Goal: Information Seeking & Learning: Learn about a topic

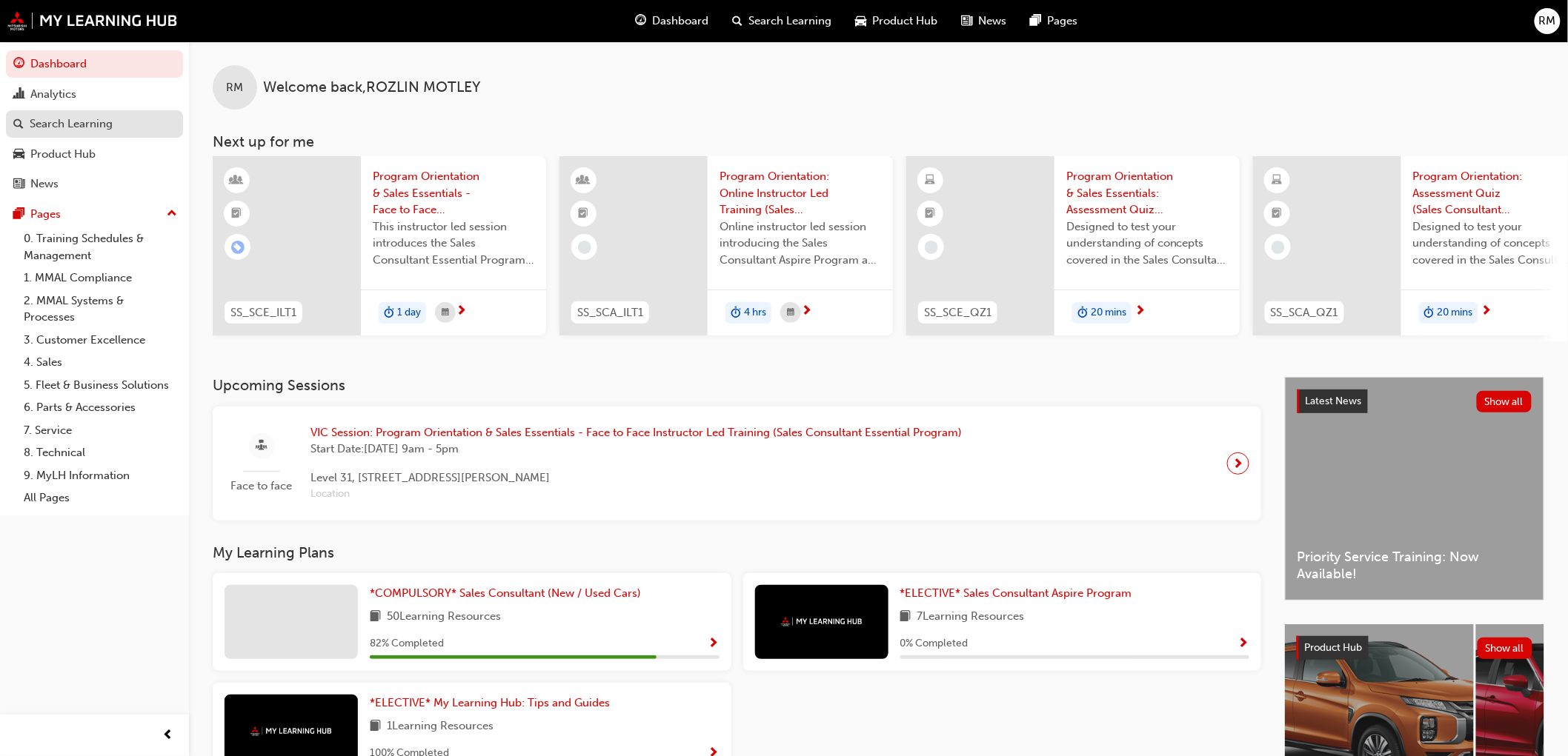
click at [81, 126] on div "Search Learning" at bounding box center [71, 123] width 83 height 17
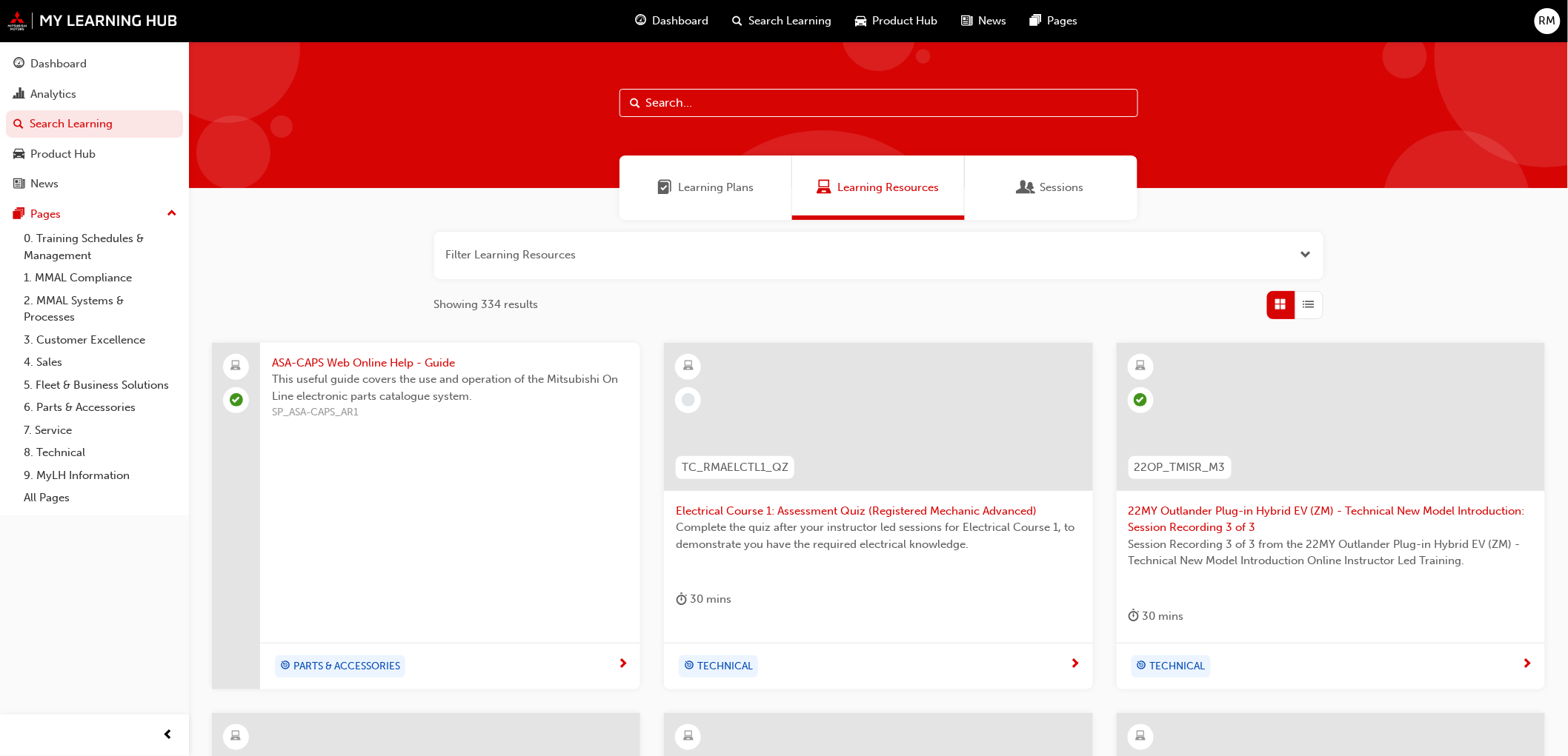
click at [775, 102] on input "text" at bounding box center [879, 103] width 519 height 28
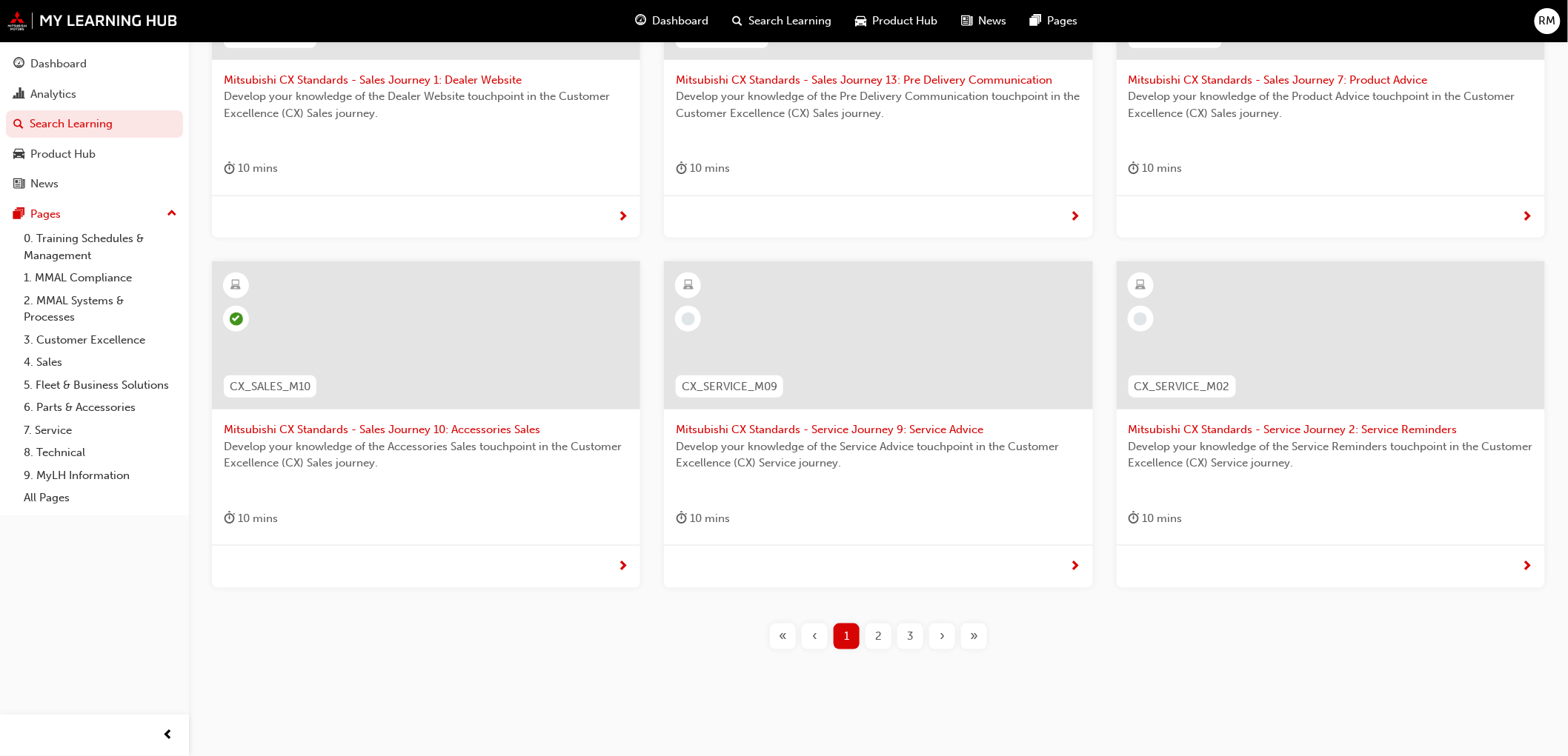
scroll to position [448, 0]
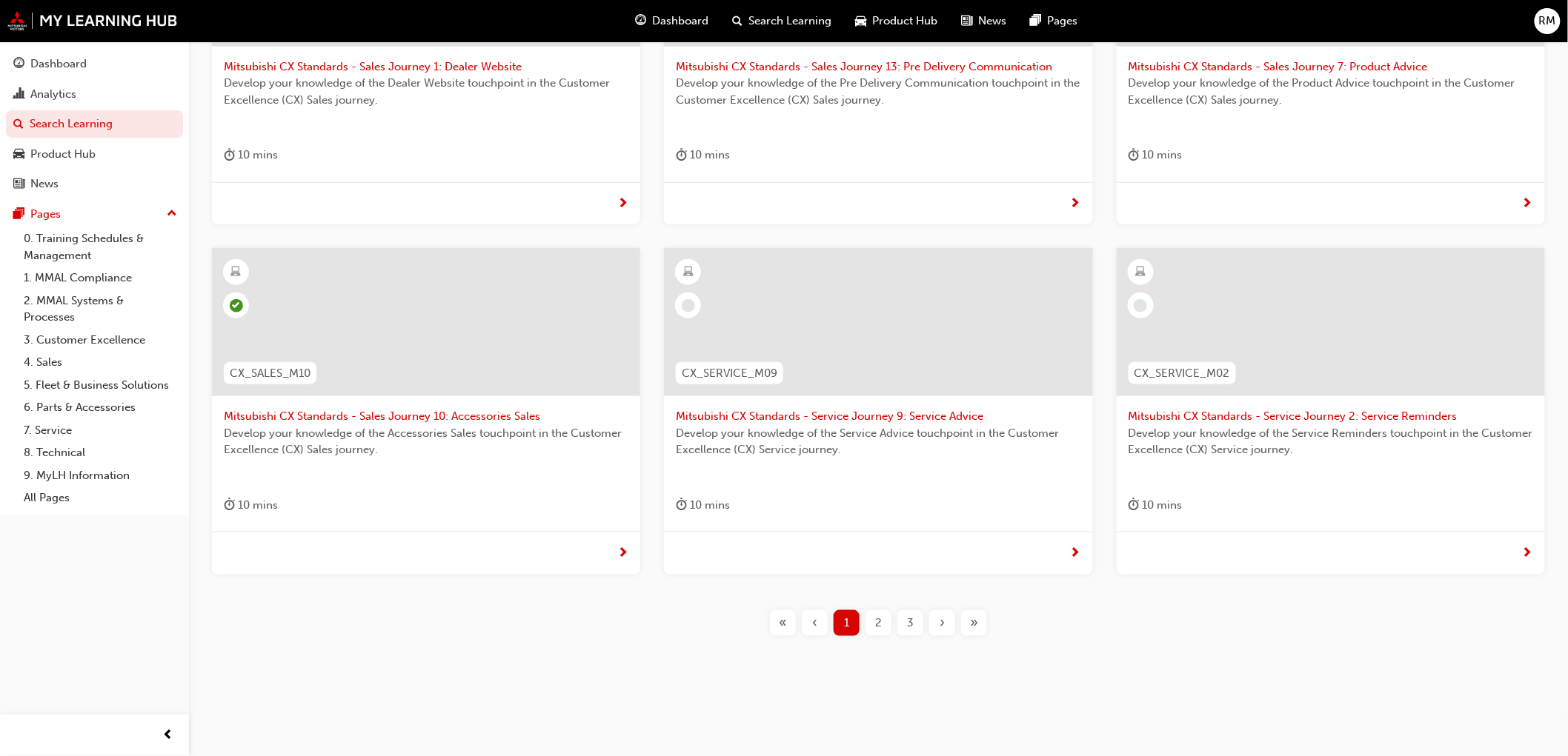
click at [869, 619] on div "2" at bounding box center [878, 624] width 26 height 26
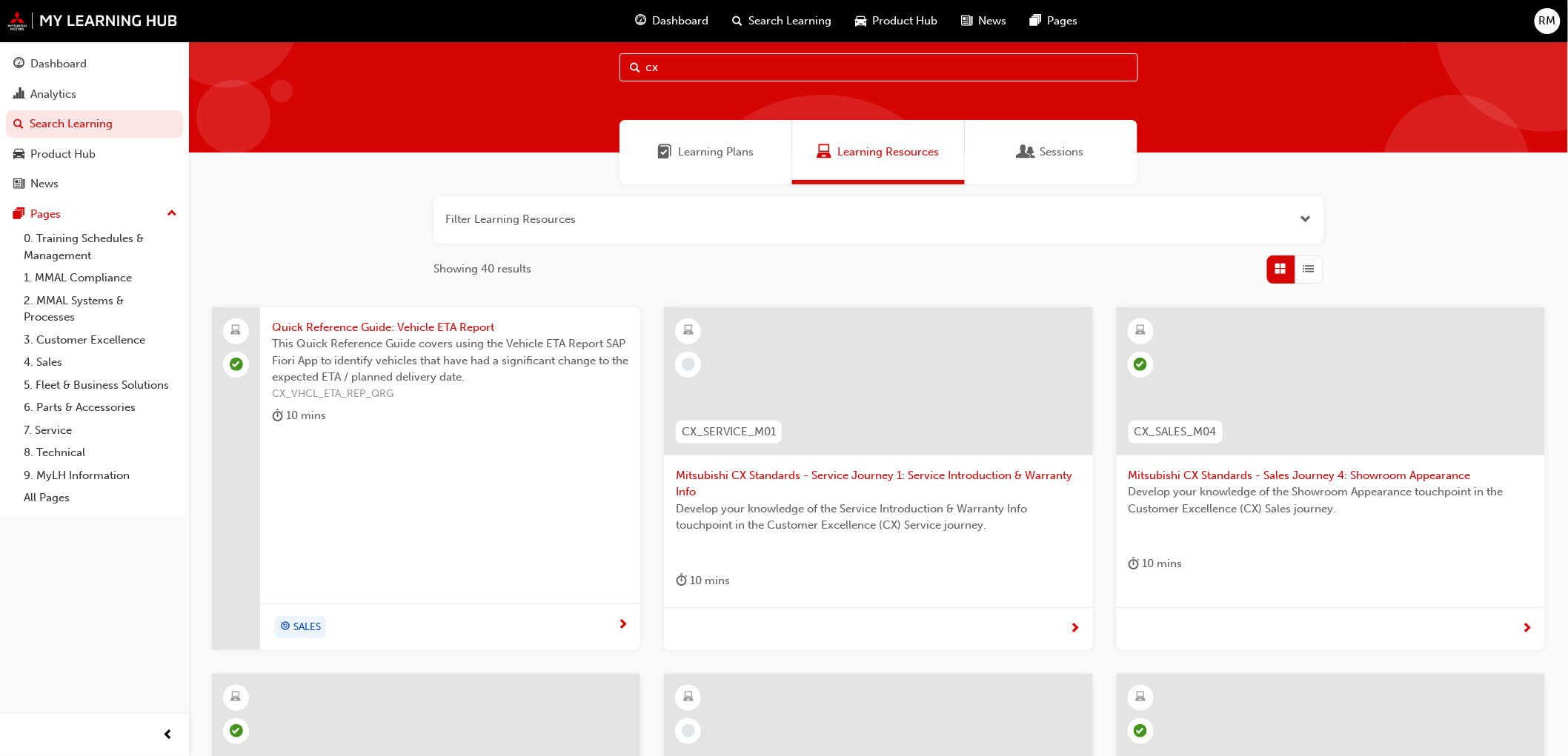
scroll to position [448, 0]
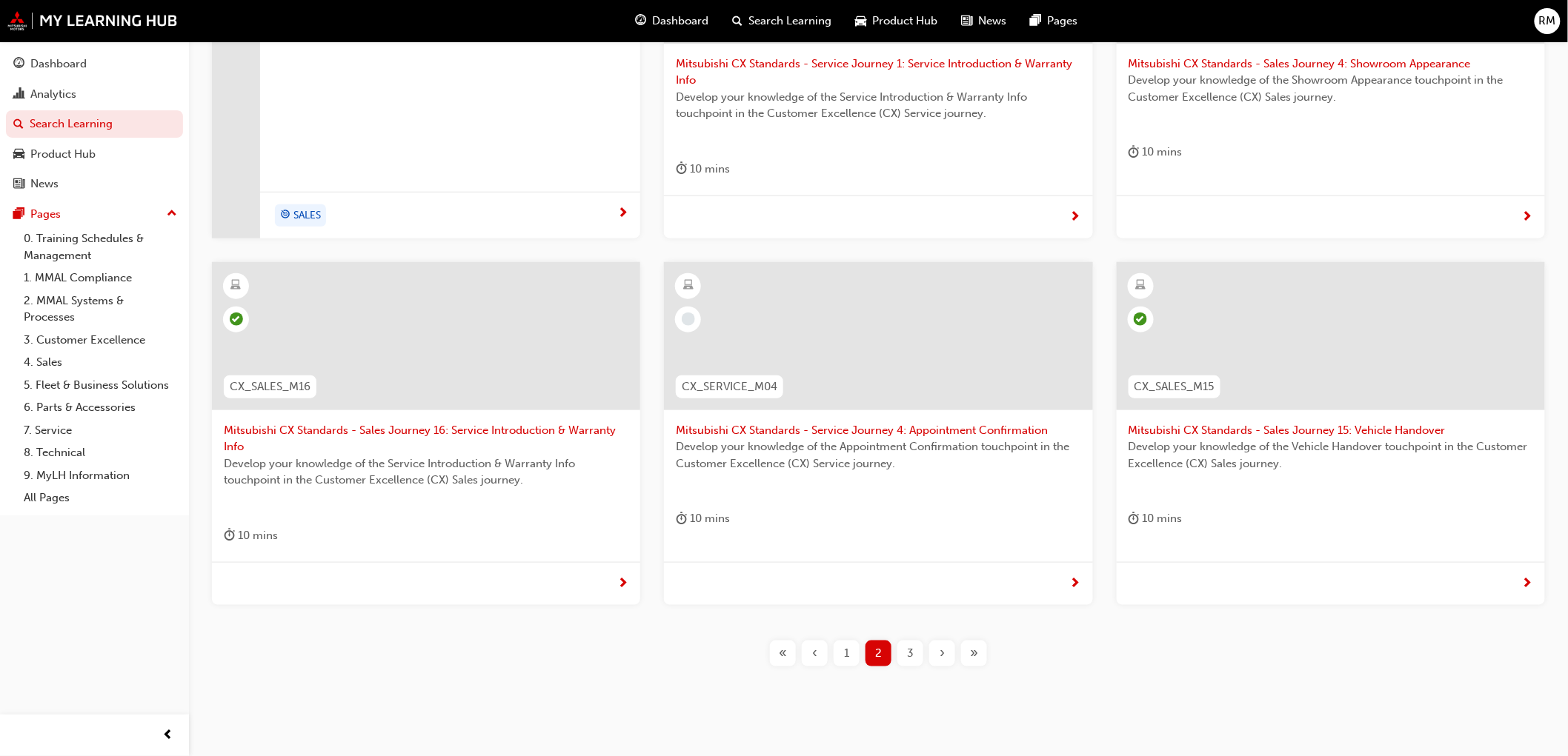
click at [910, 660] on span "3" at bounding box center [909, 653] width 6 height 17
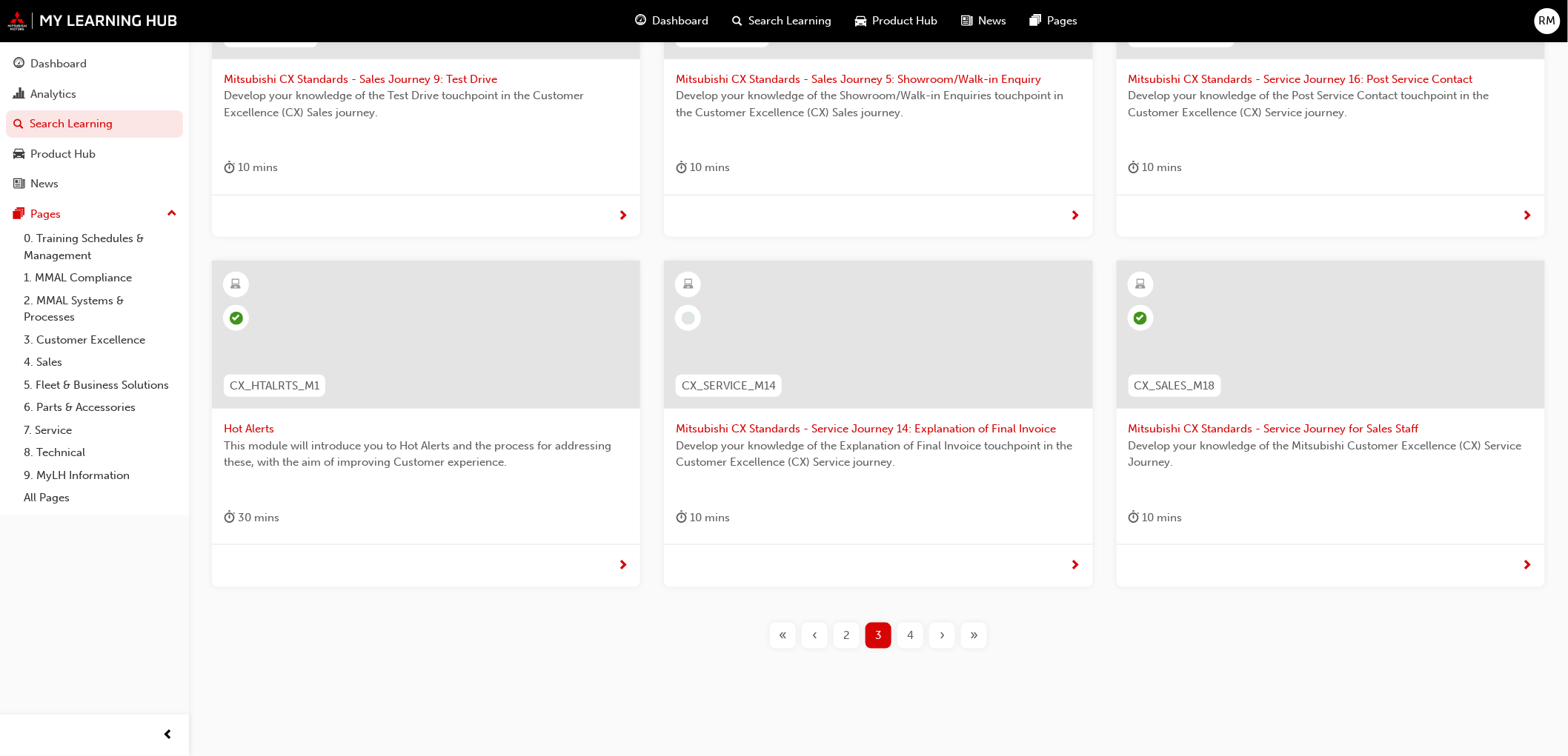
scroll to position [448, 0]
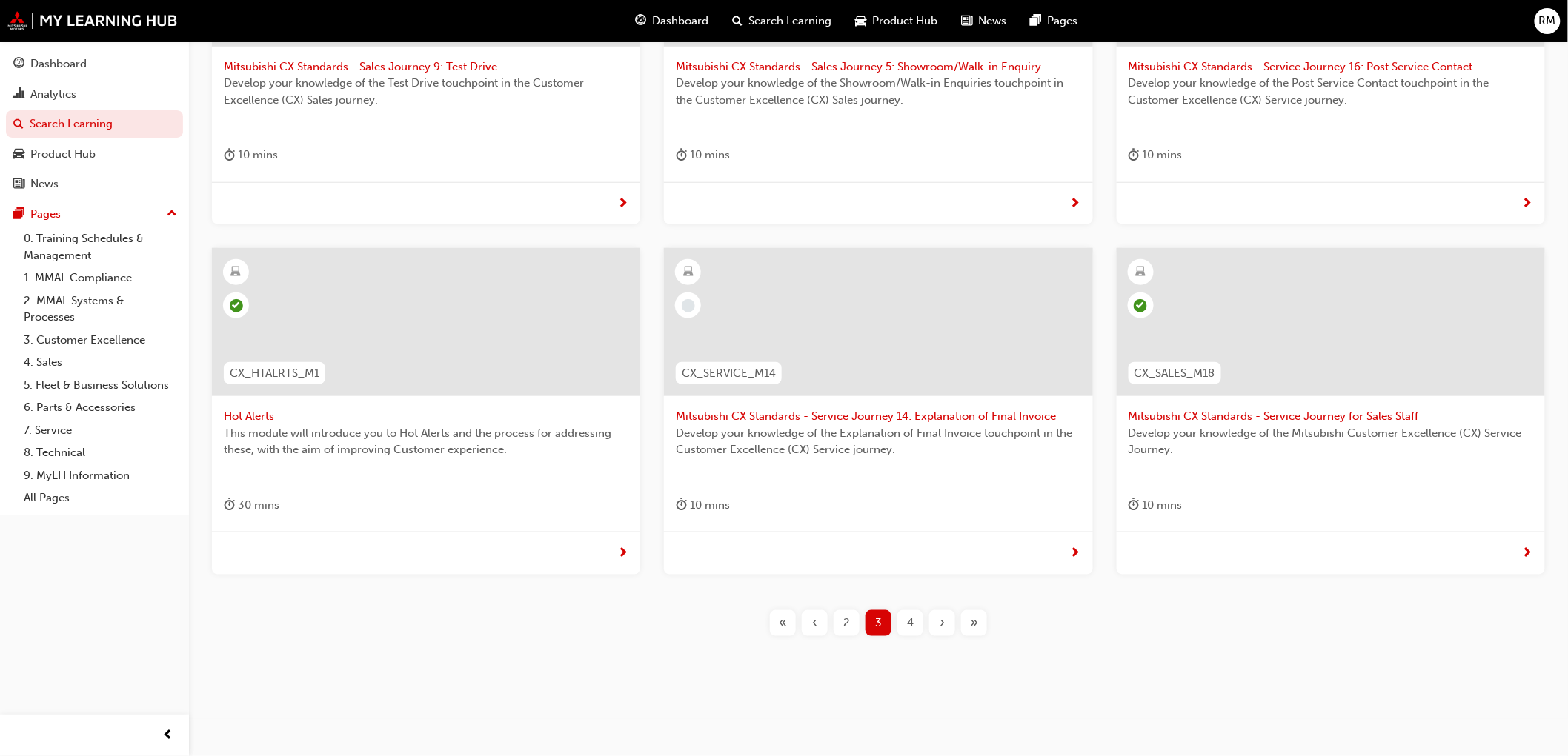
click at [914, 621] on span "4" at bounding box center [909, 623] width 6 height 17
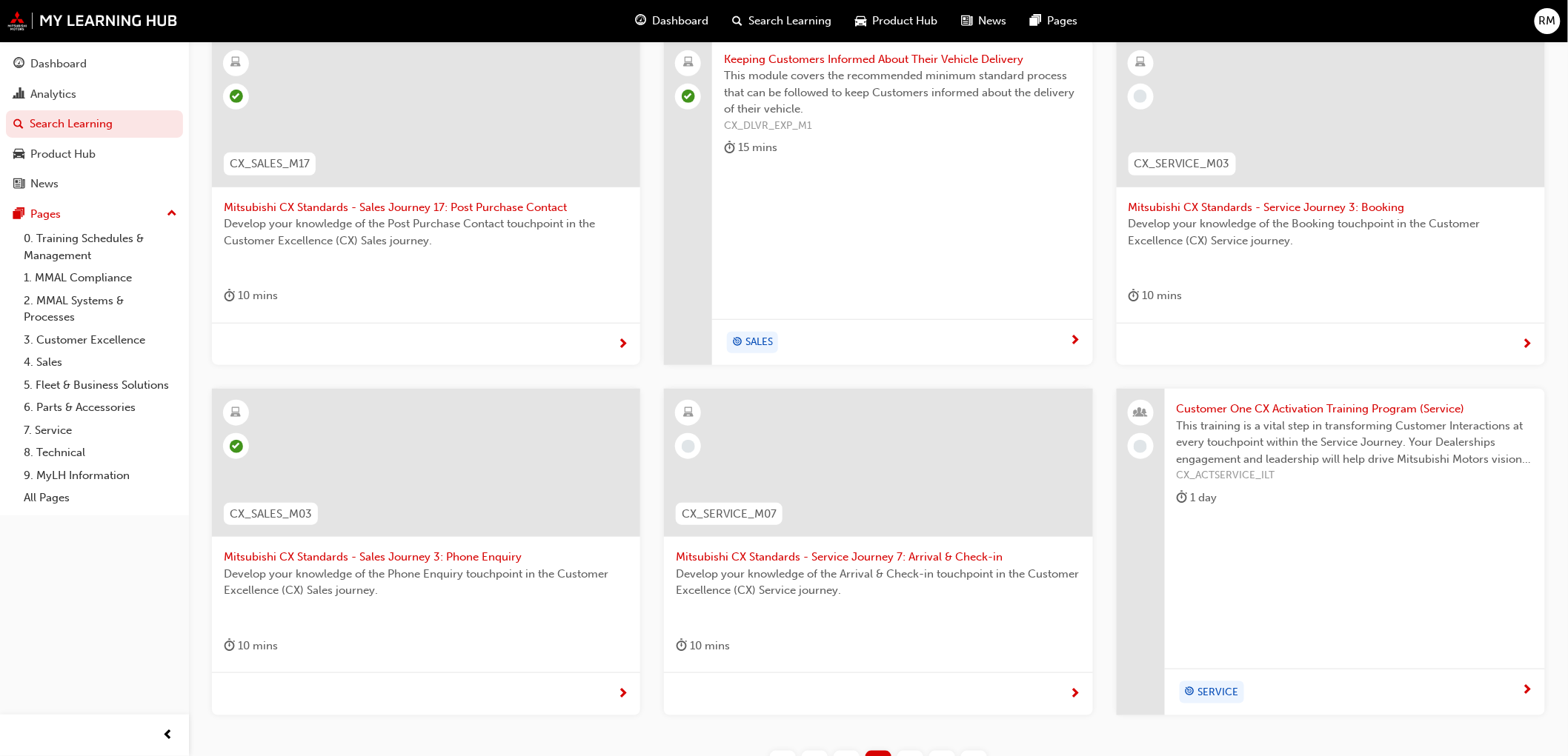
scroll to position [448, 0]
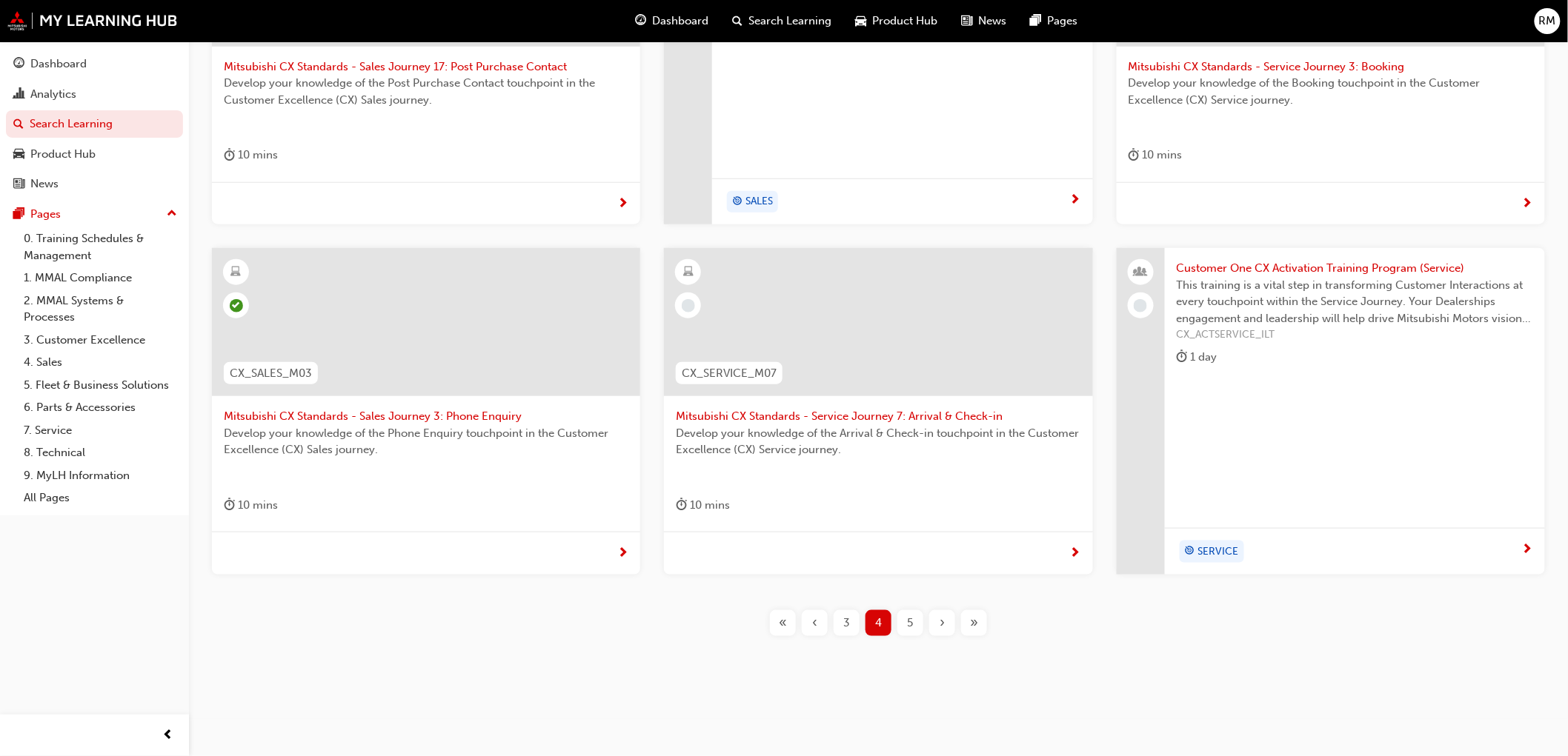
click at [907, 623] on div "5" at bounding box center [910, 624] width 26 height 26
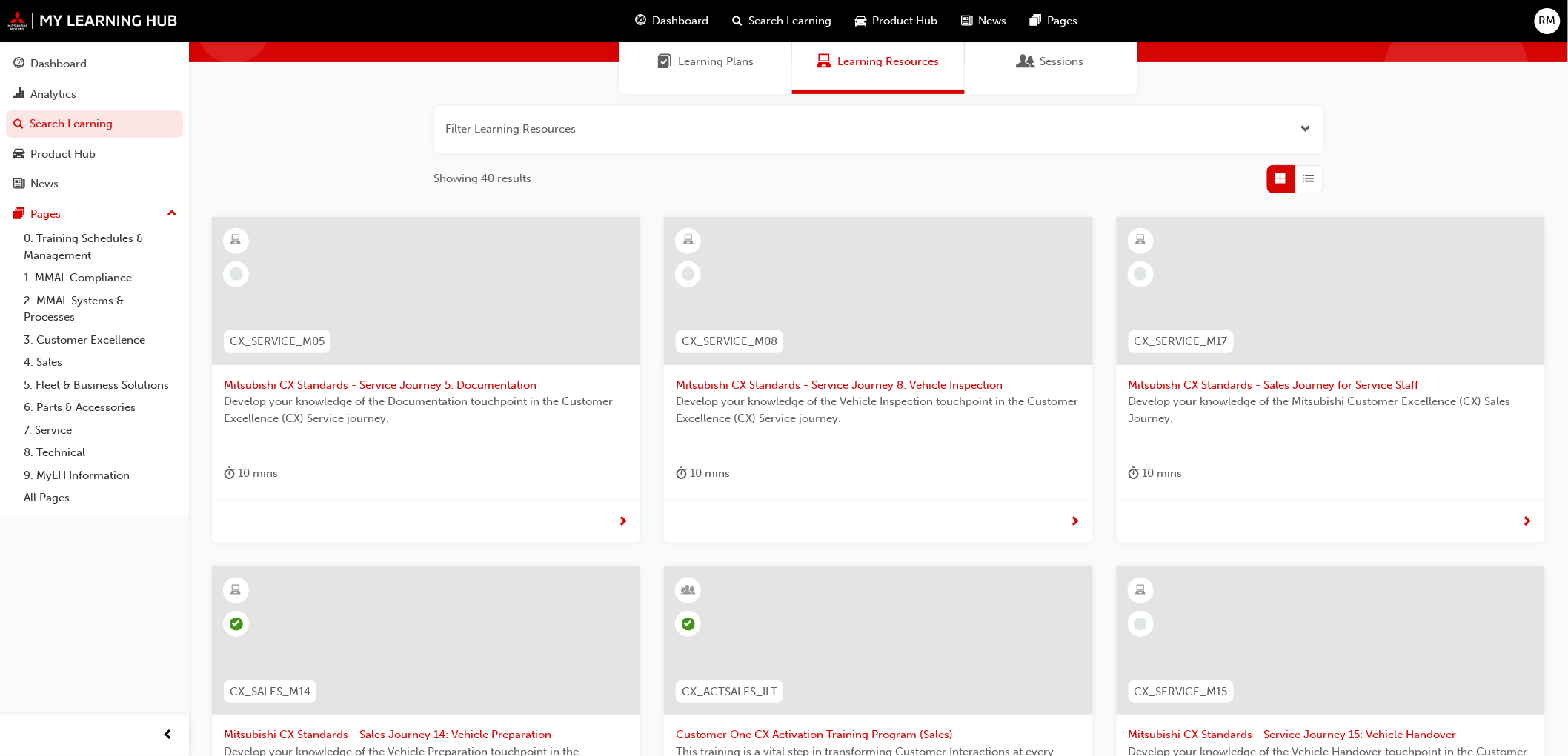
scroll to position [119, 0]
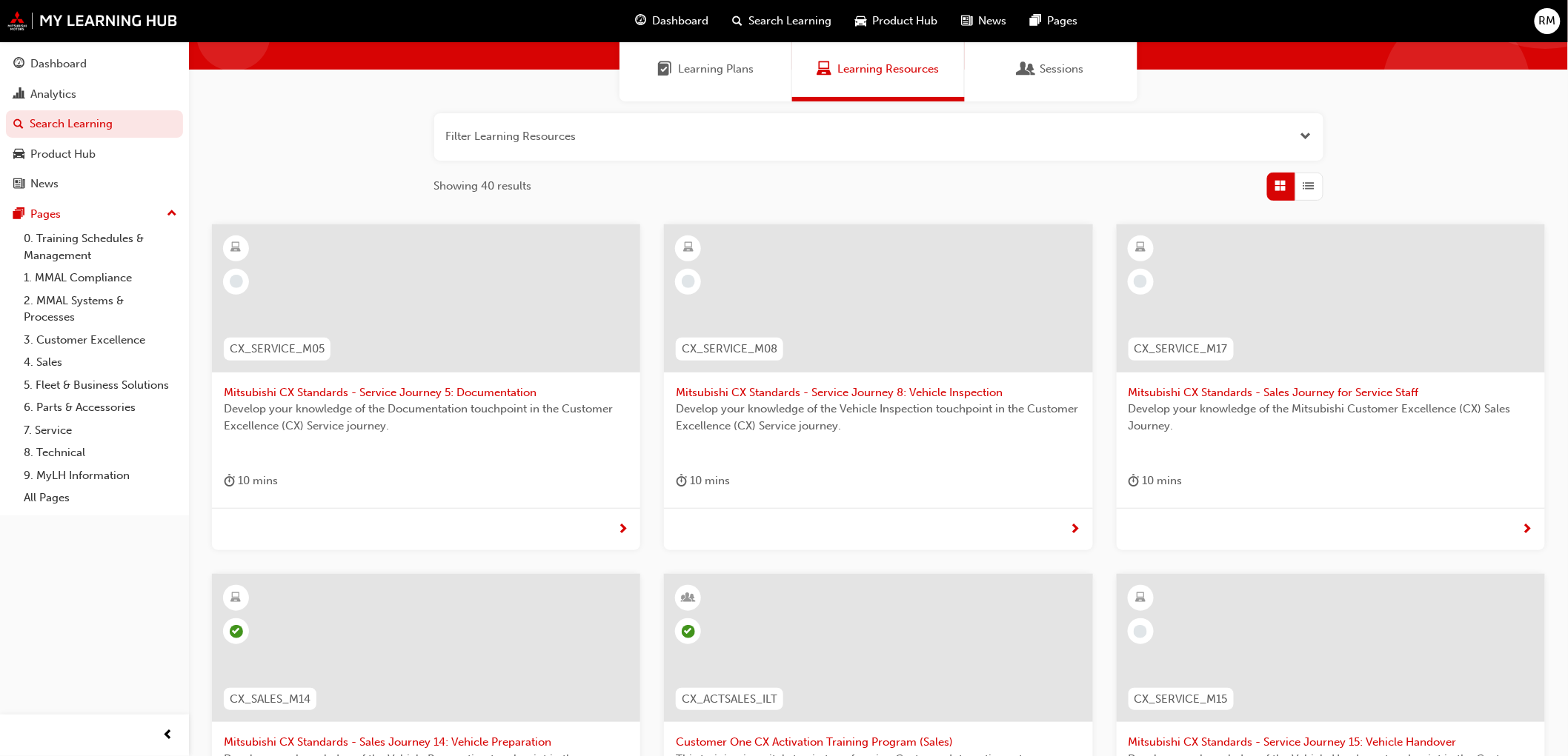
click at [624, 135] on button "button" at bounding box center [879, 137] width 889 height 48
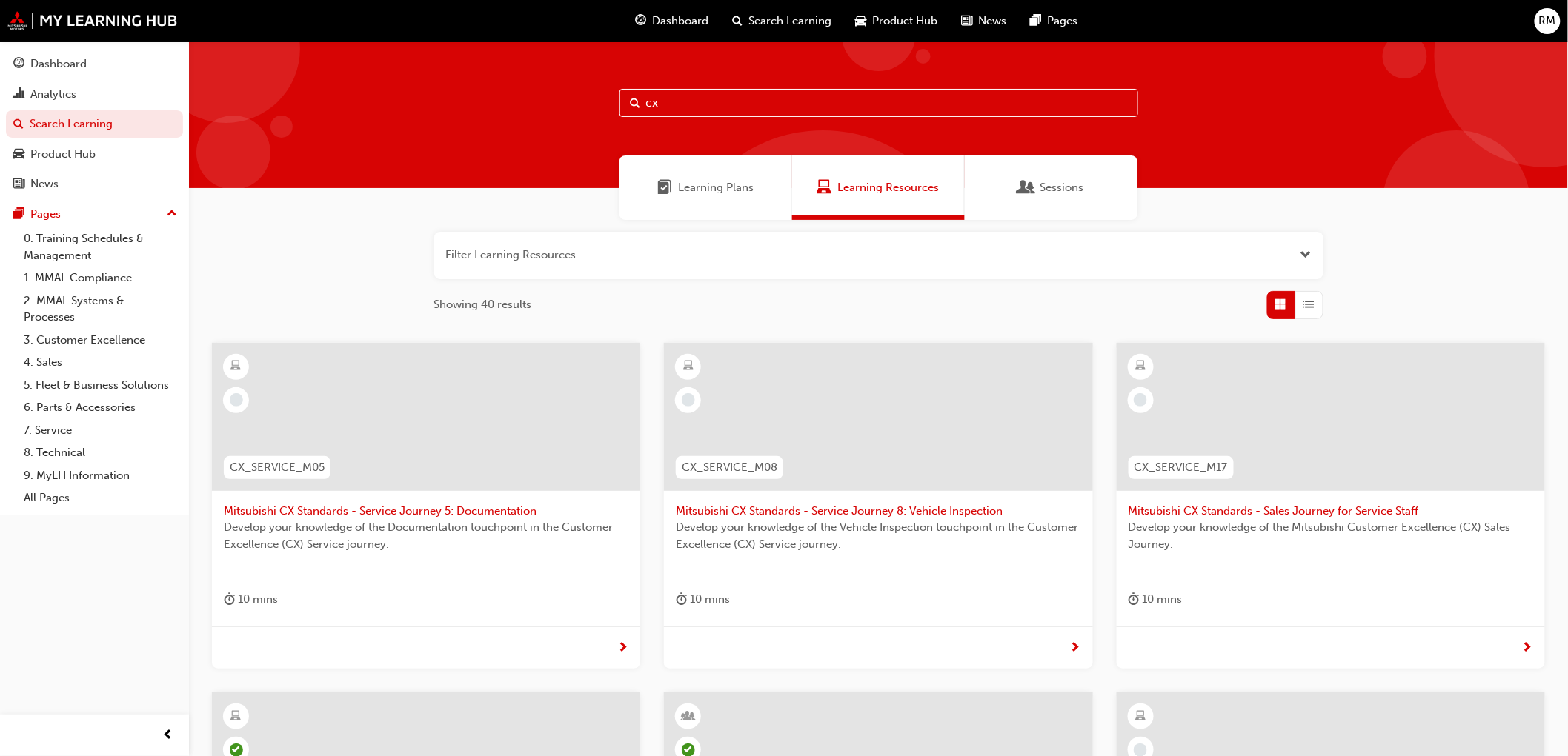
click at [881, 97] on input "cx" at bounding box center [879, 103] width 519 height 28
paste input "Journey 7"
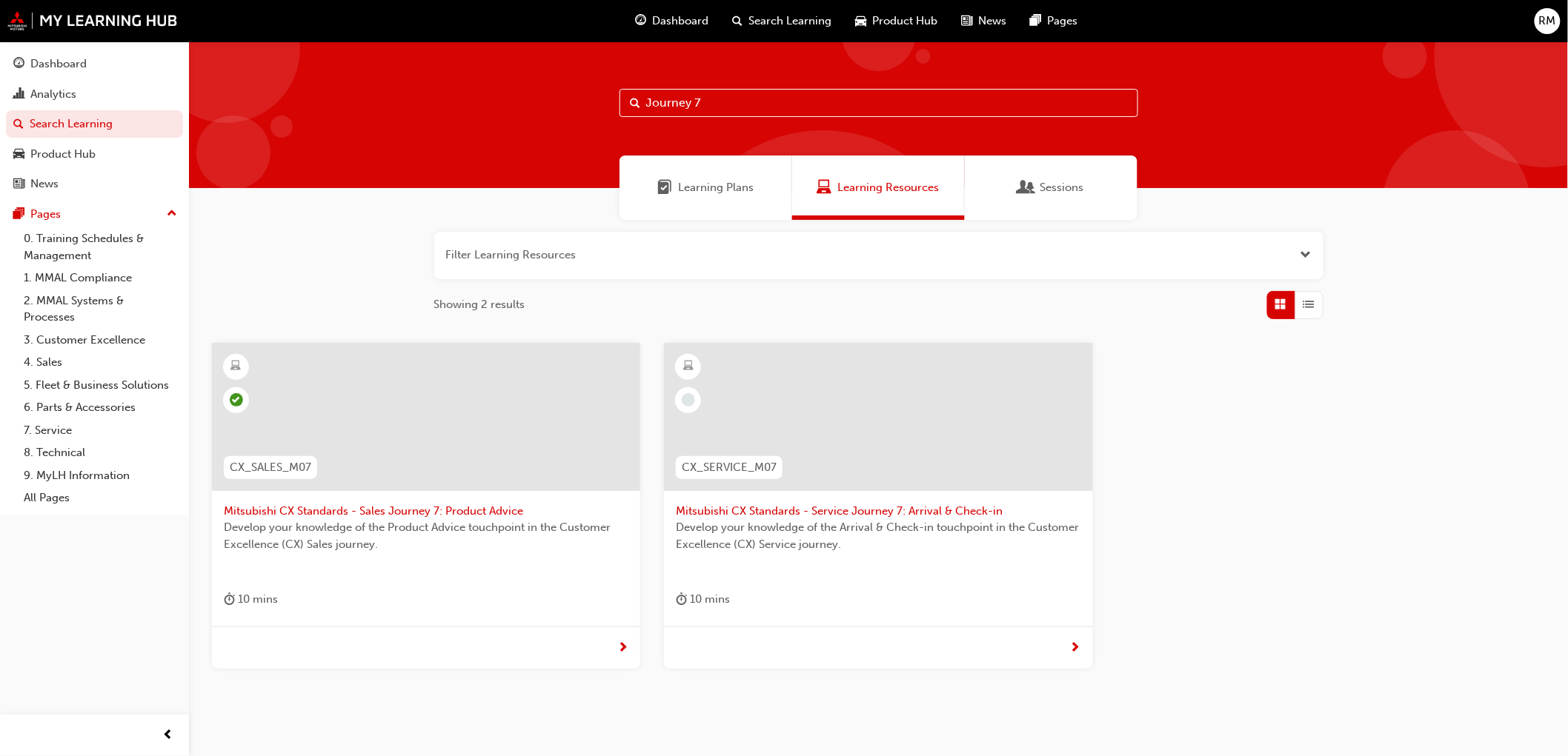
click at [806, 106] on input "Journey 7" at bounding box center [879, 103] width 519 height 28
type input "Journey 8"
click at [811, 509] on span "Mitsubishi CX Standards - Sales Journey 8: Vehicle Demo" at bounding box center [878, 511] width 405 height 17
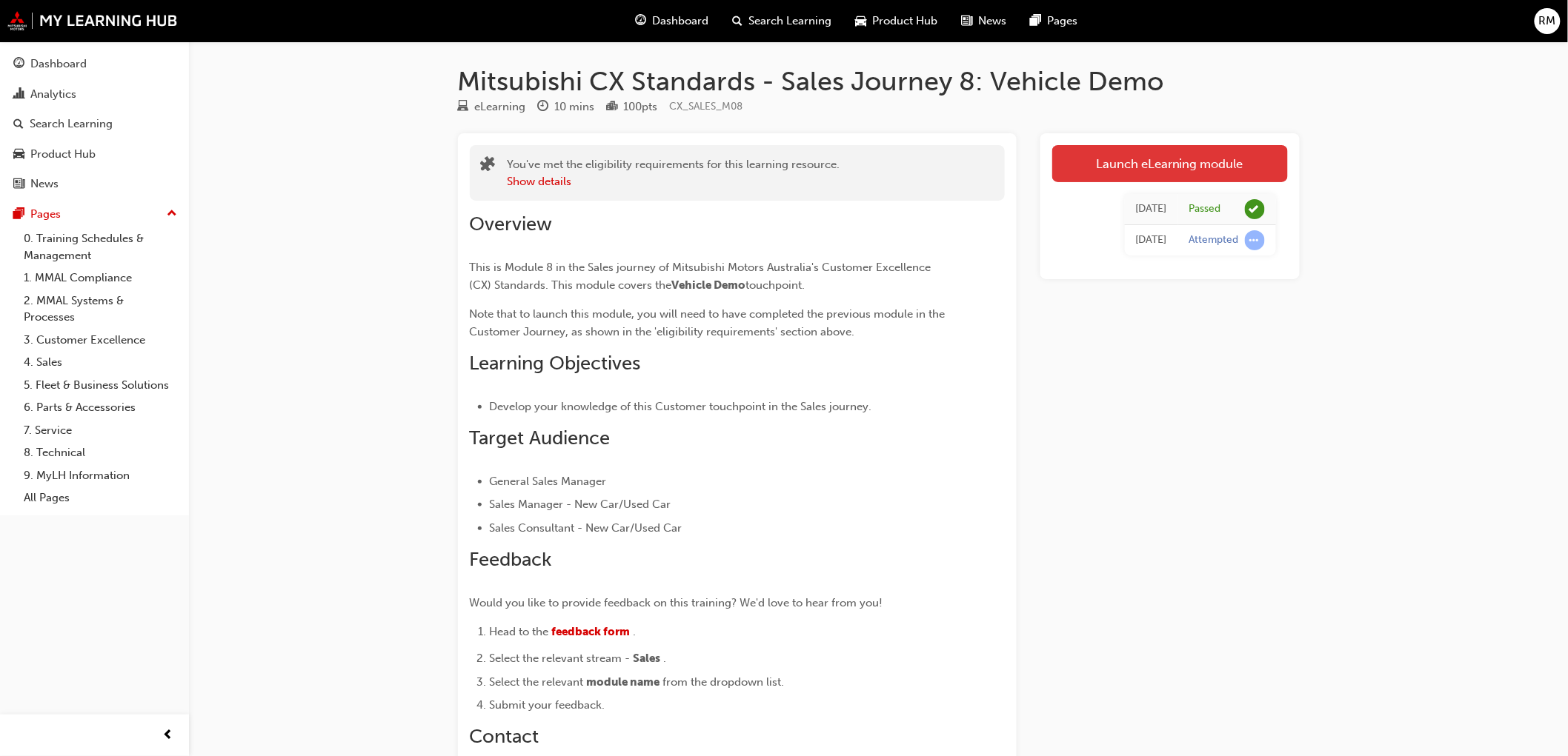
click at [1145, 157] on link "Launch eLearning module" at bounding box center [1170, 163] width 235 height 37
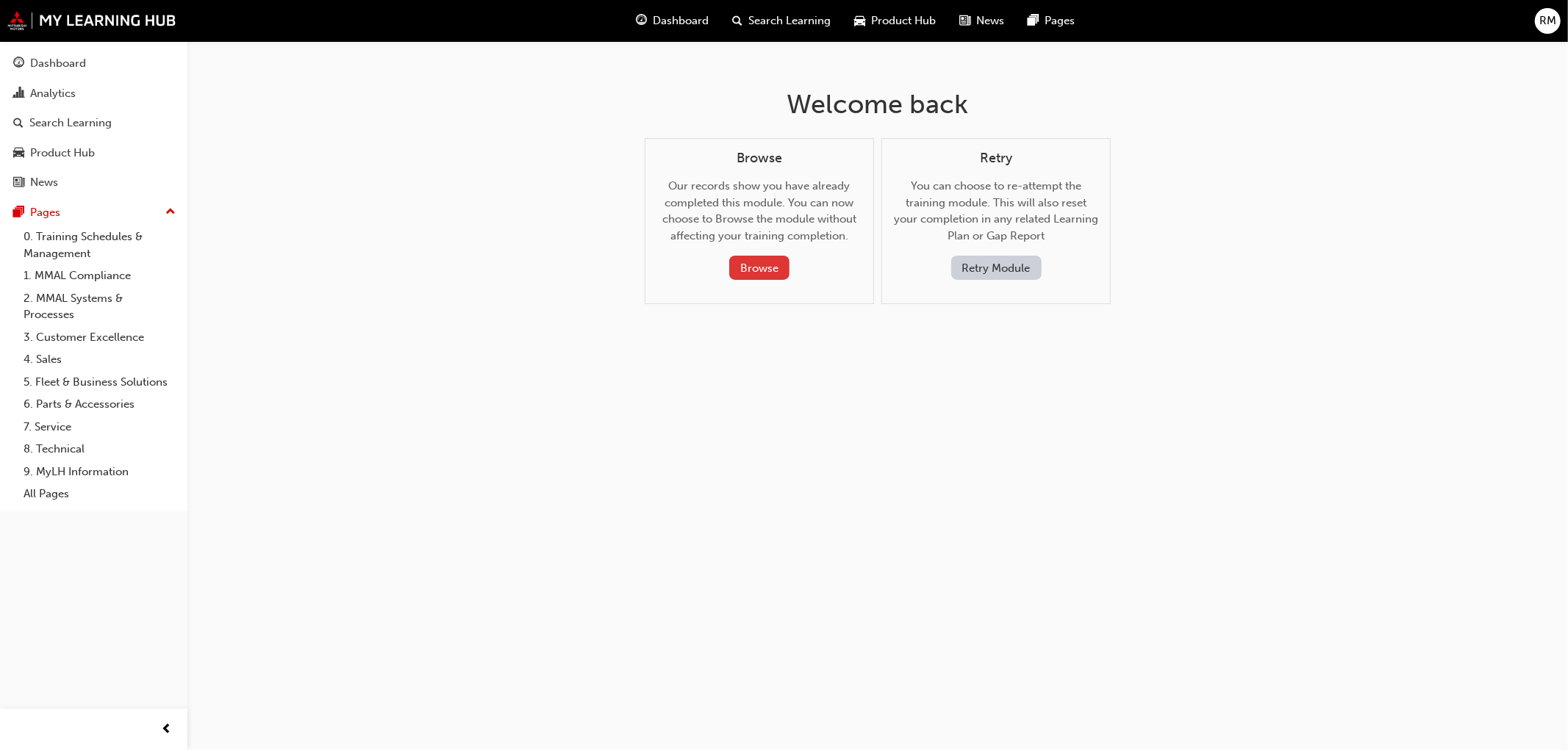
click at [759, 271] on button "Browse" at bounding box center [759, 267] width 60 height 24
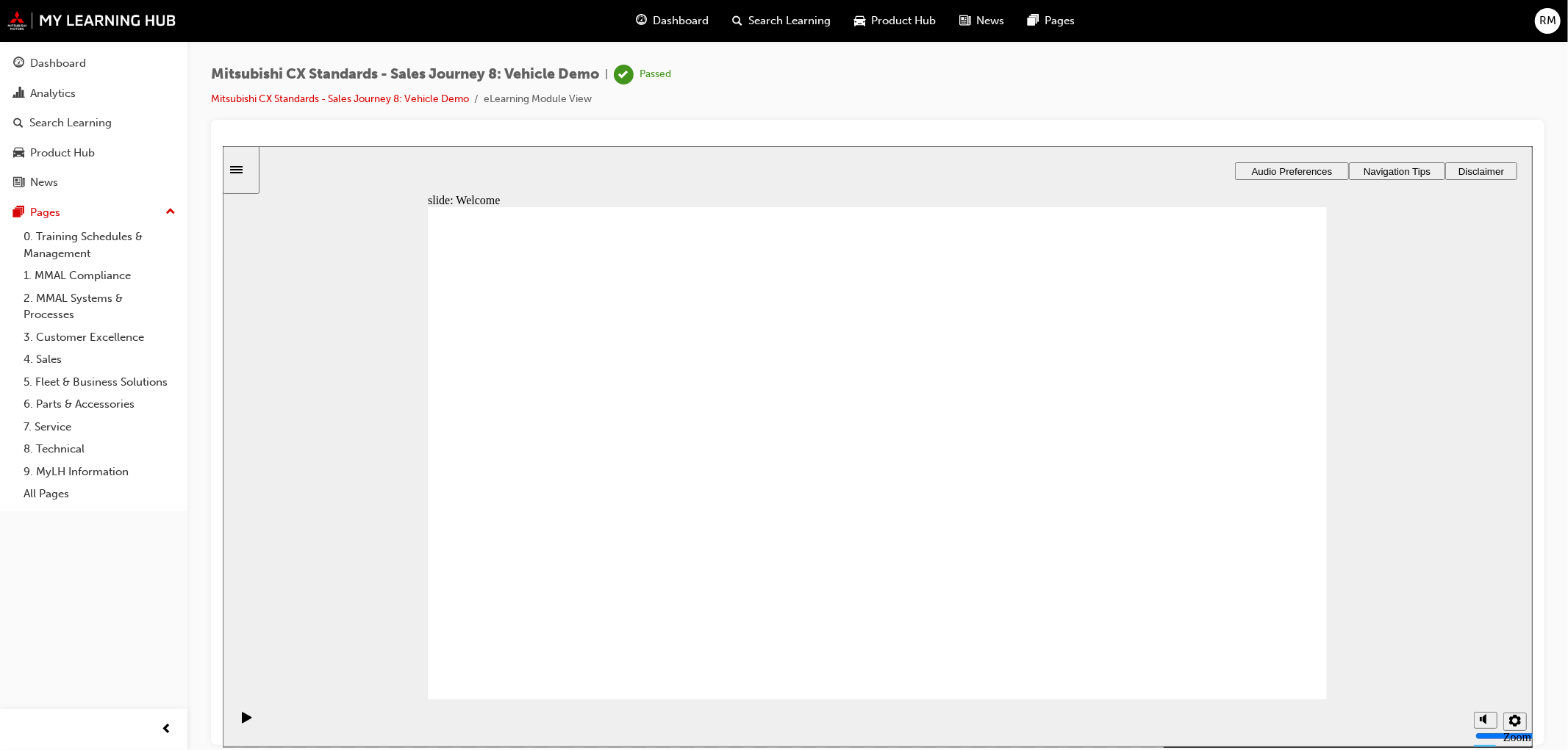
click at [240, 170] on icon "Sidebar Toggle" at bounding box center [240, 168] width 22 height 9
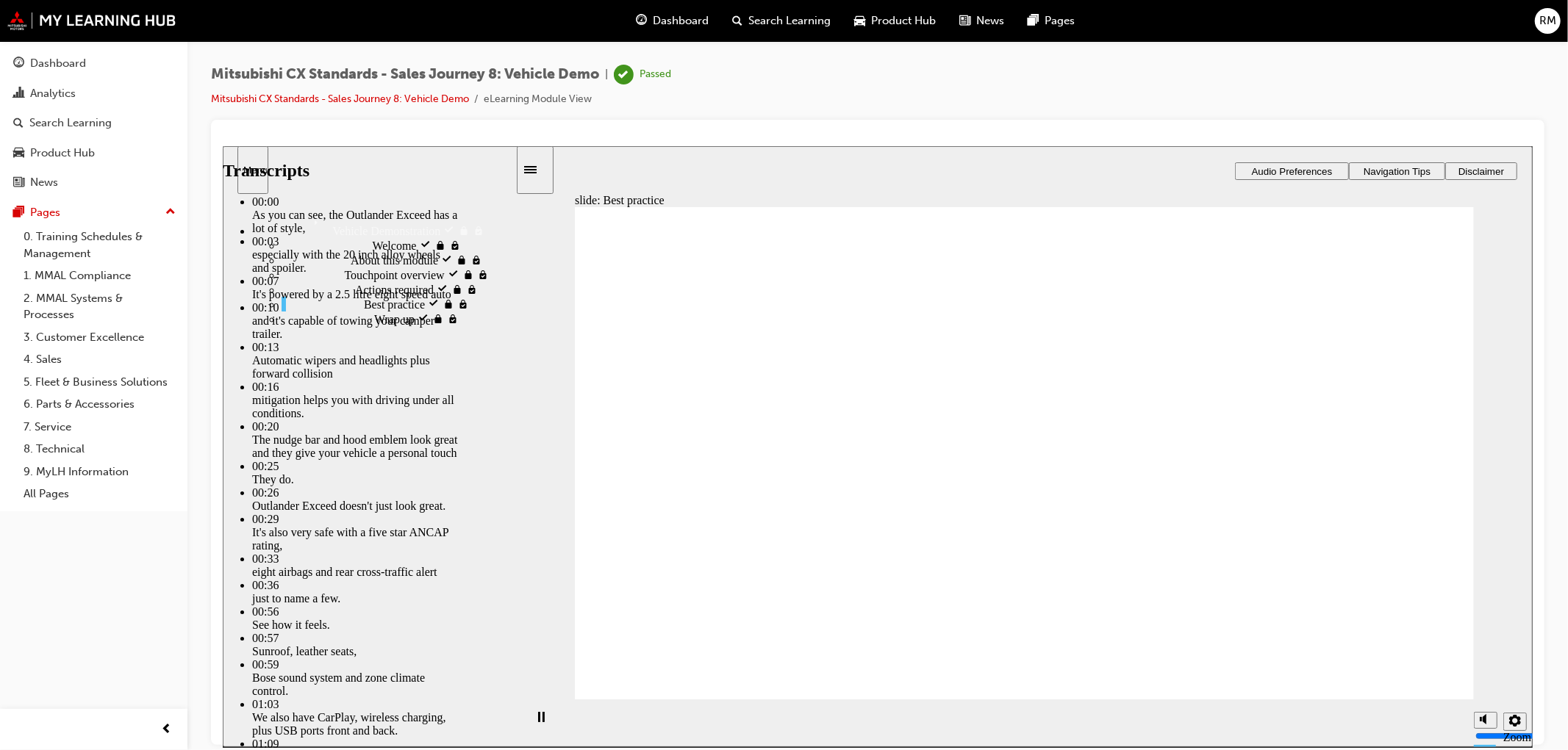
type input "3"
type input "7"
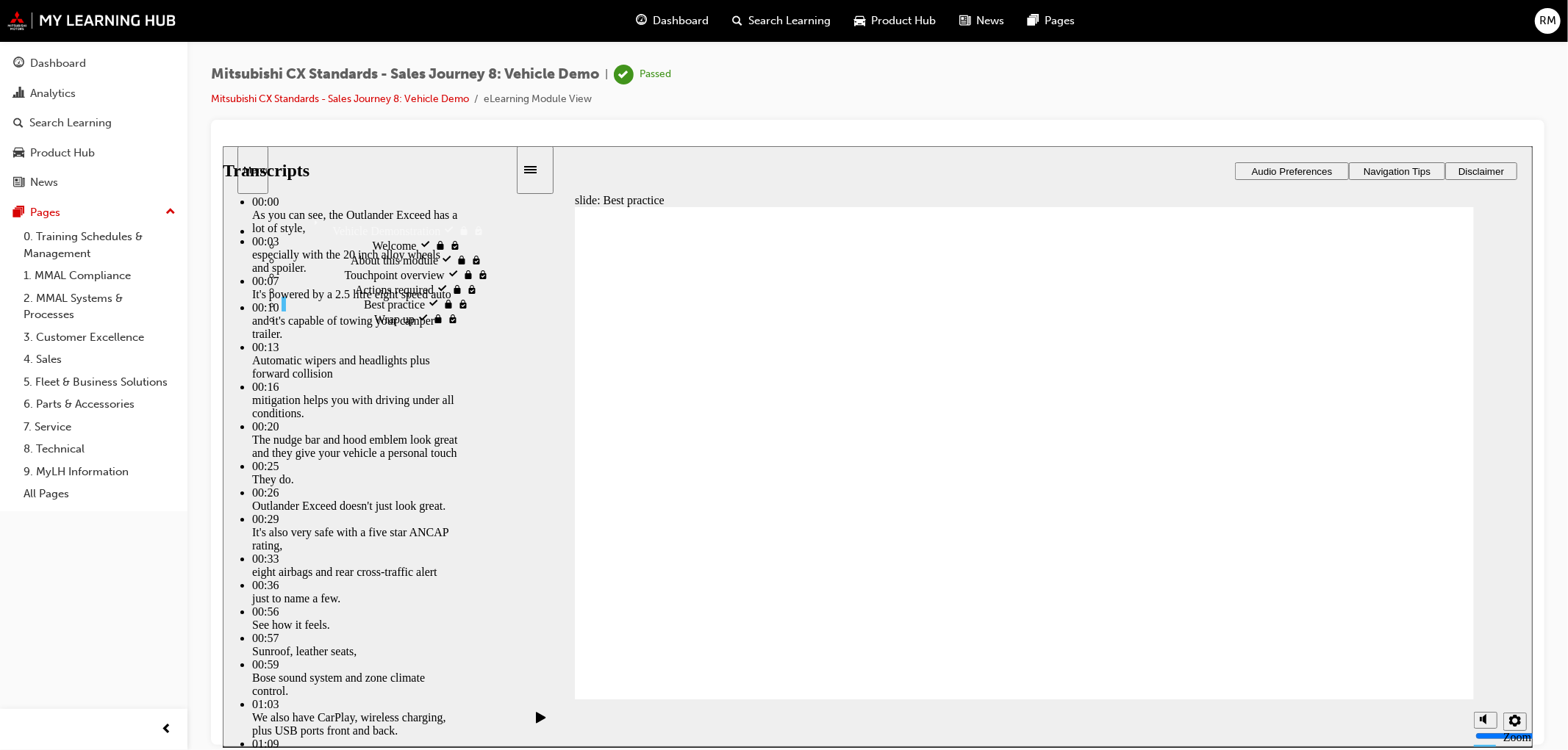
type input "3"
type input "7"
type input "3"
type input "7"
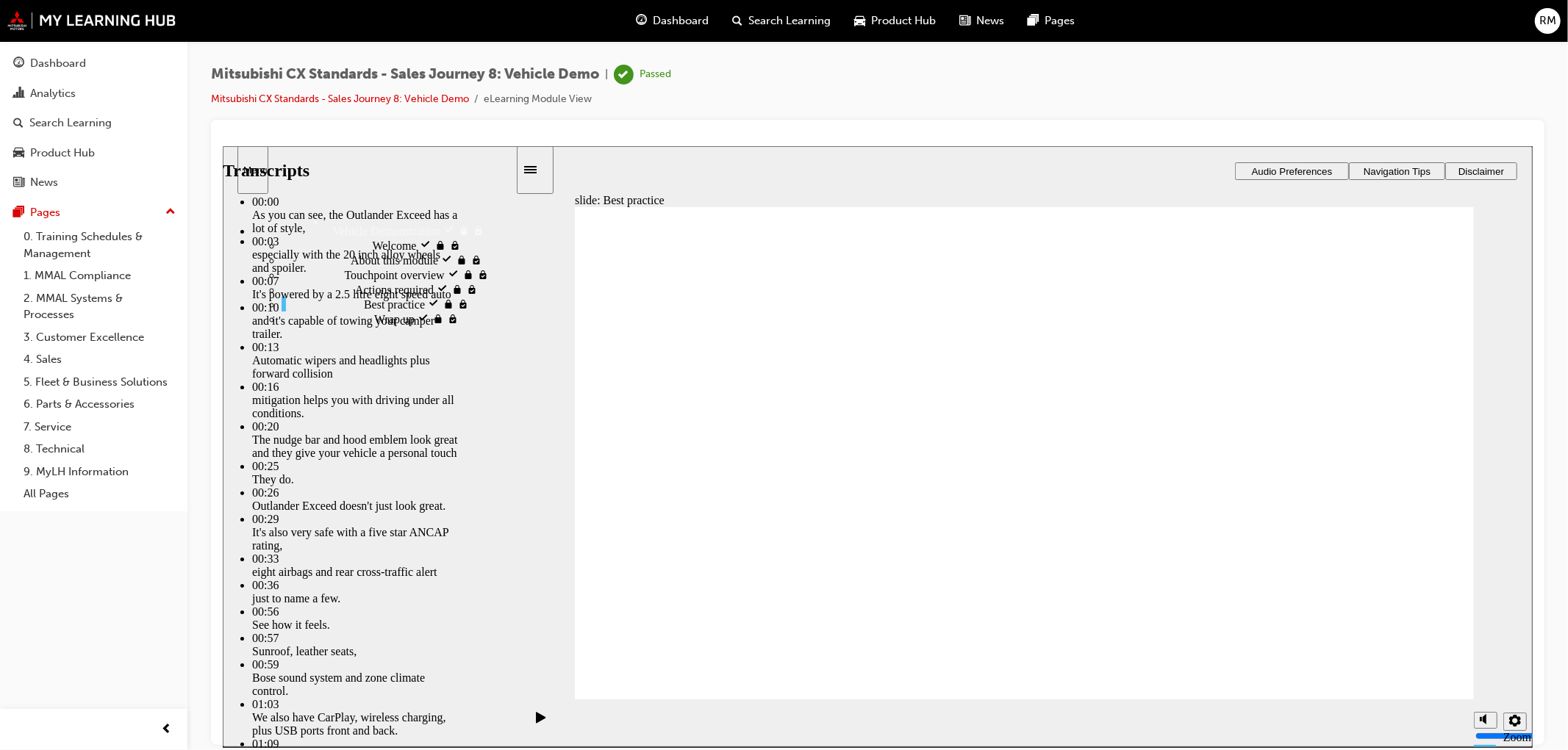
type input "3"
type input "7"
type input "3"
type input "7"
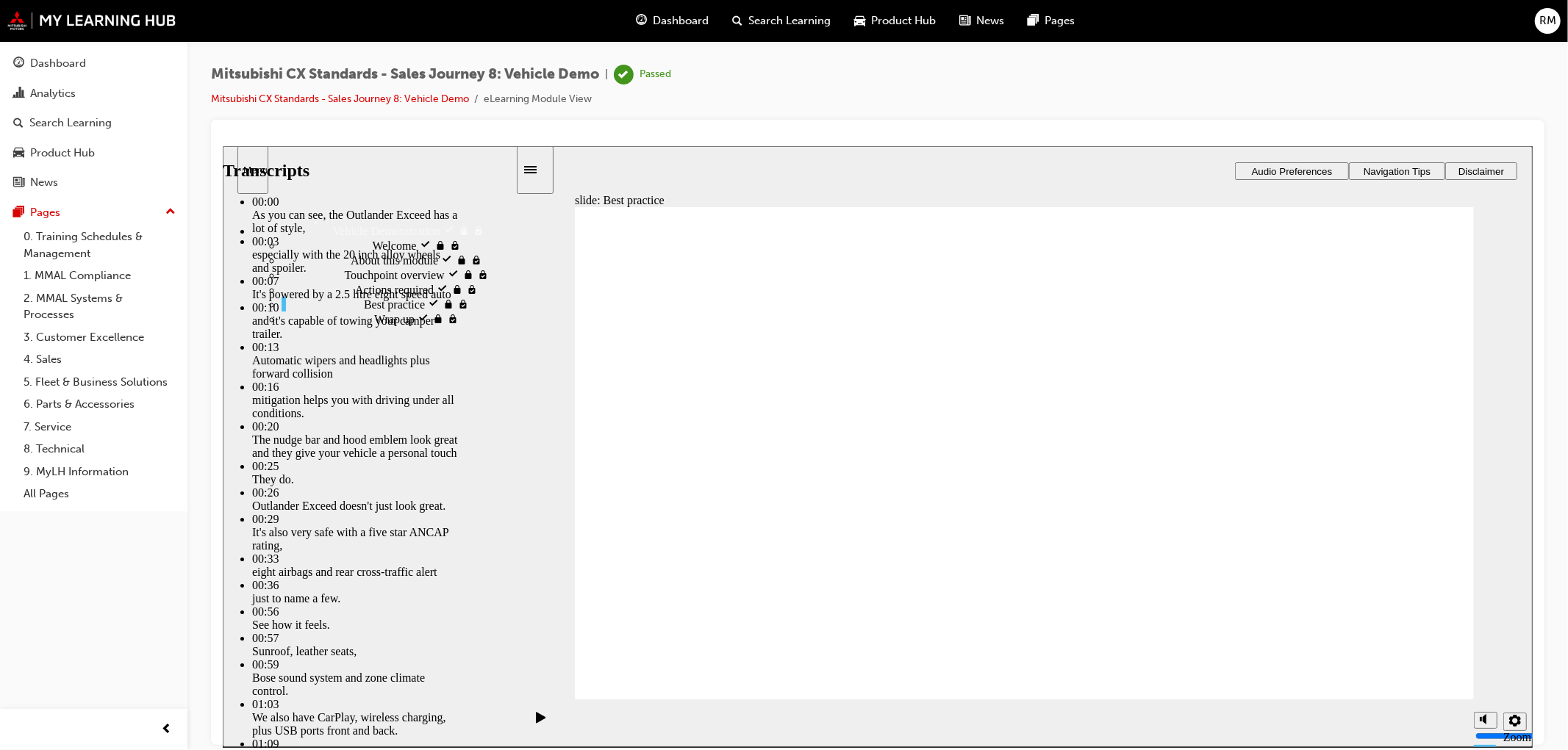
type input "7"
type input "3"
type input "7"
type input "6"
type input "3"
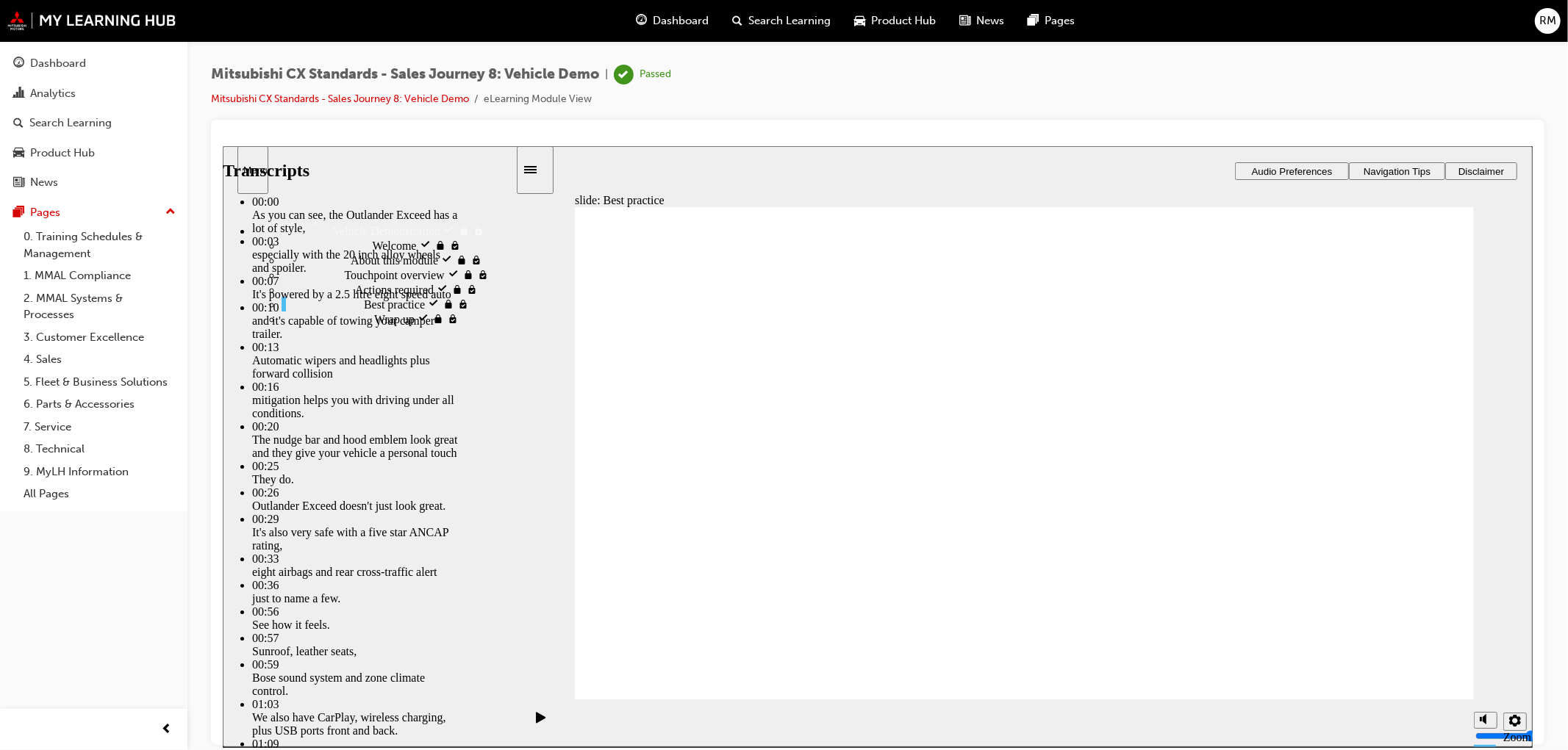
type input "6"
type input "3"
type input "6"
type input "4"
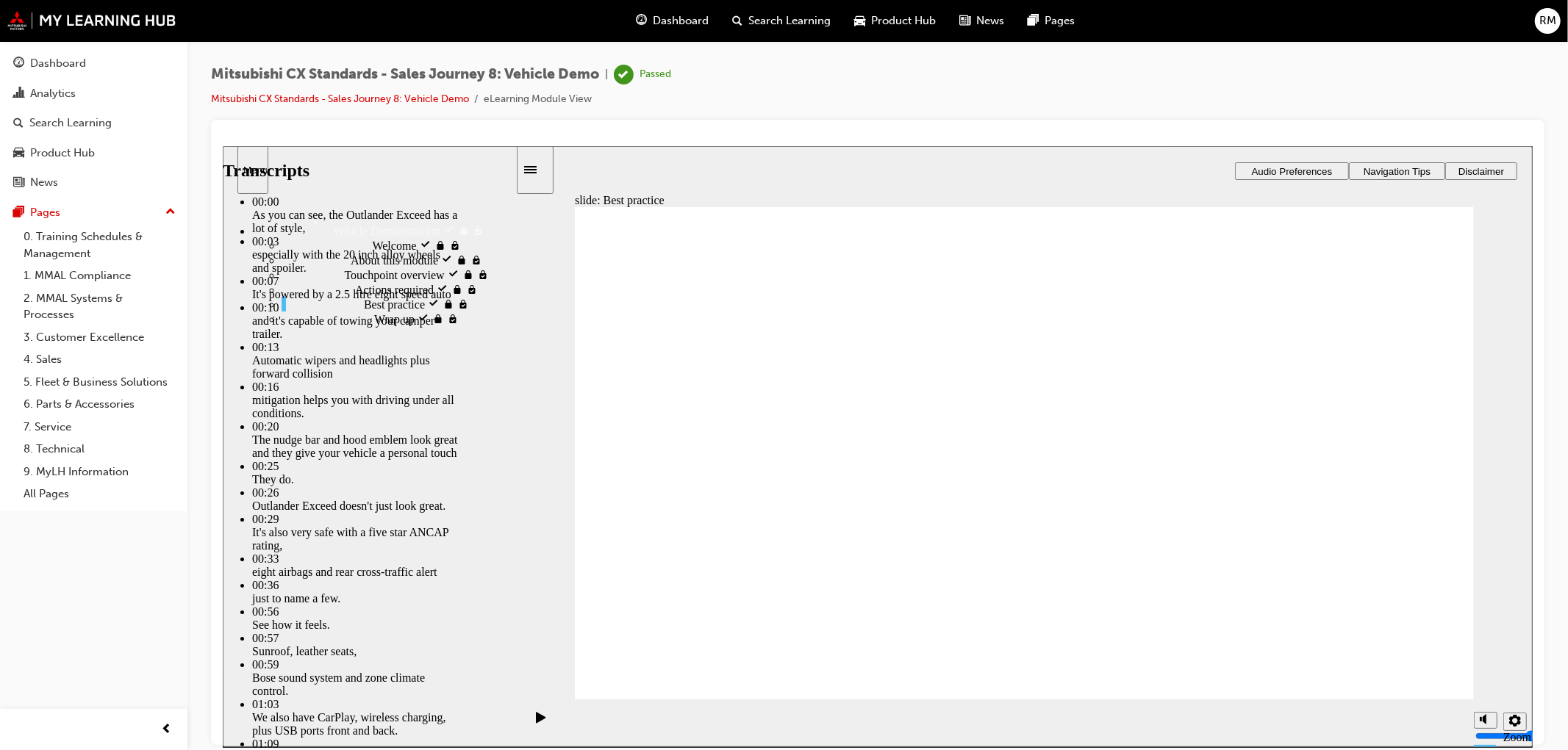
type input "6"
type input "4"
type input "6"
drag, startPoint x: 1229, startPoint y: 632, endPoint x: 1230, endPoint y: 639, distance: 7.1
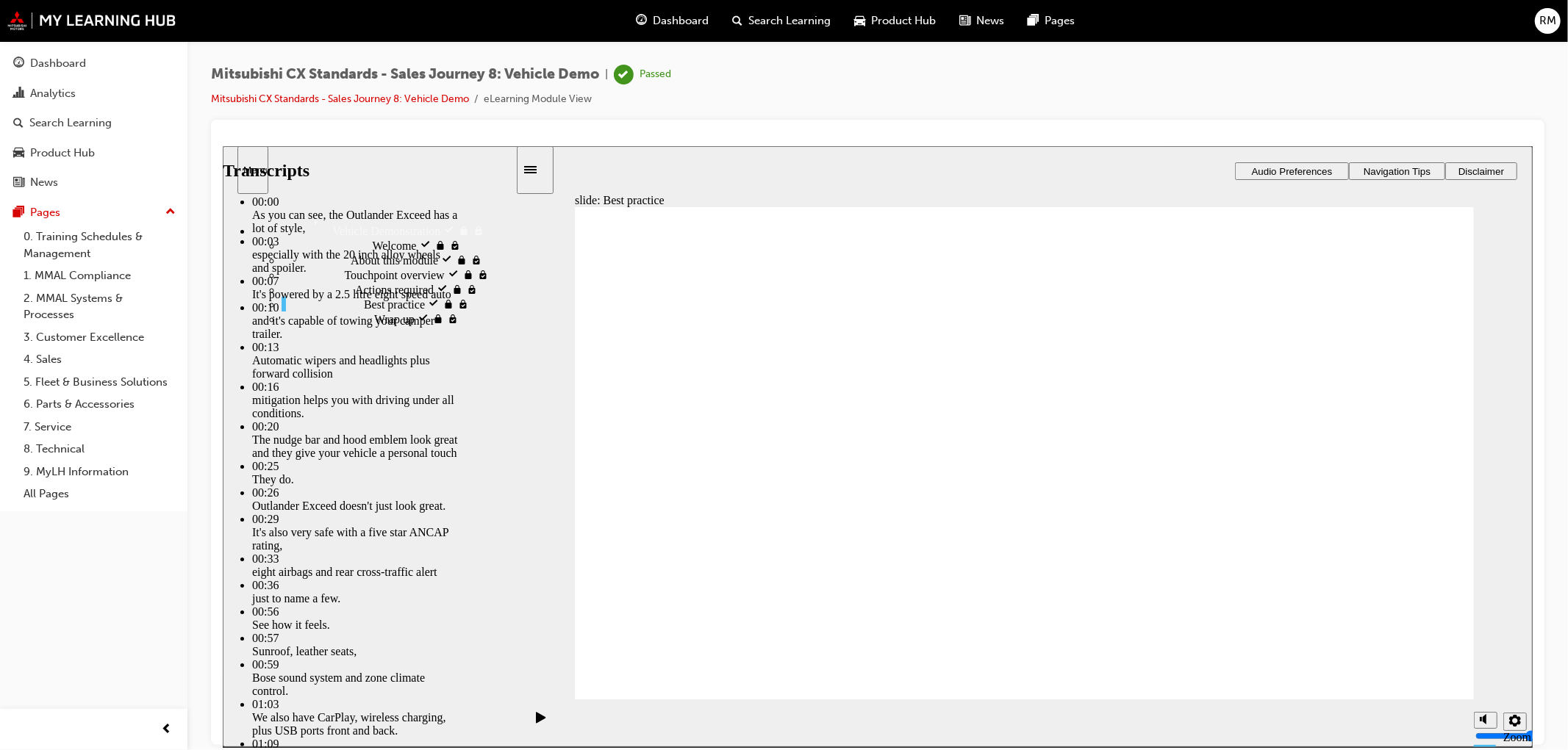
type input "4"
type input "6"
type input "4"
type input "6"
type input "5"
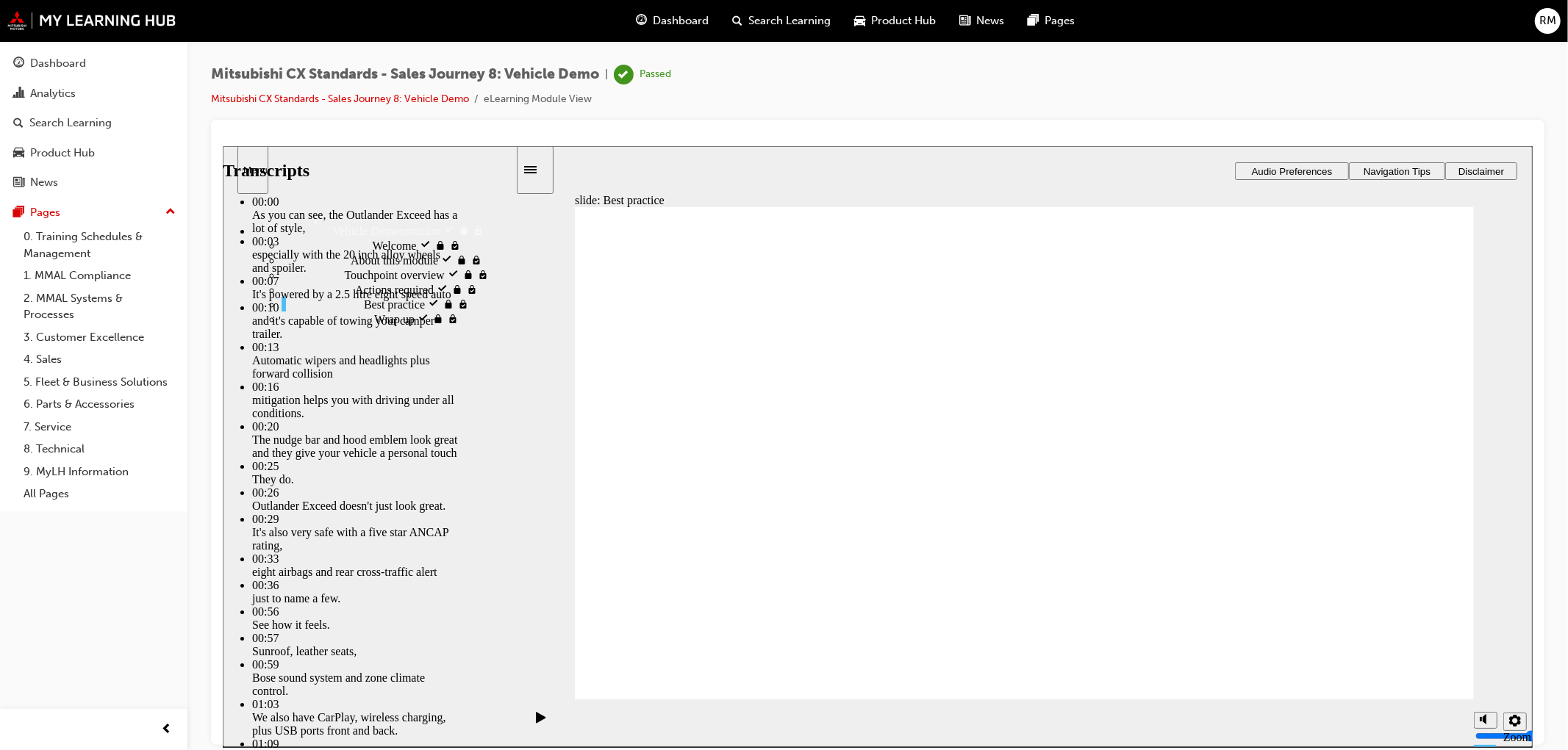
type input "6"
type input "5"
type input "6"
type input "5"
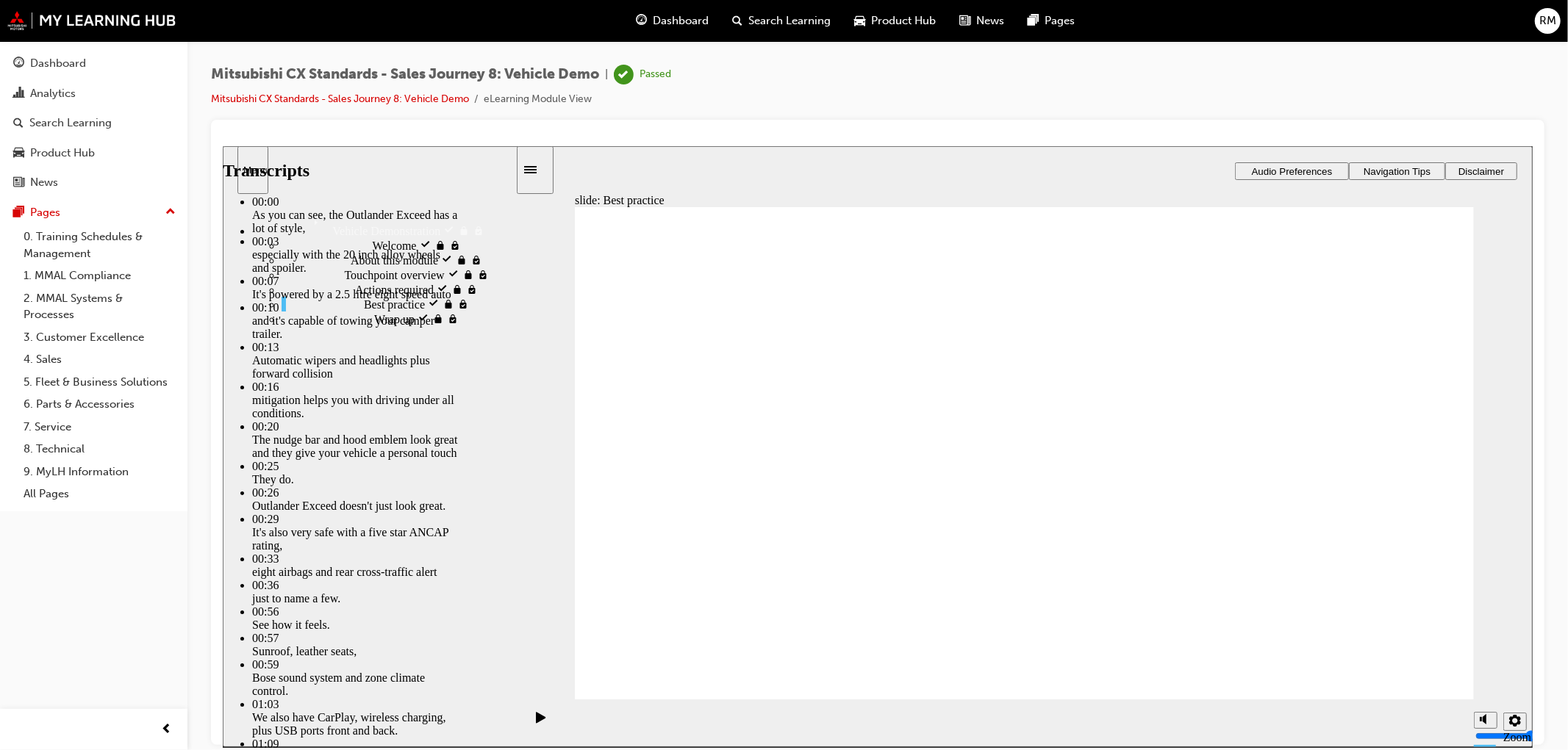
type input "6"
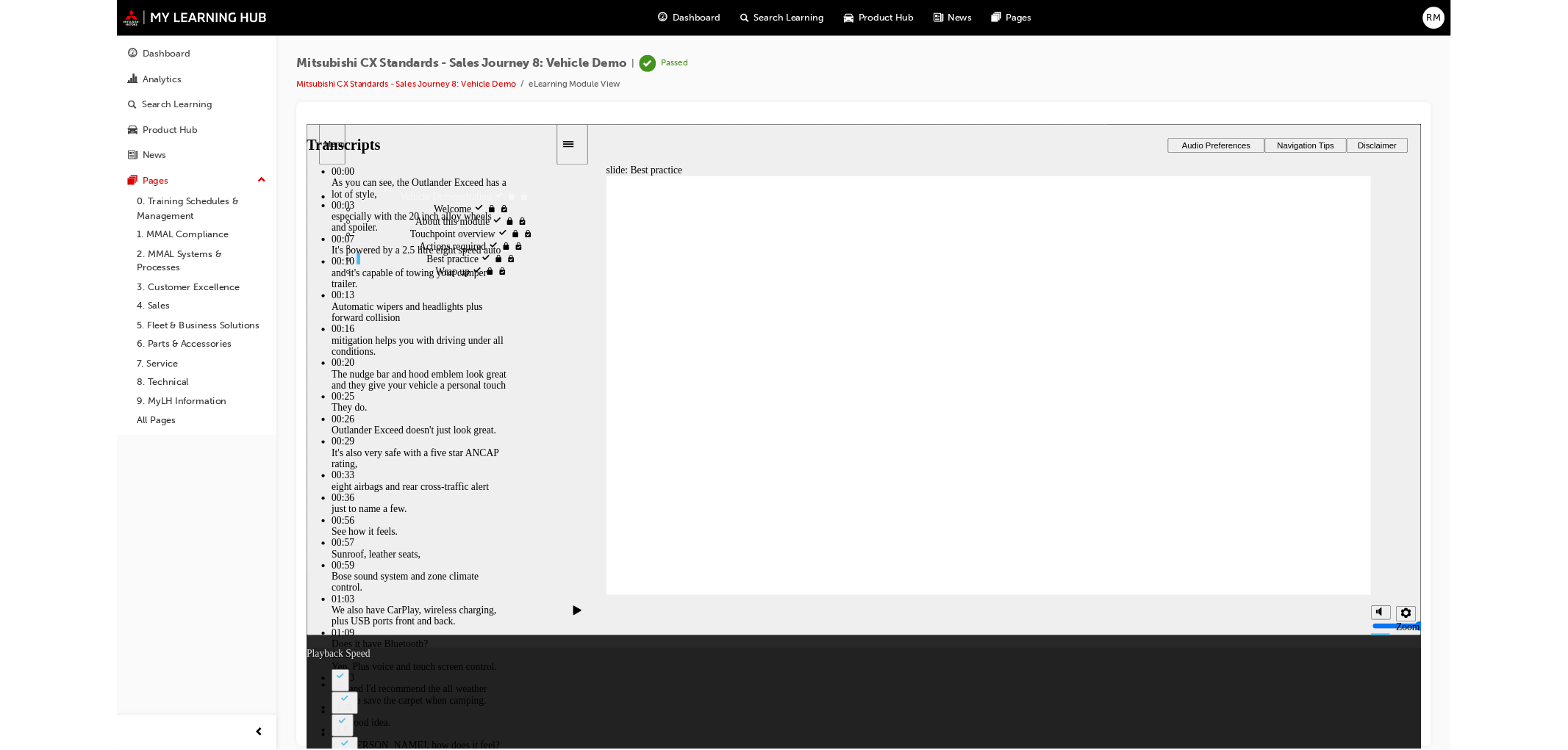
type input "5"
type input "6"
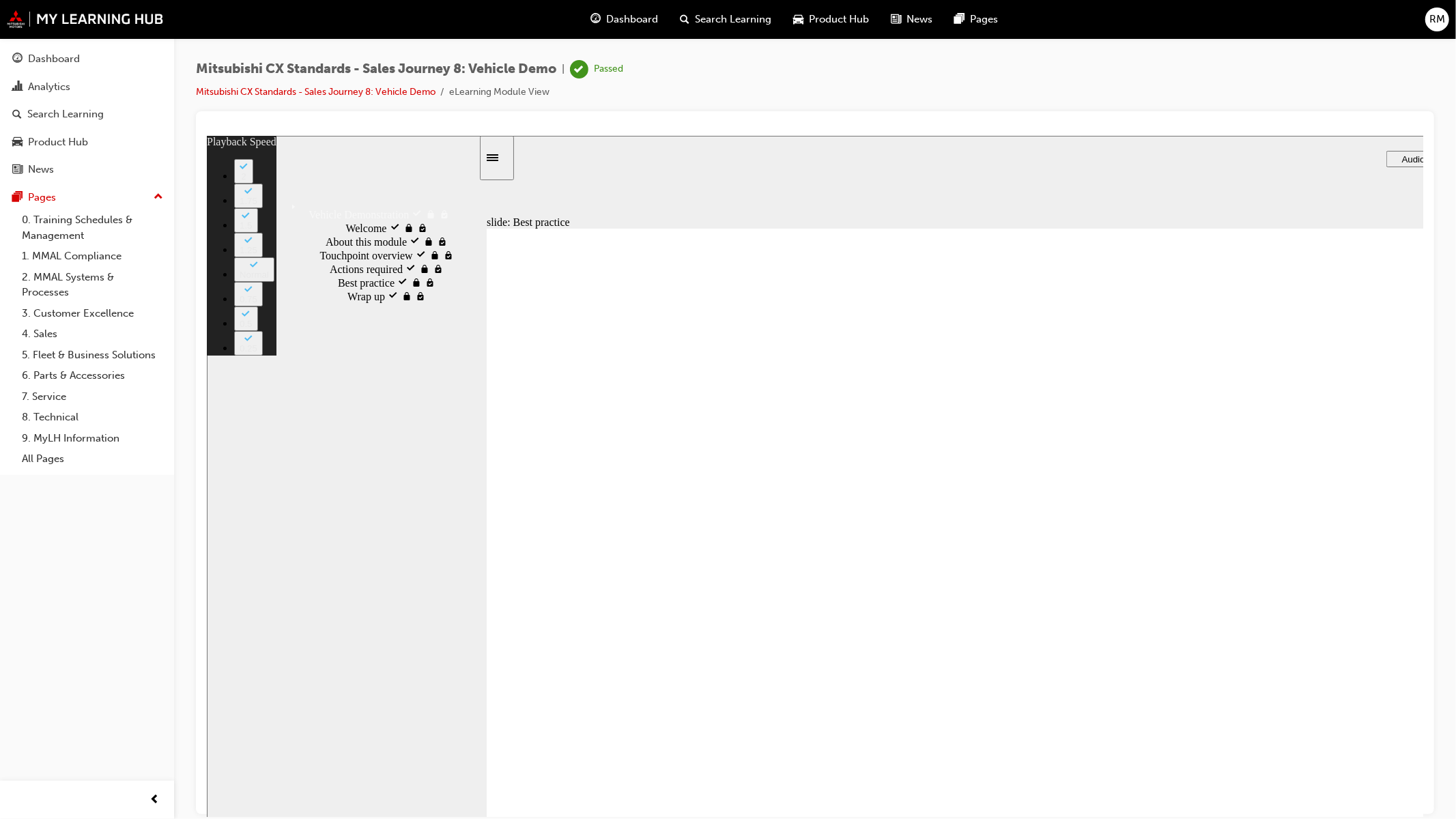
type input "5"
type input "6"
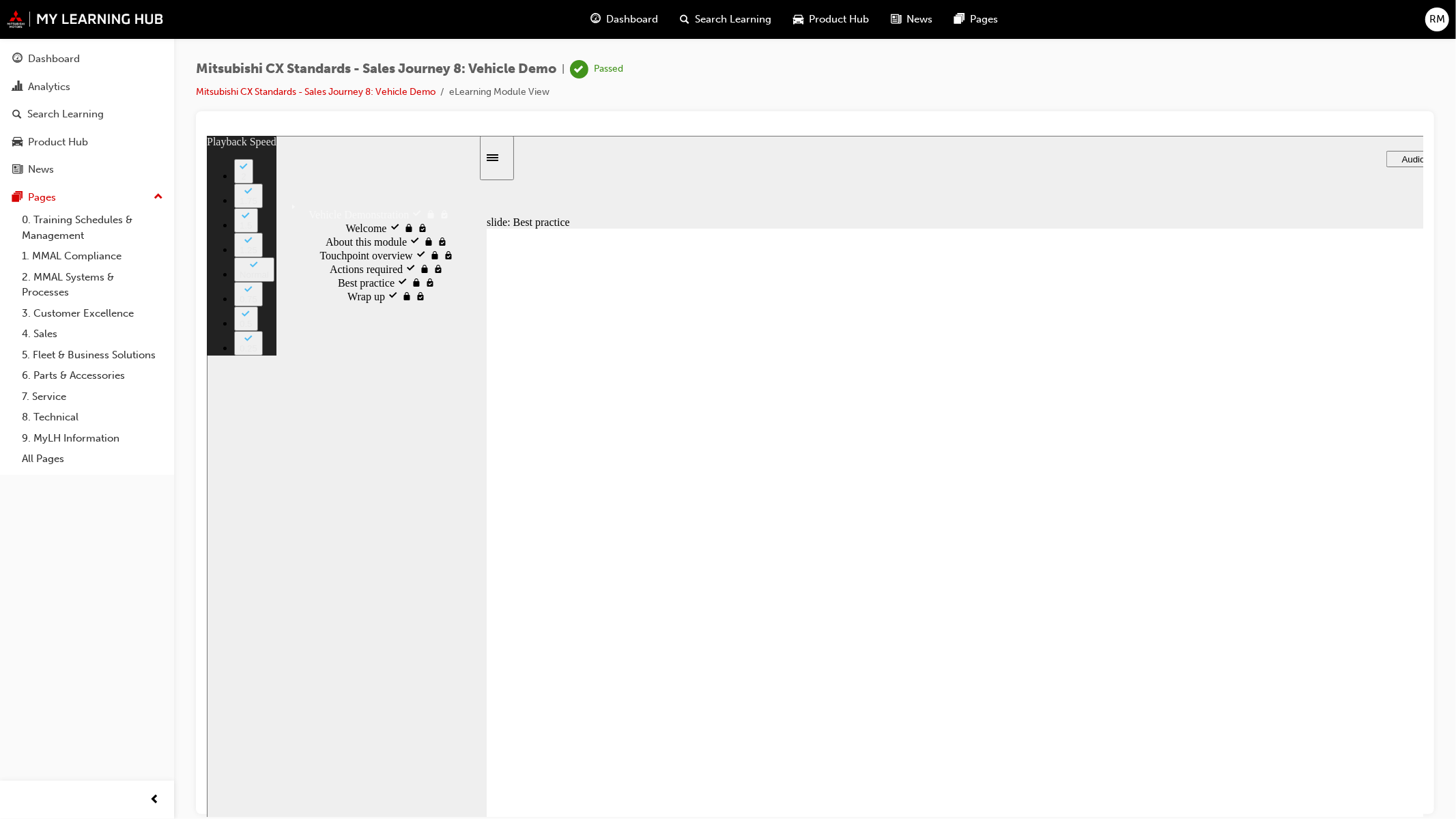
type input "6"
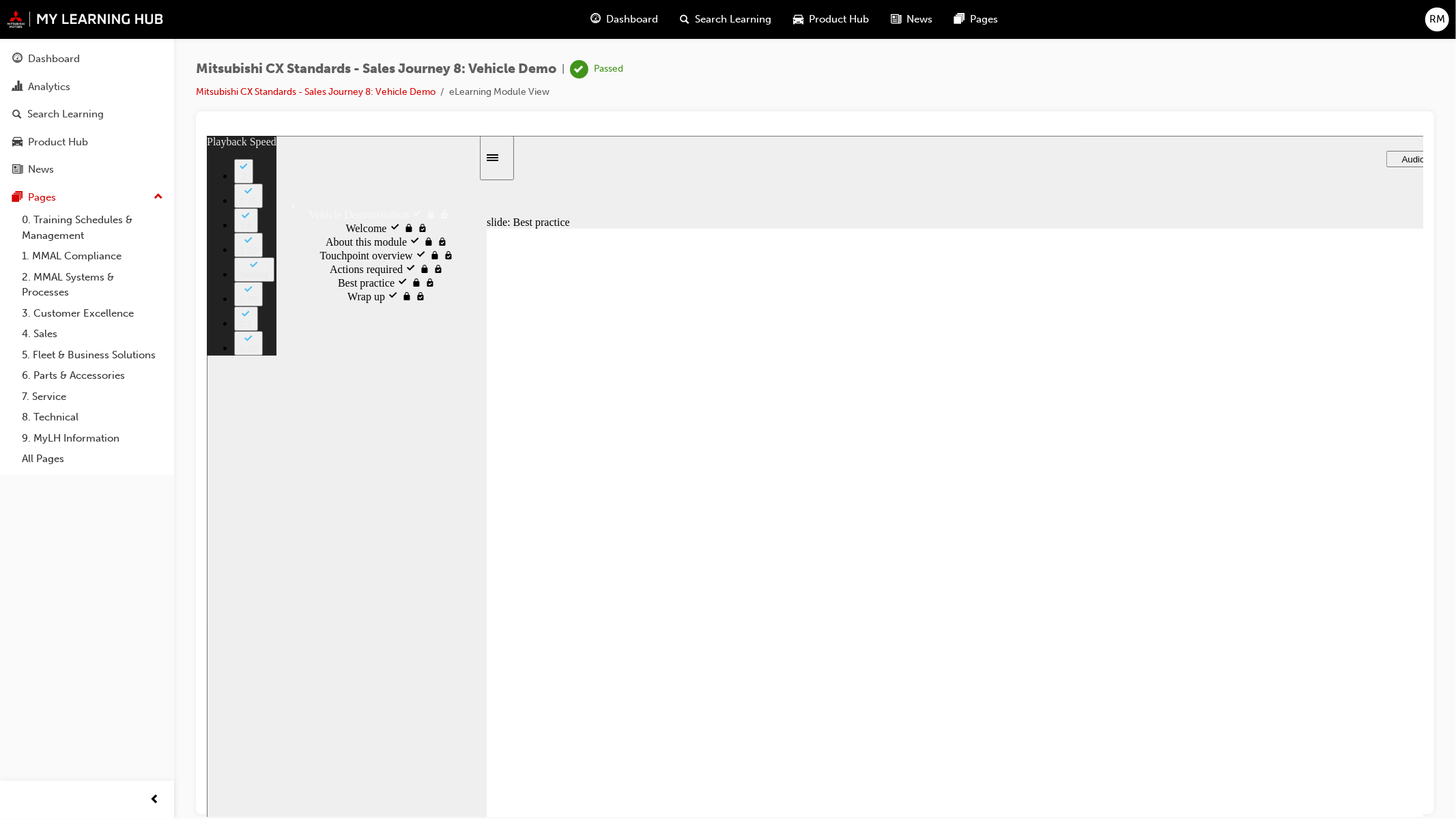
type input "7"
type input "6"
type input "7"
type input "6"
type input "7"
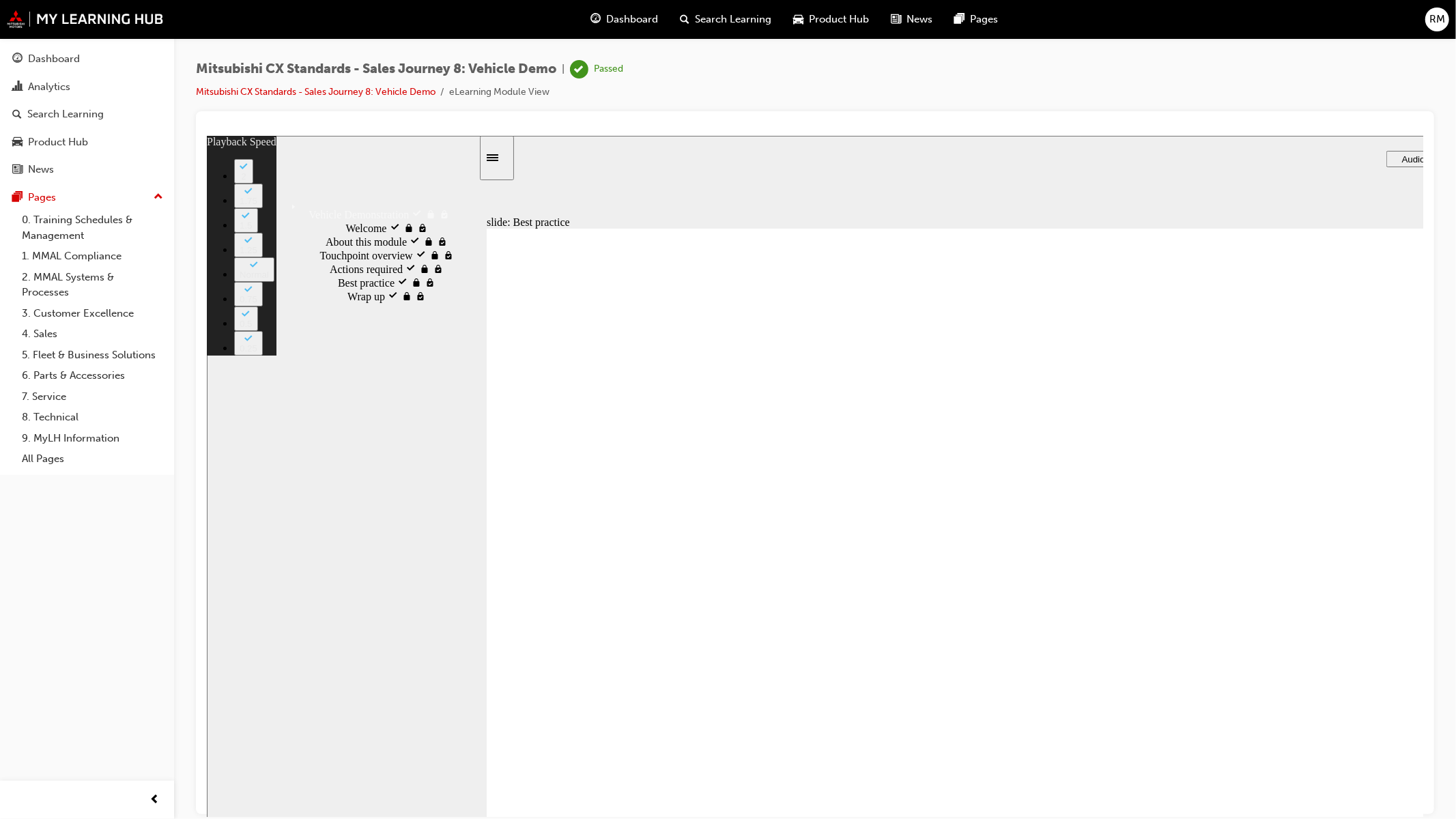
type input "6"
type input "8"
type input "6"
type input "8"
type input "6"
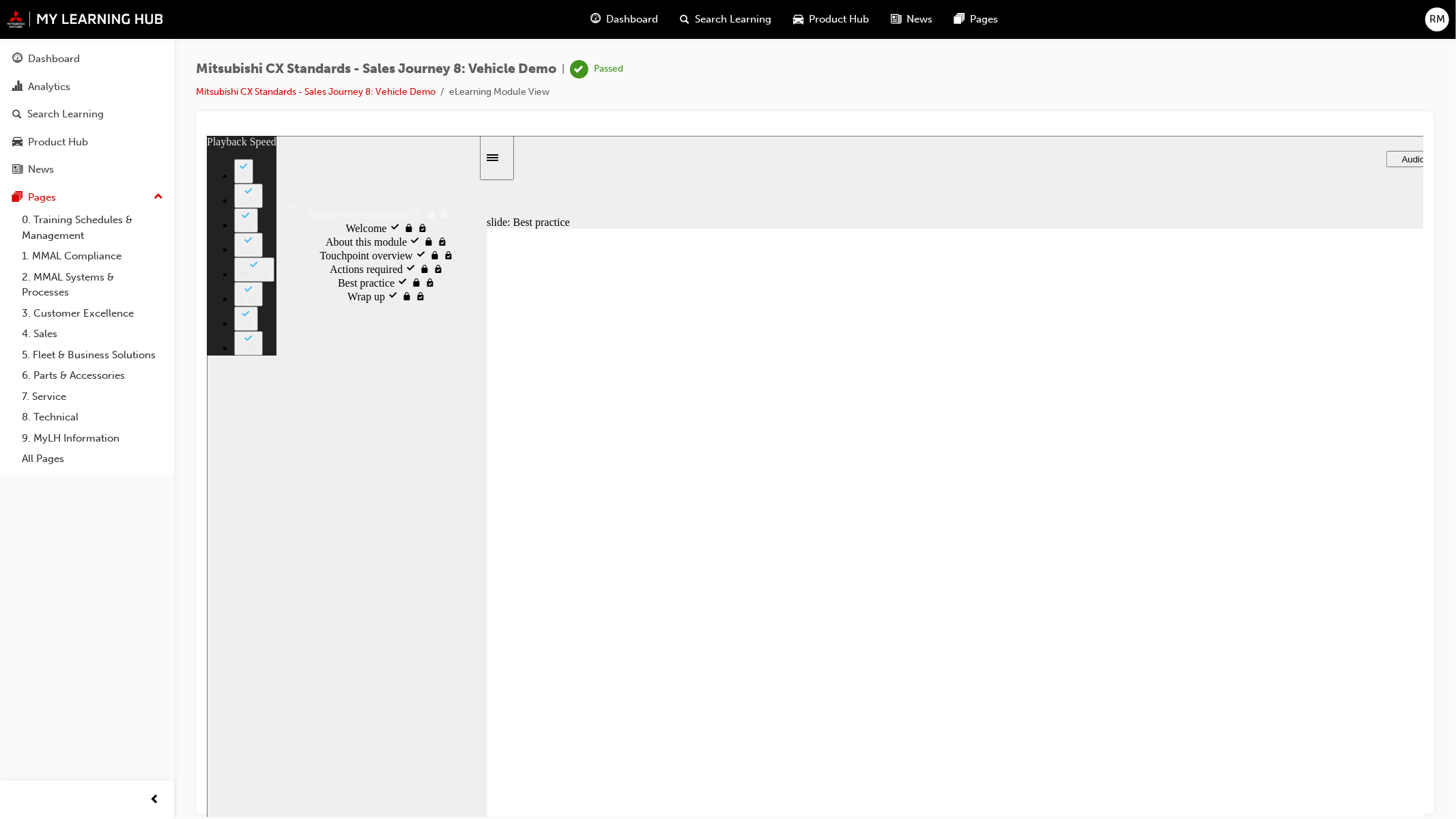
type input "8"
type input "6"
type input "8"
type input "6"
type input "9"
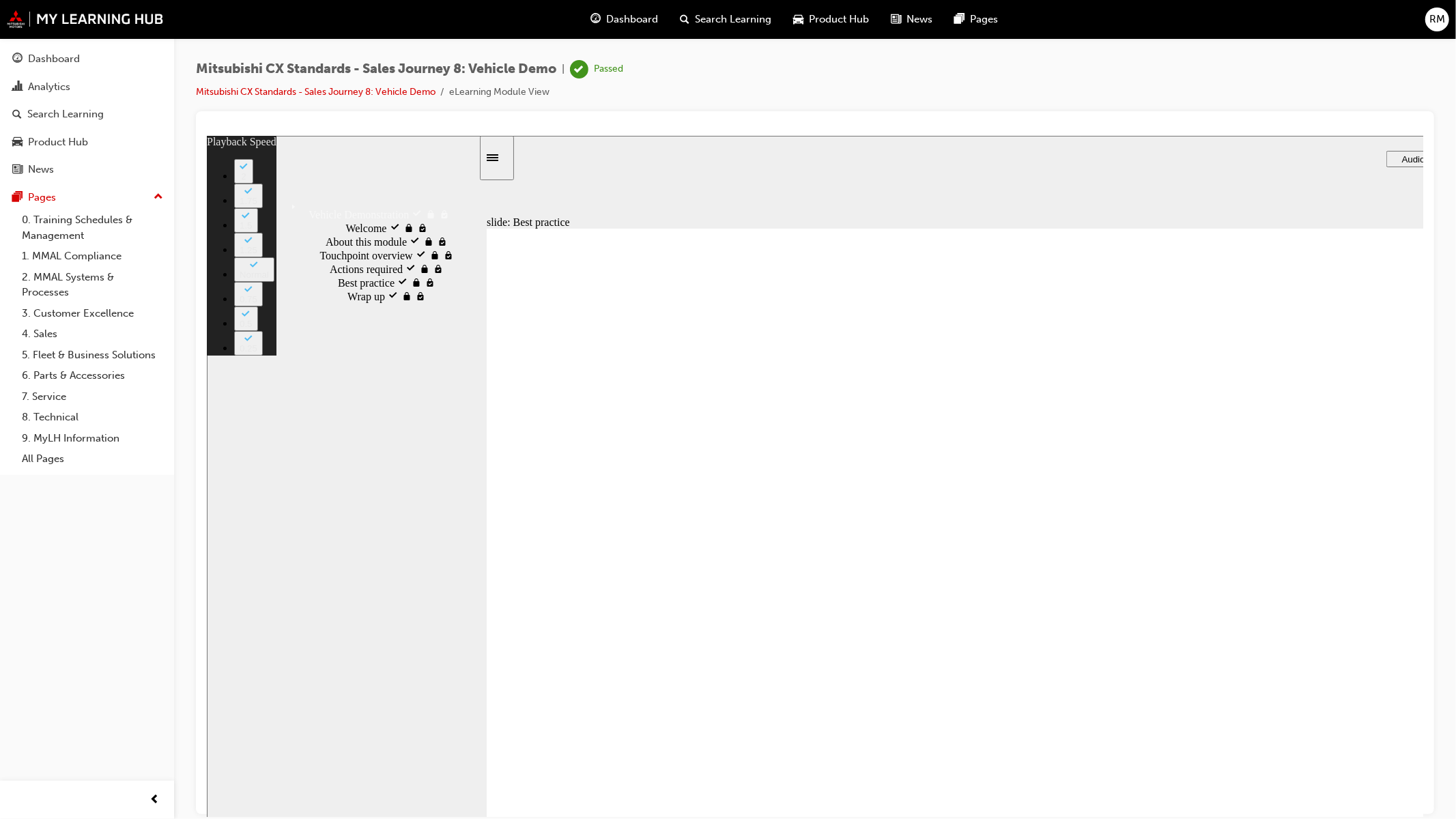
type input "6"
type input "9"
type input "6"
type input "9"
type input "6"
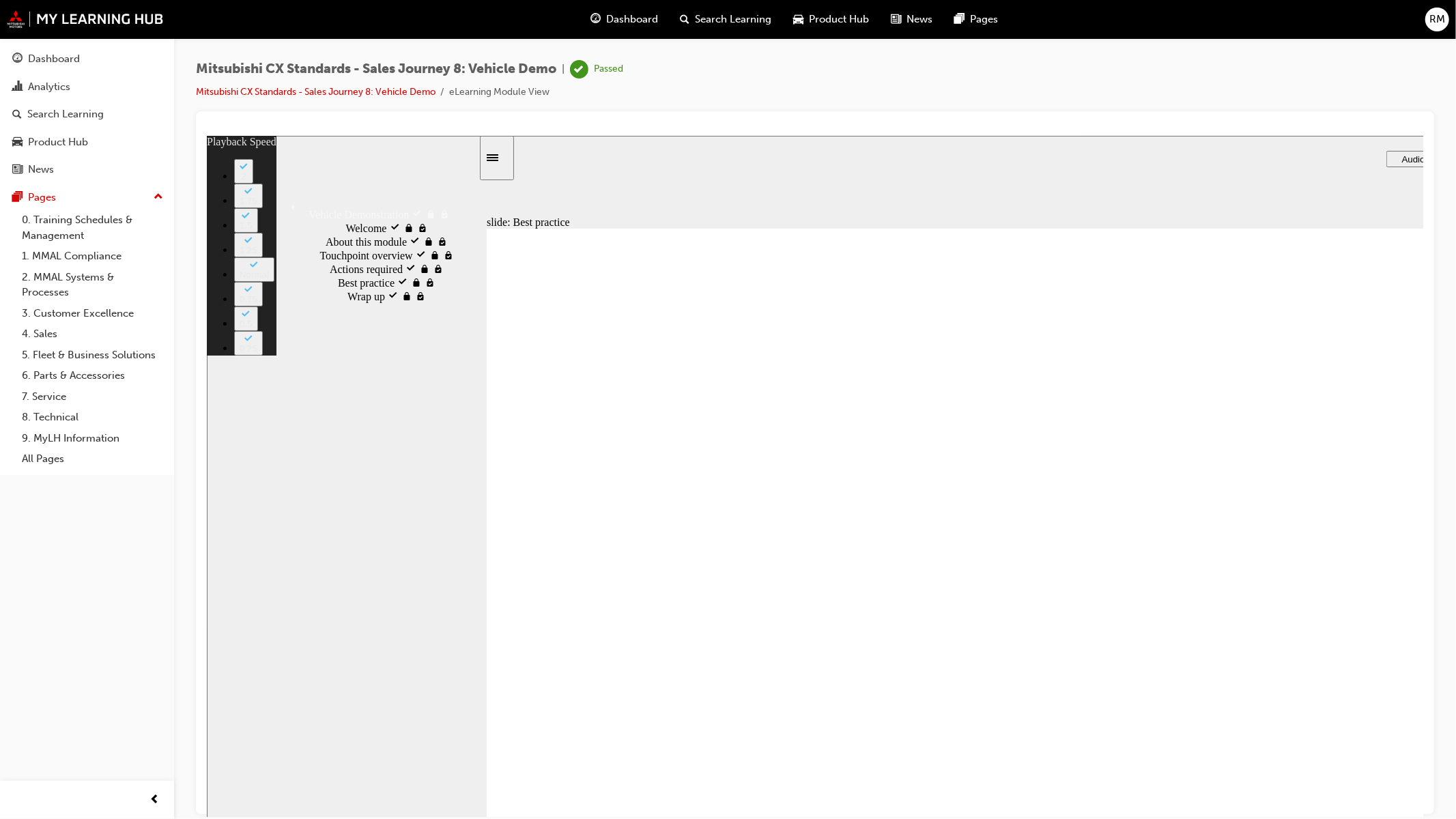
type input "9"
type input "6"
type input "9"
type input "6"
type input "10"
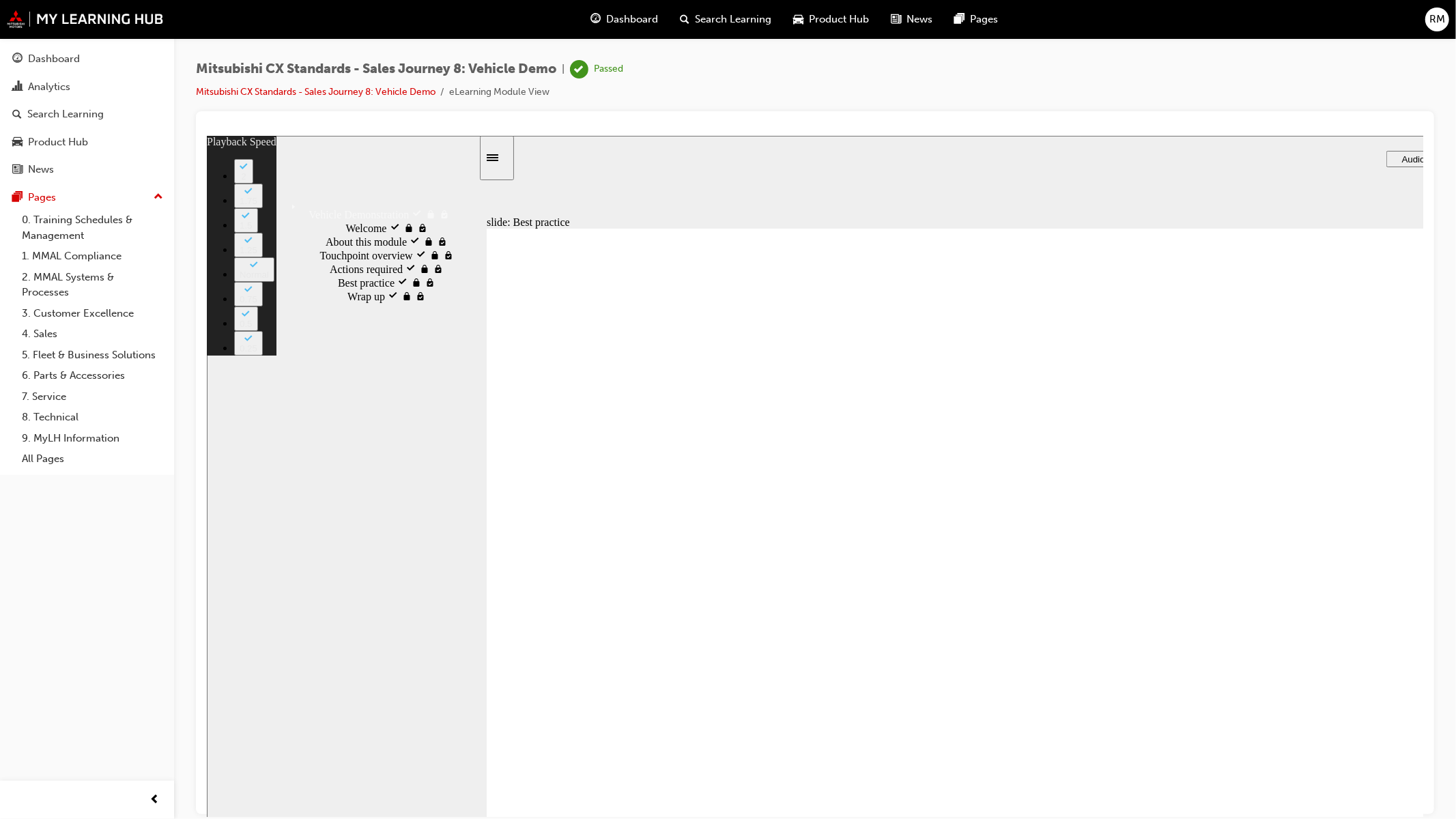
type input "6"
type input "10"
type input "6"
type input "10"
type input "6"
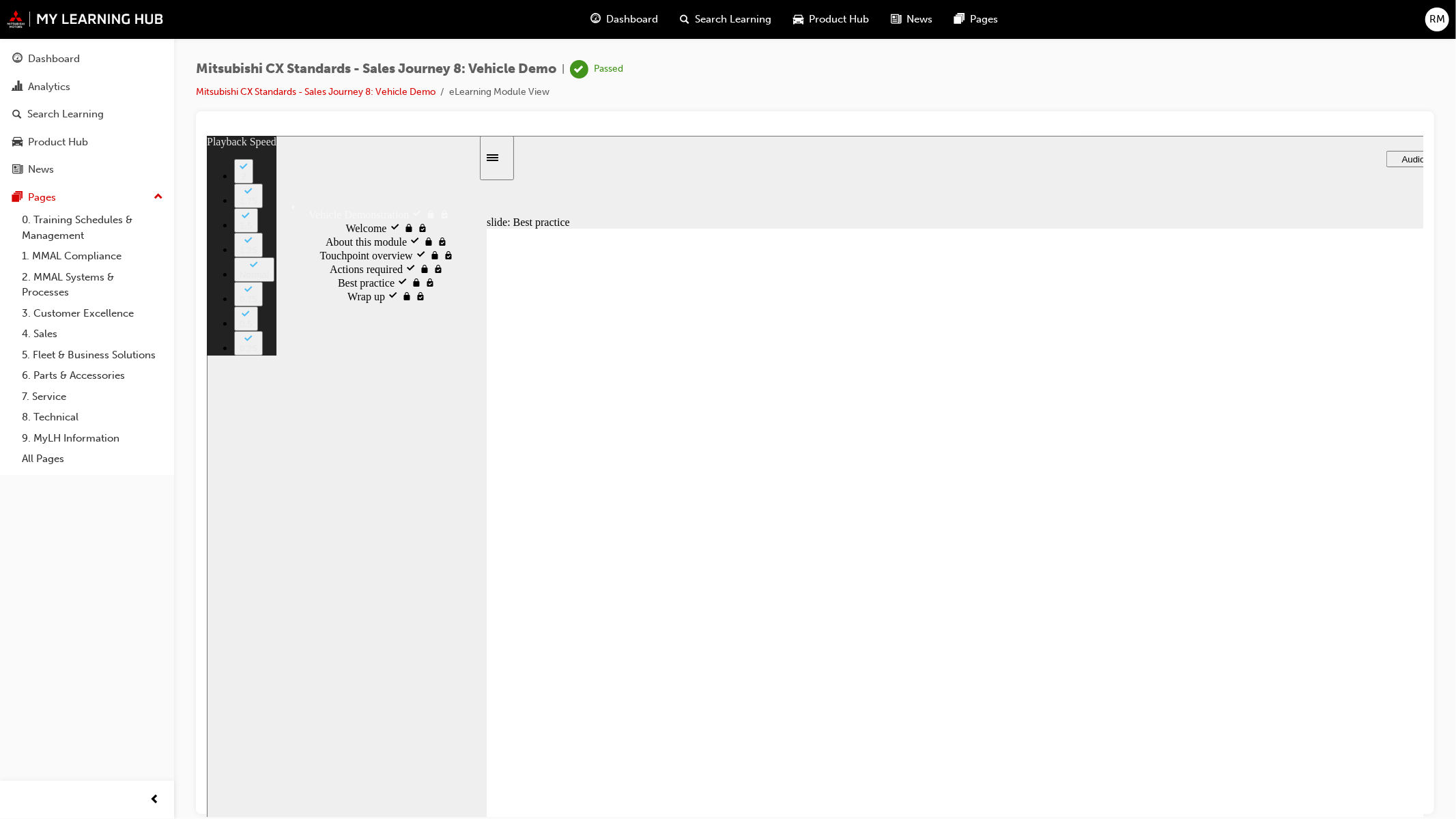
type input "10"
type input "6"
type input "11"
type input "6"
type input "11"
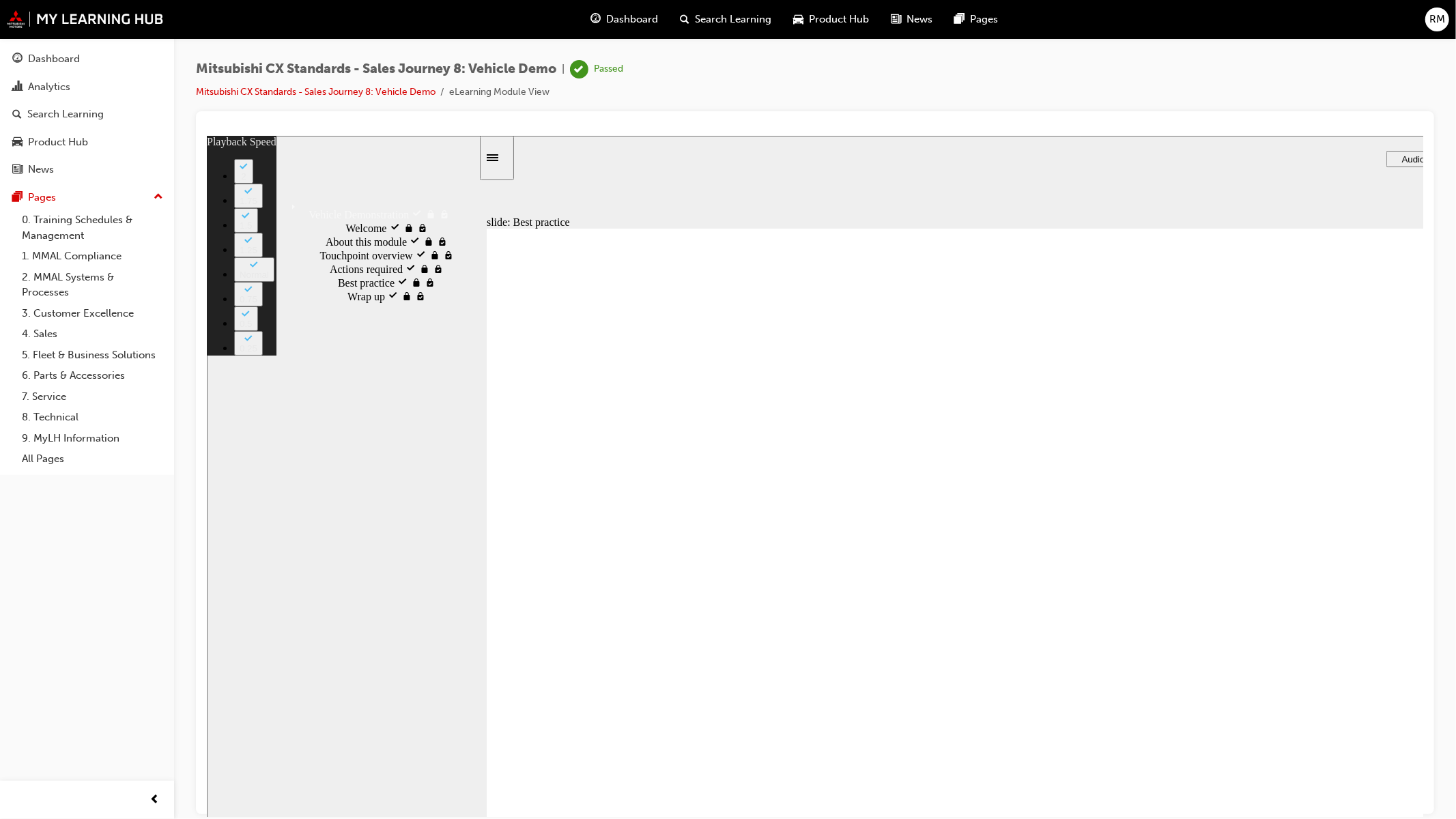
type input "6"
type input "11"
type input "6"
type input "12"
type input "6"
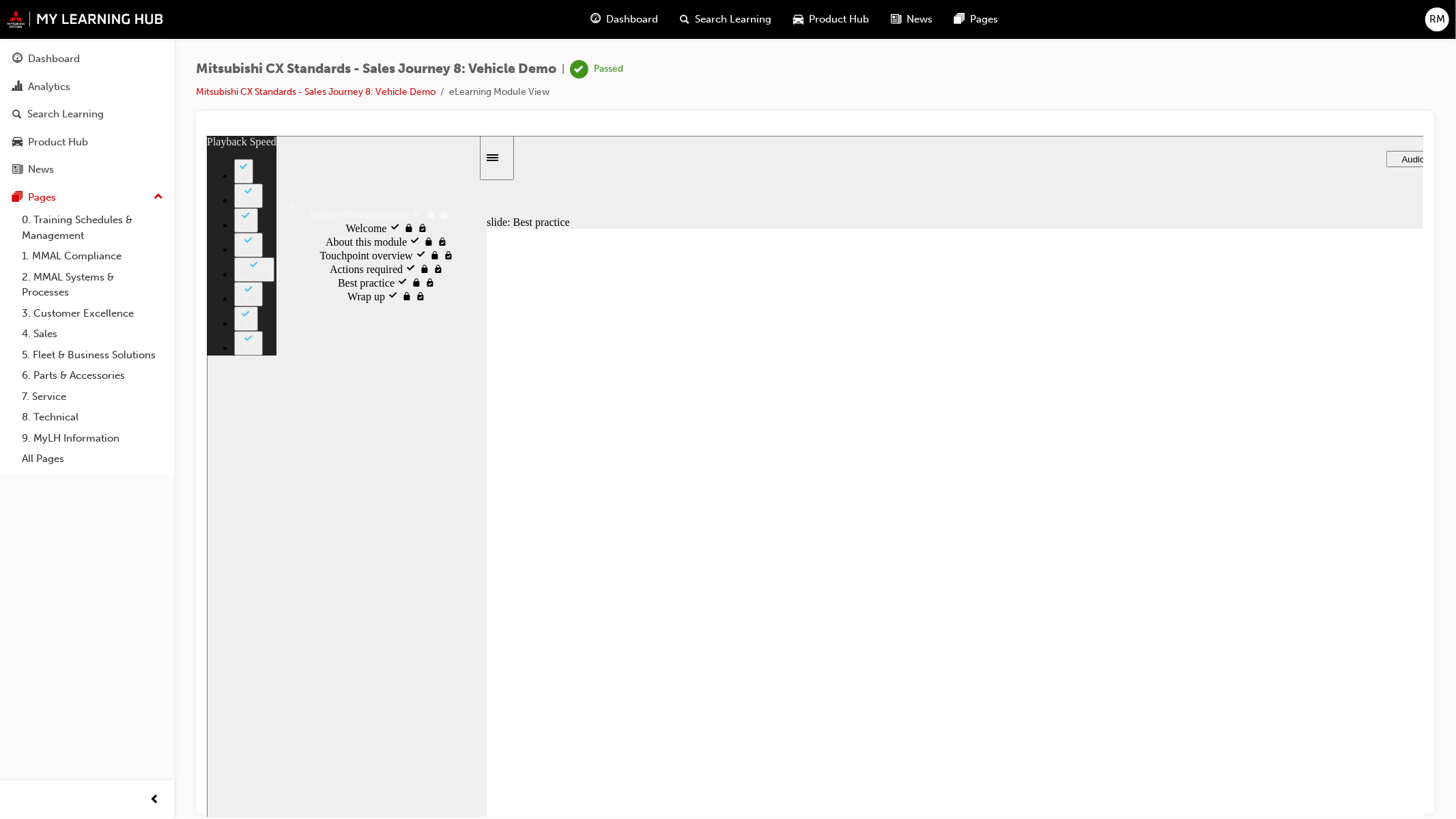
type input "12"
type input "6"
type input "12"
type input "6"
type input "12"
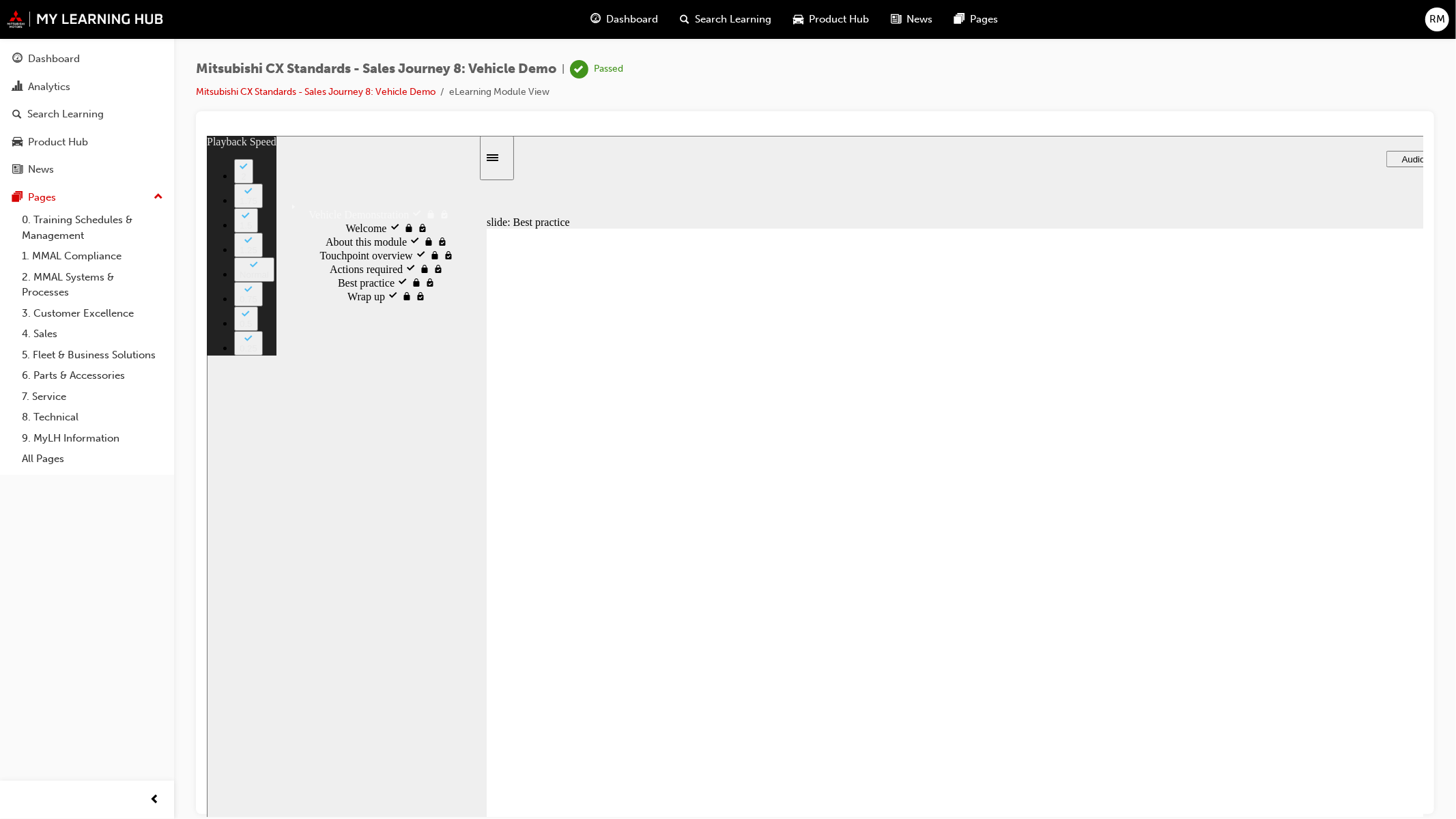
type input "6"
type input "13"
type input "6"
type input "13"
type input "6"
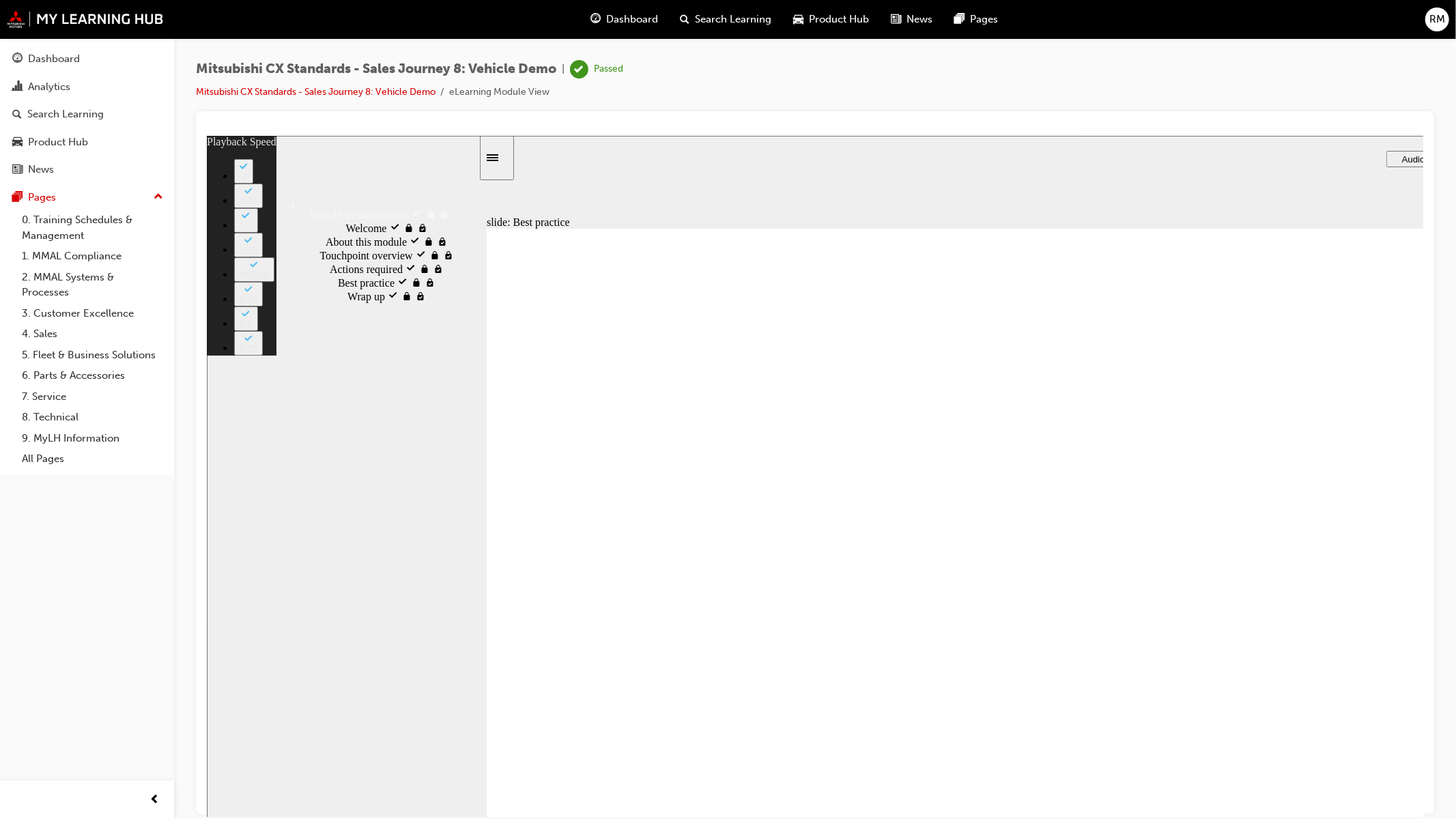
type input "13"
type input "6"
type input "13"
type input "6"
type input "14"
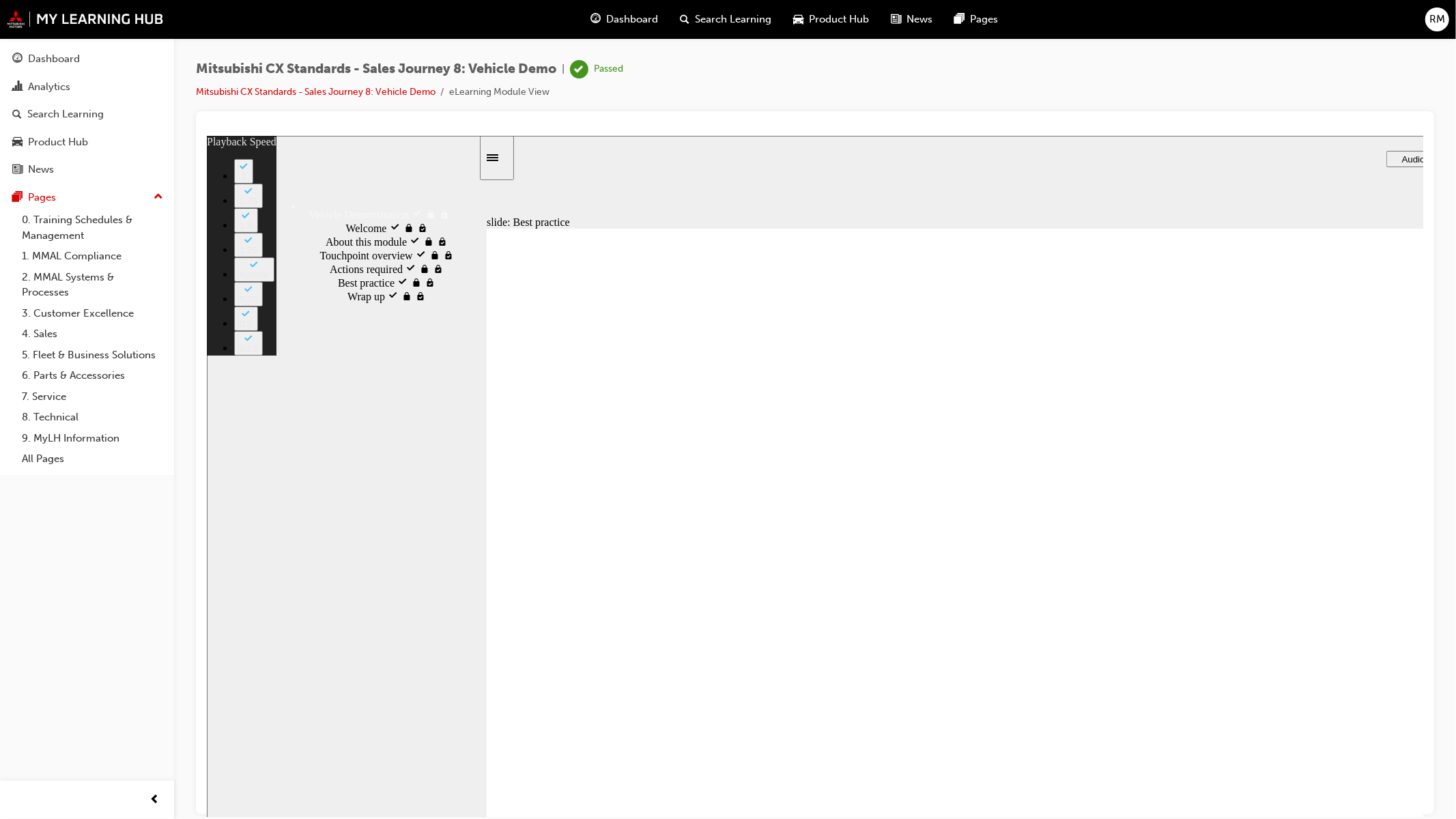
type input "6"
type input "14"
type input "6"
type input "14"
type input "6"
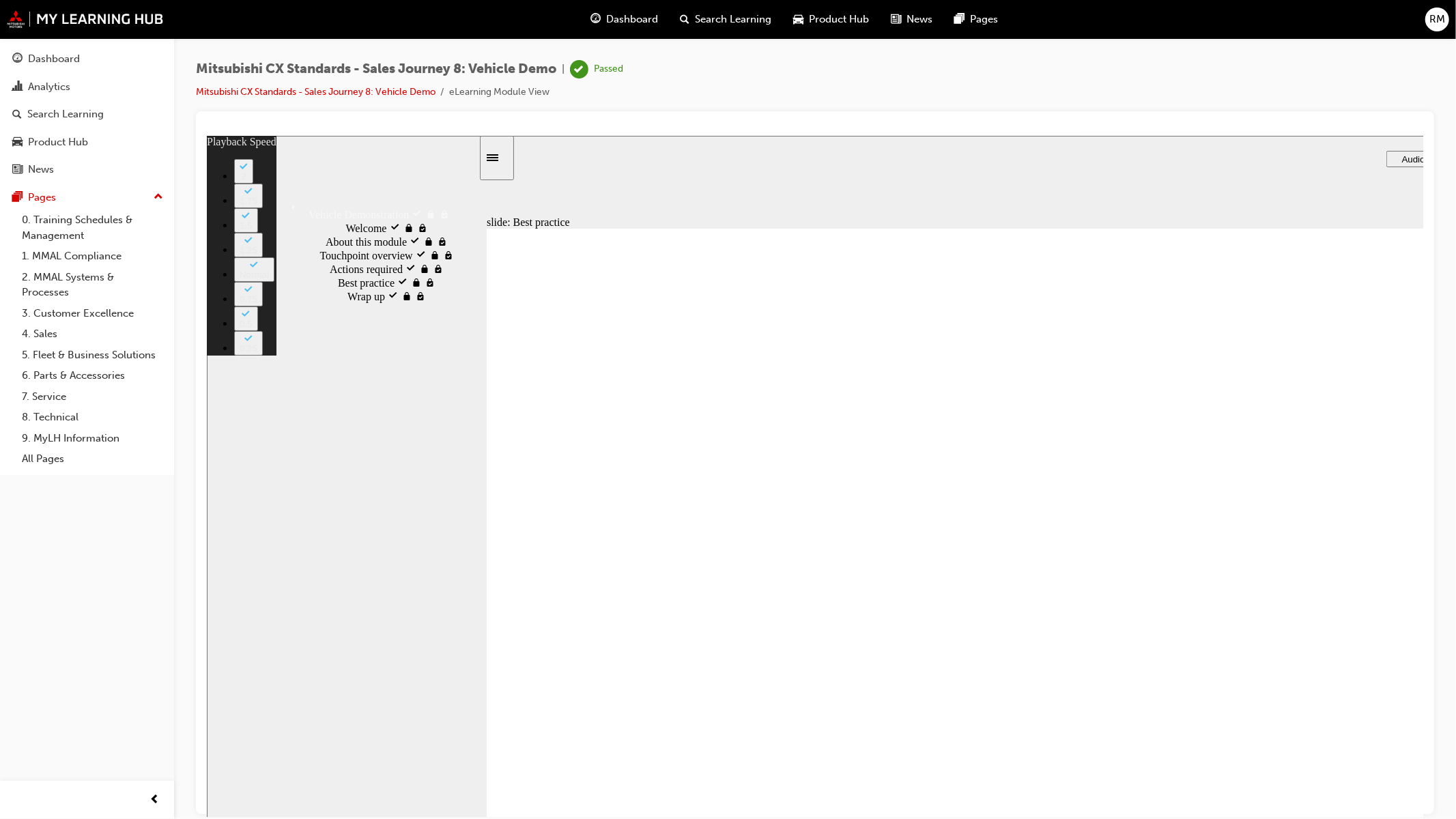
type input "14"
type input "6"
type input "14"
type input "6"
type input "15"
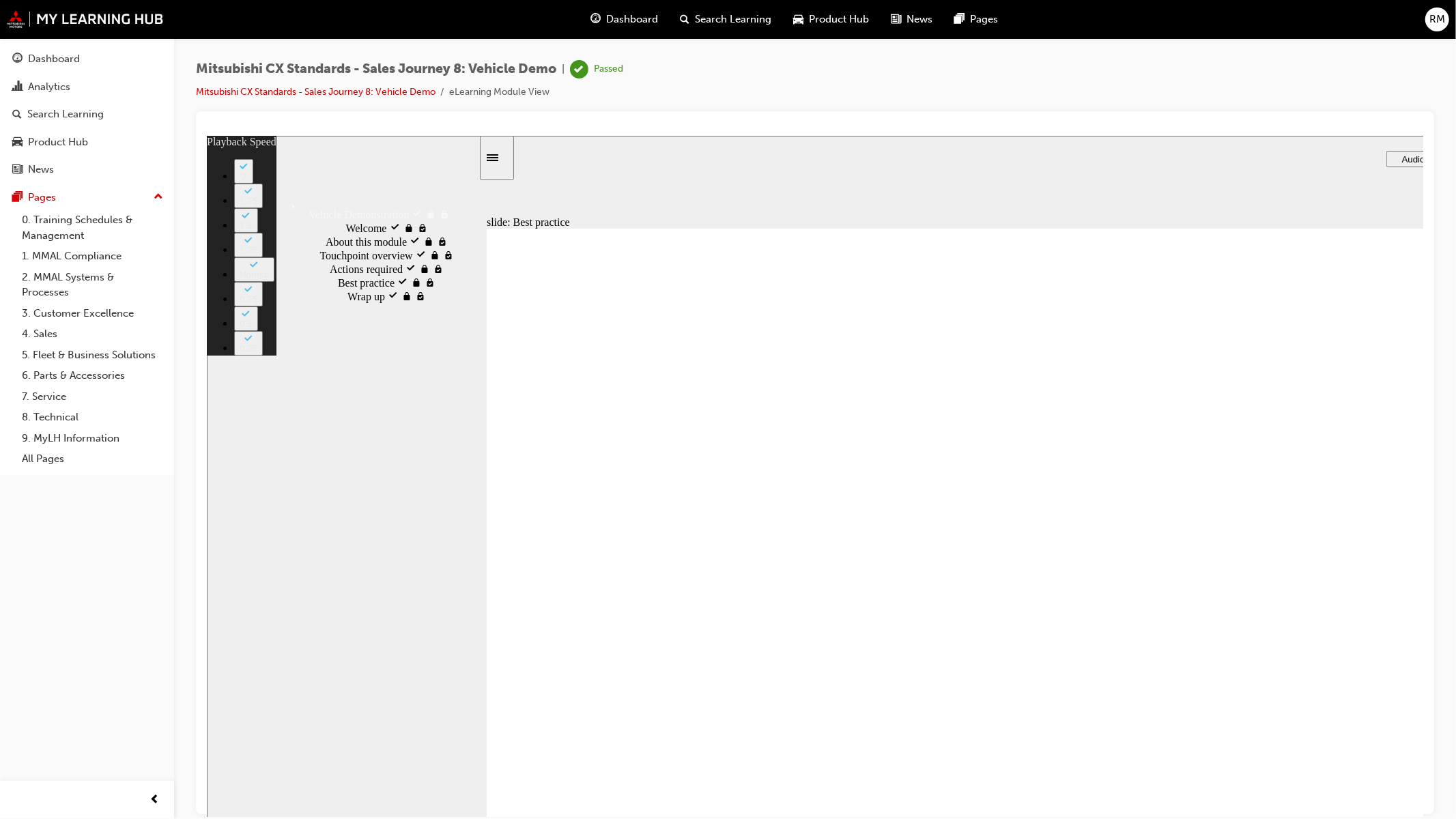
type input "6"
type input "15"
type input "6"
type input "15"
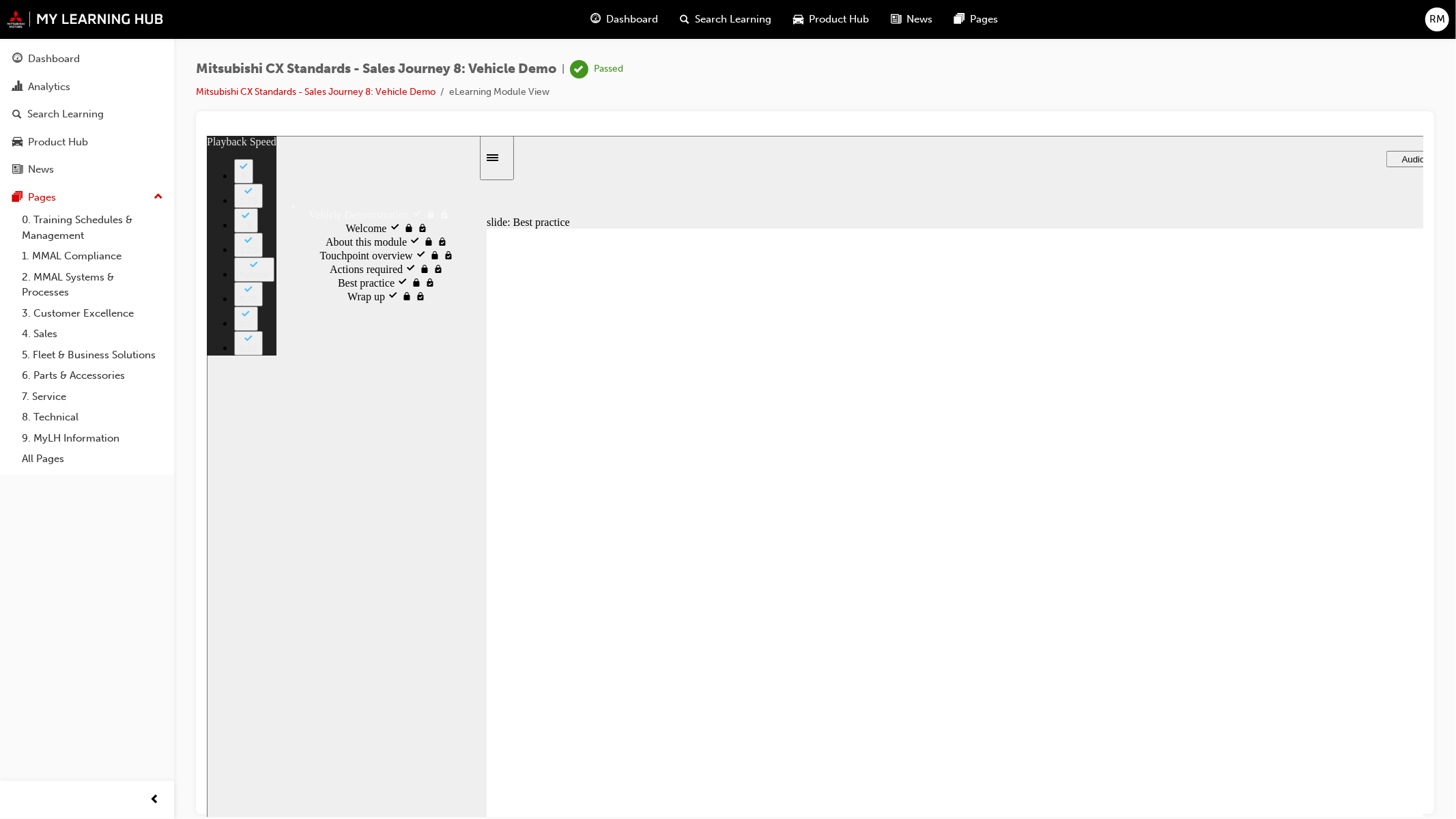
type input "6"
type input "16"
type input "6"
type input "16"
type input "6"
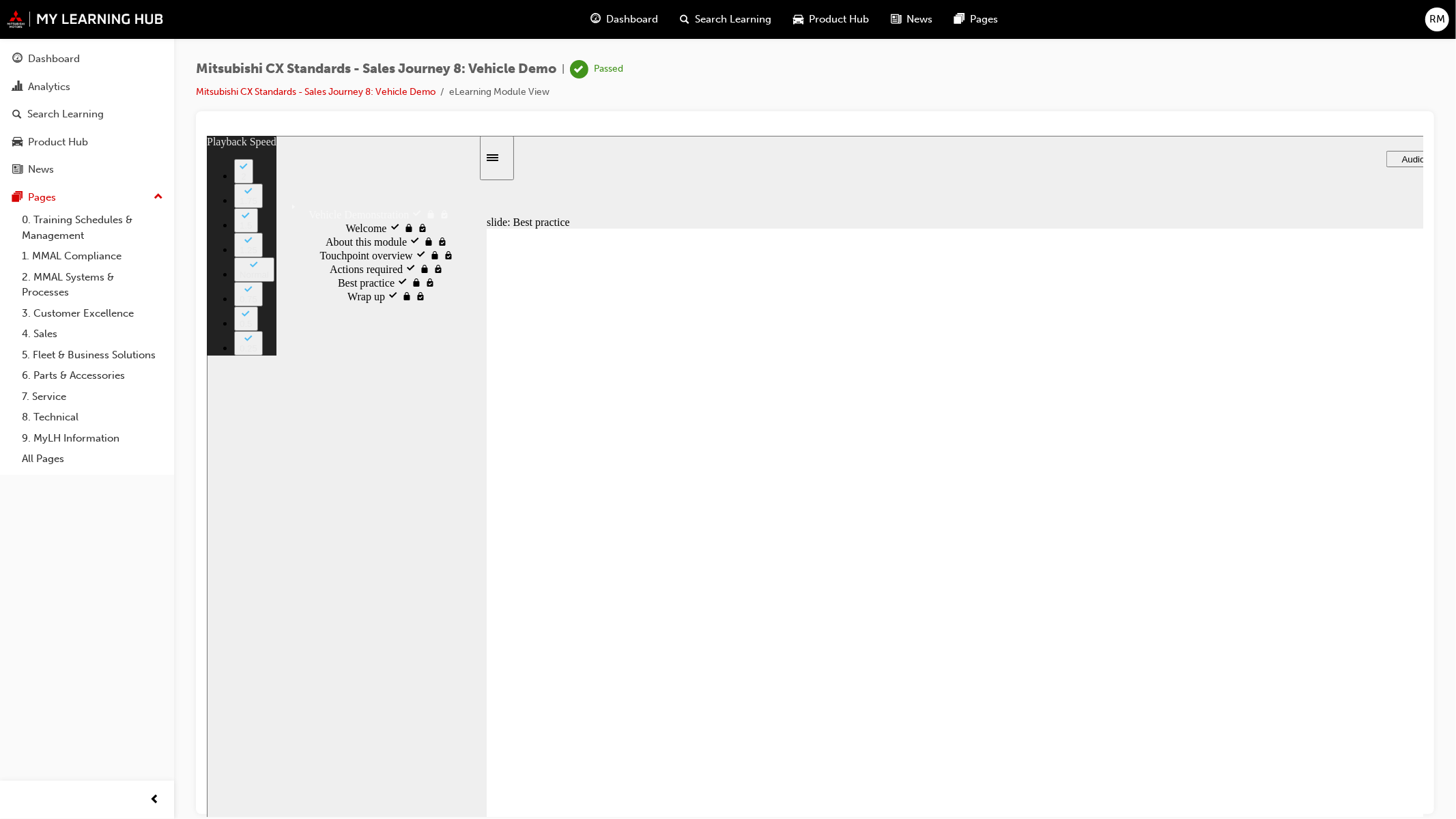
type input "16"
type input "6"
type input "16"
type input "6"
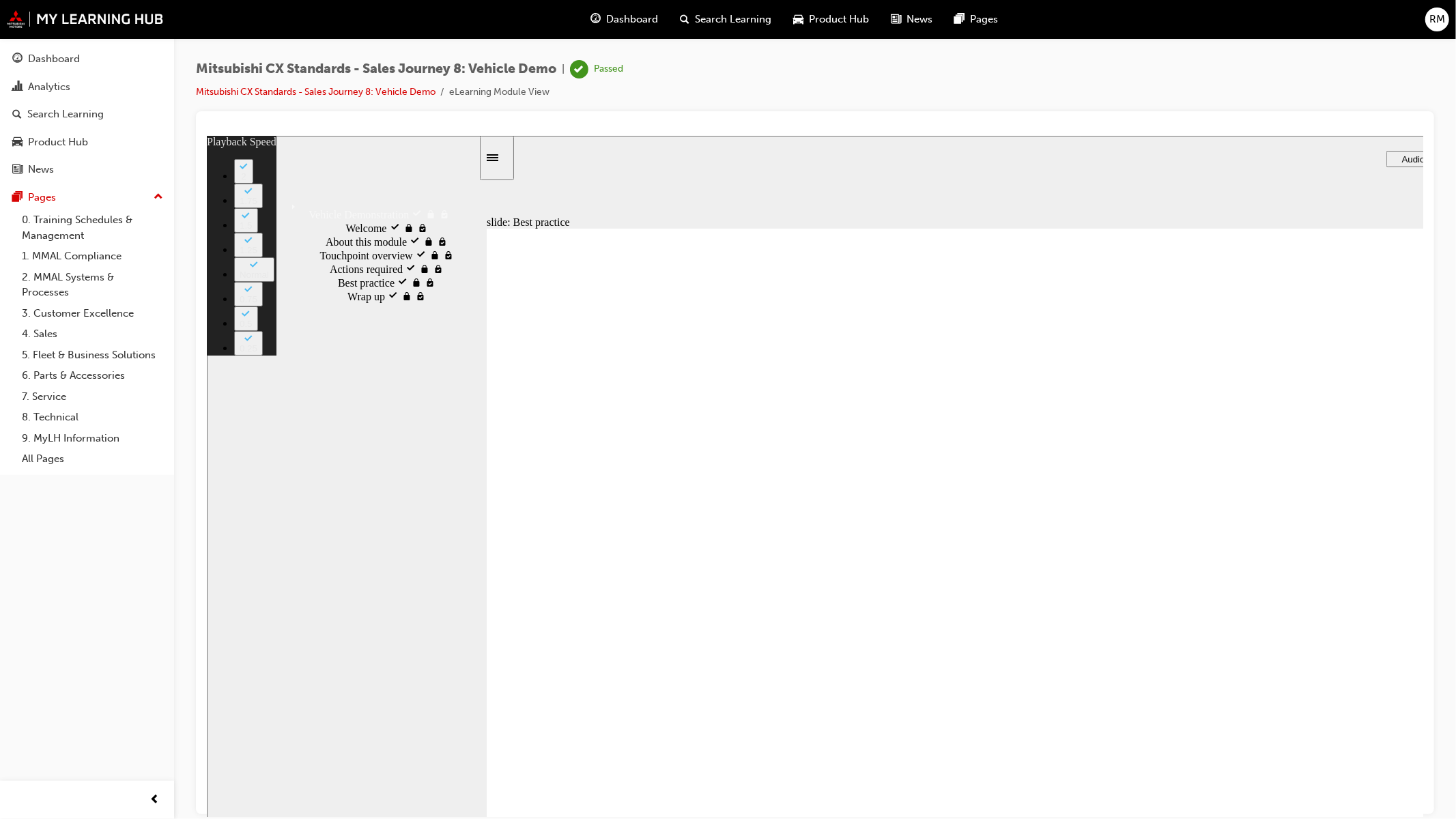
type input "16"
type input "6"
type input "16"
type input "6"
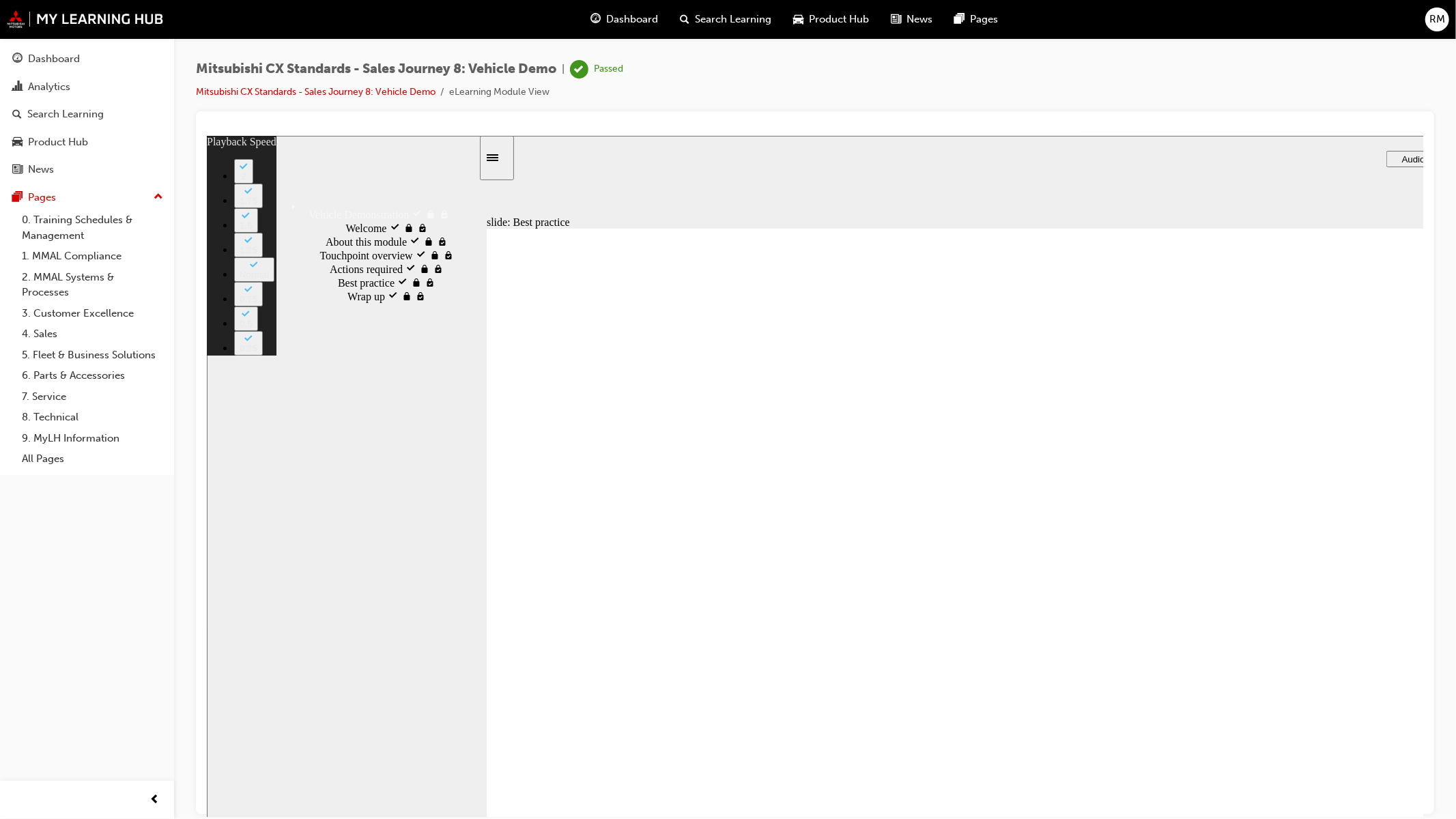
type input "16"
type input "6"
type input "17"
type input "6"
type input "17"
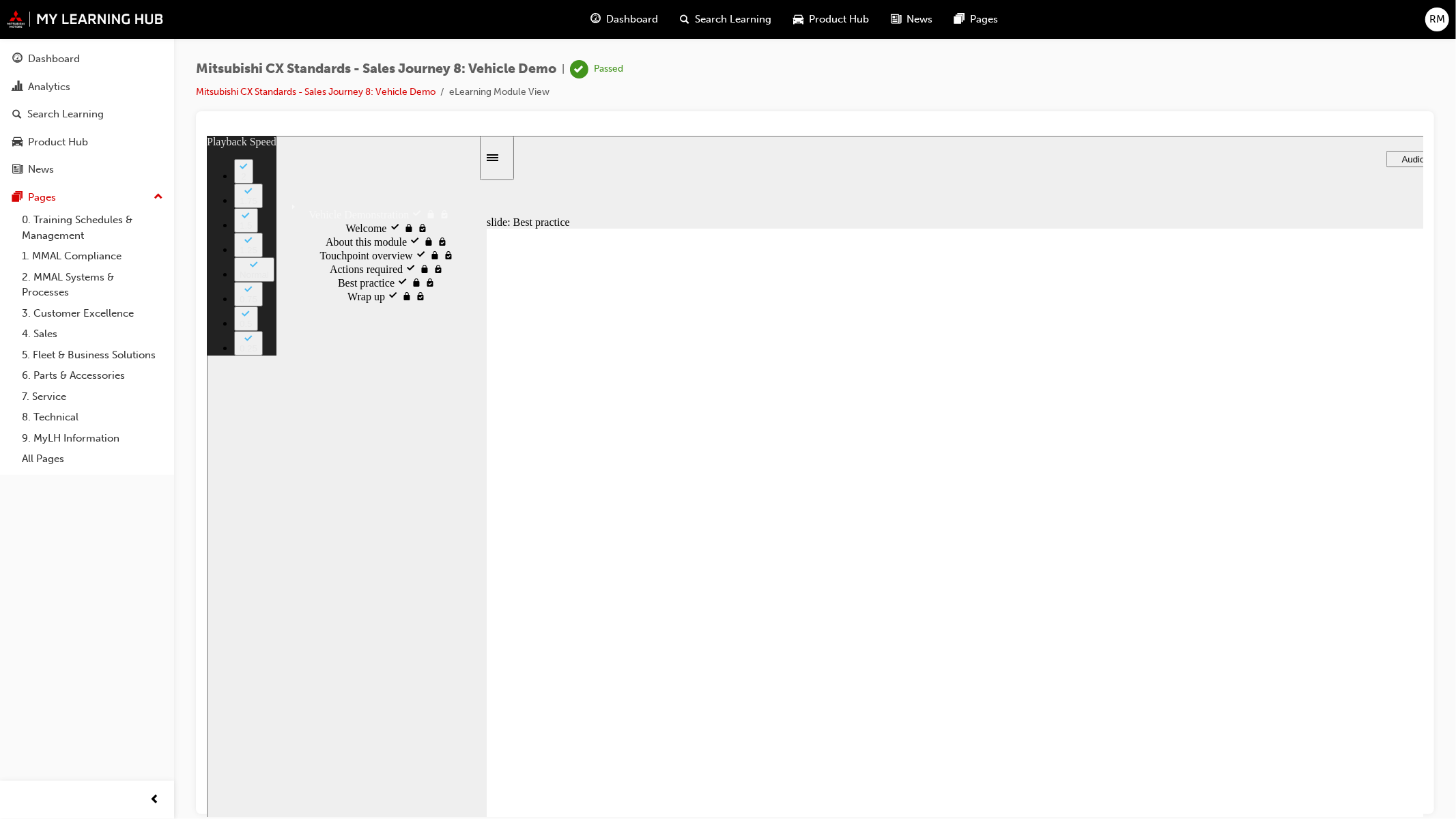
type input "6"
type input "17"
type input "6"
type input "18"
type input "6"
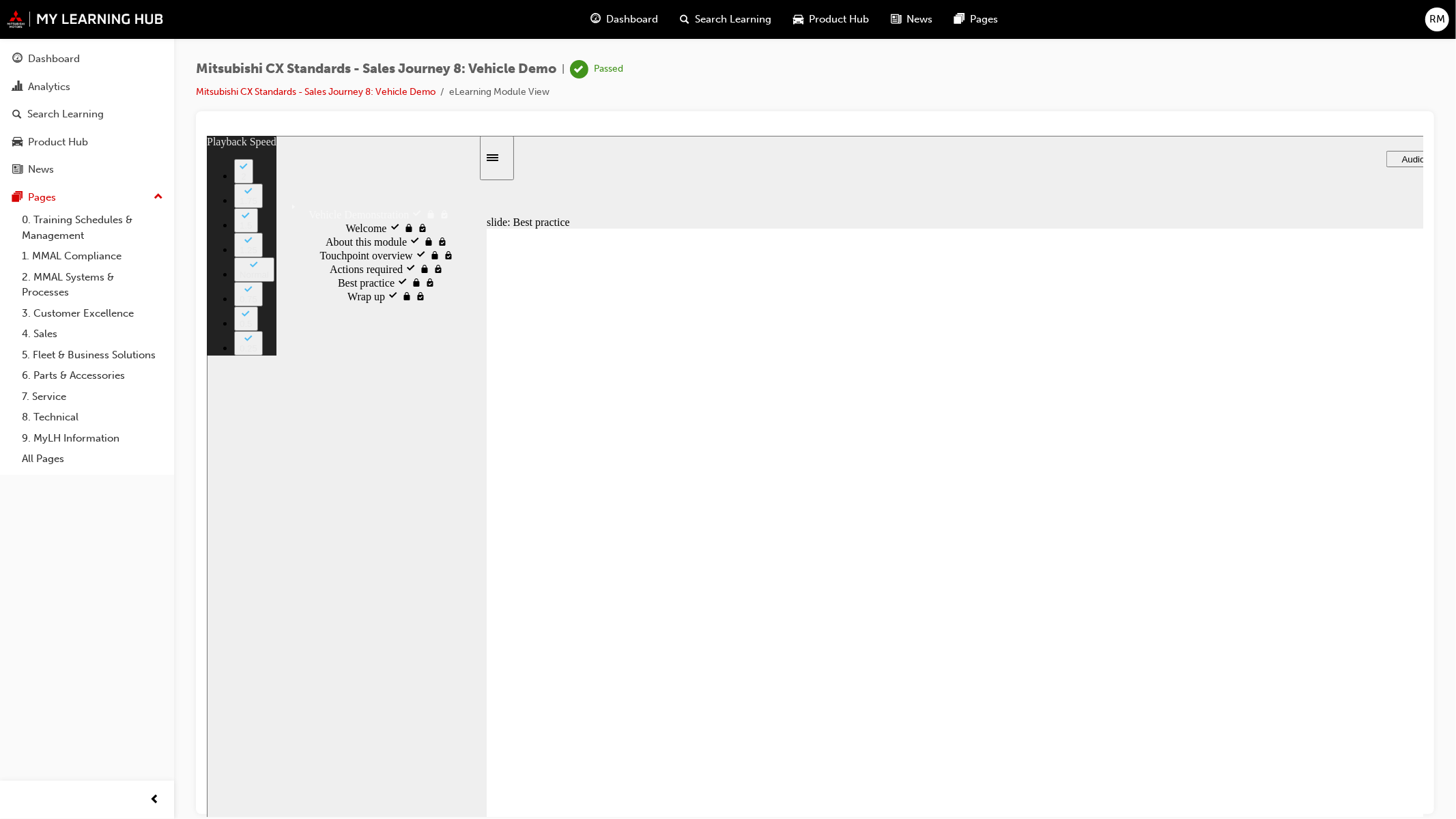
type input "18"
type input "6"
type input "18"
type input "6"
type input "18"
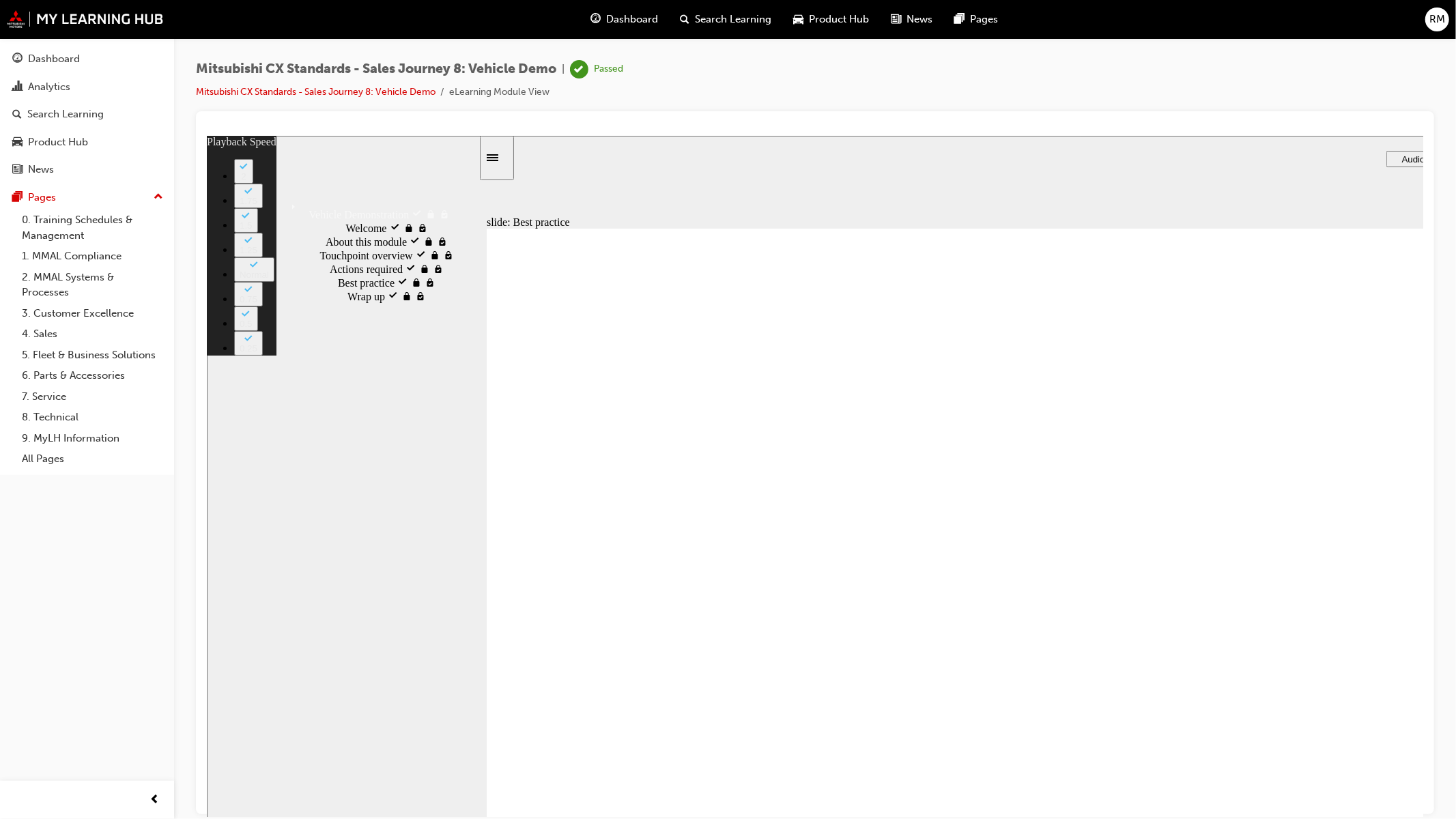
type input "6"
type input "19"
type input "6"
type input "19"
type input "6"
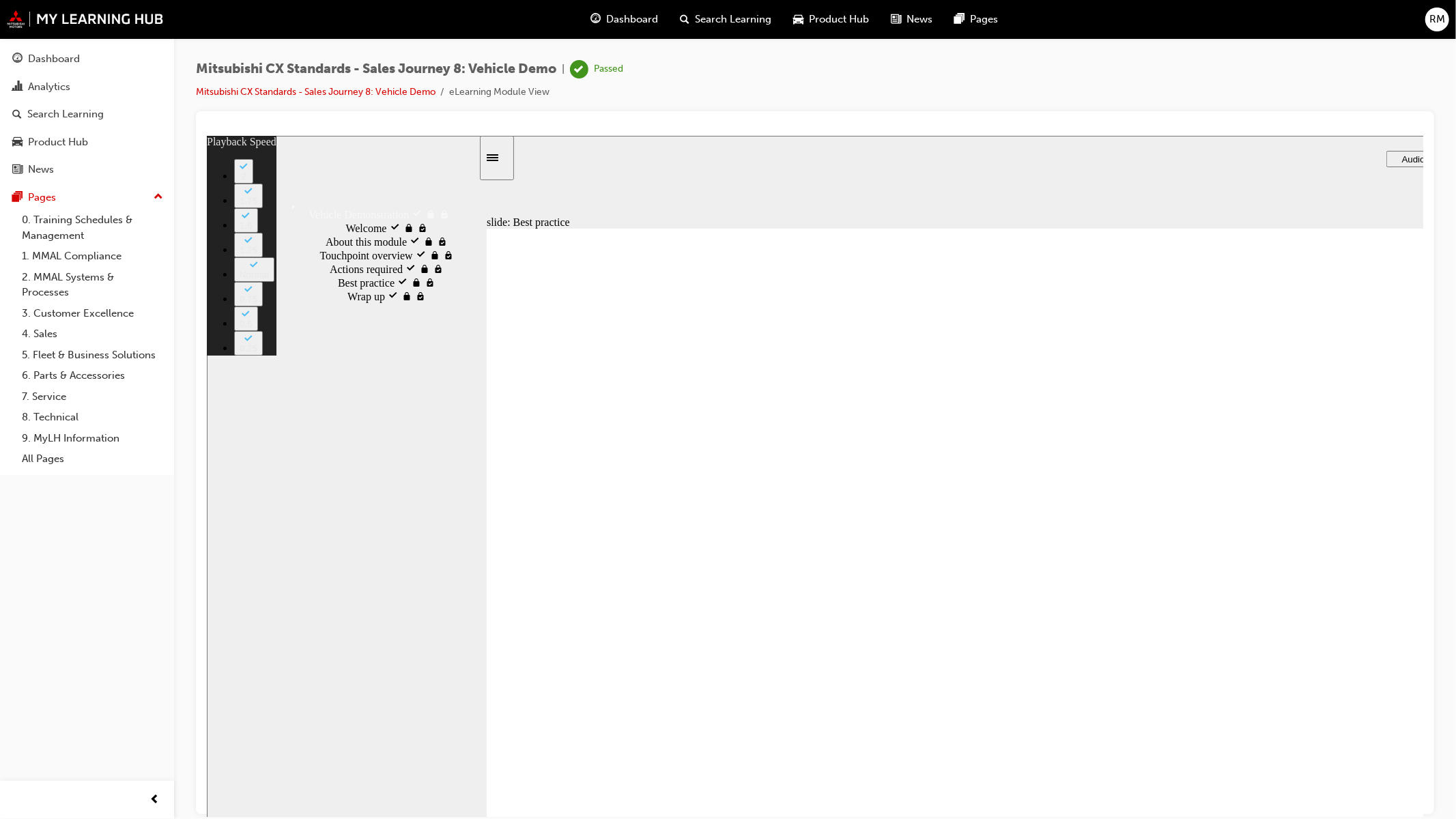
type input "19"
type input "6"
type input "19"
type input "6"
type input "20"
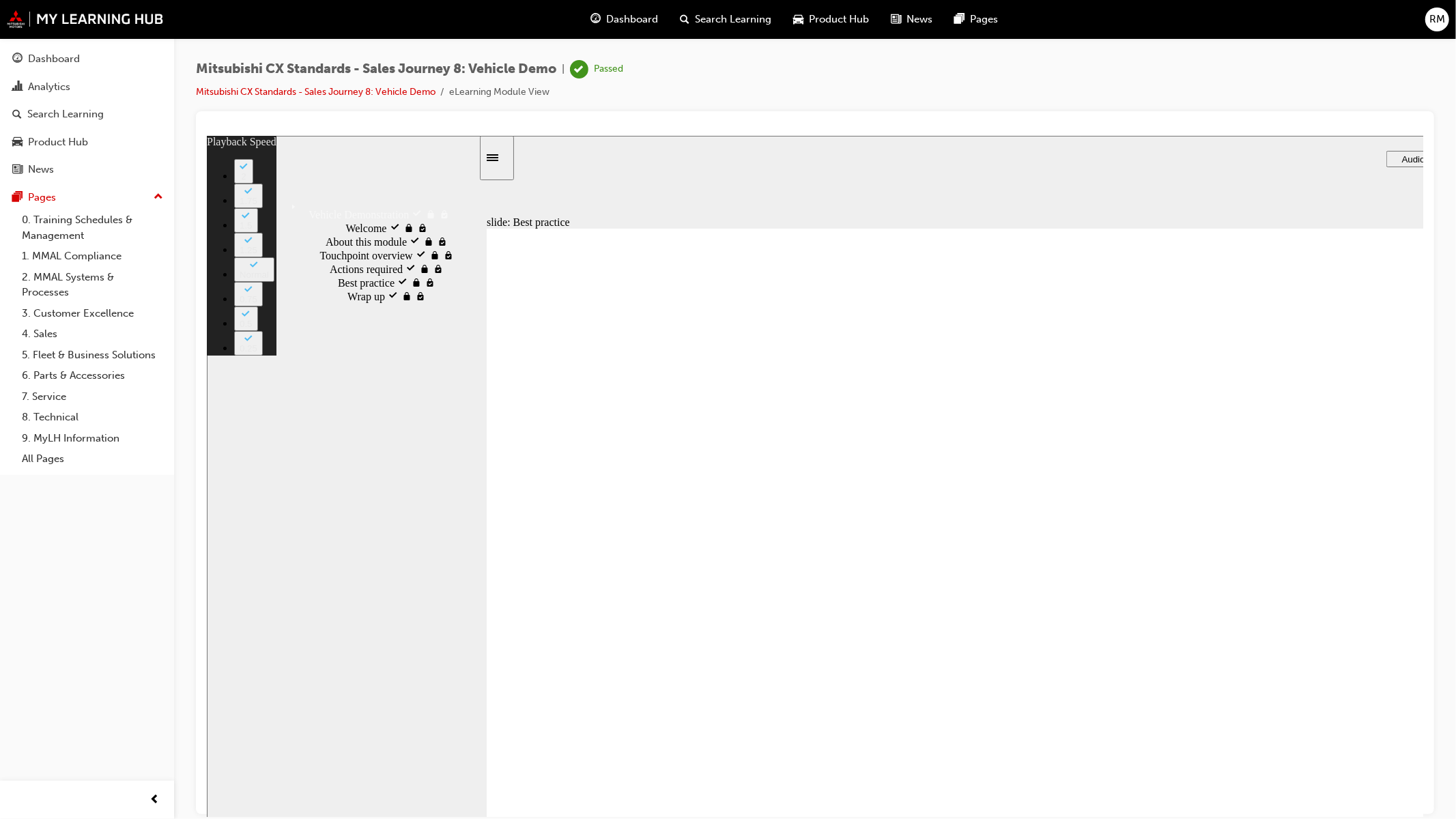
type input "6"
type input "20"
type input "6"
type input "20"
type input "6"
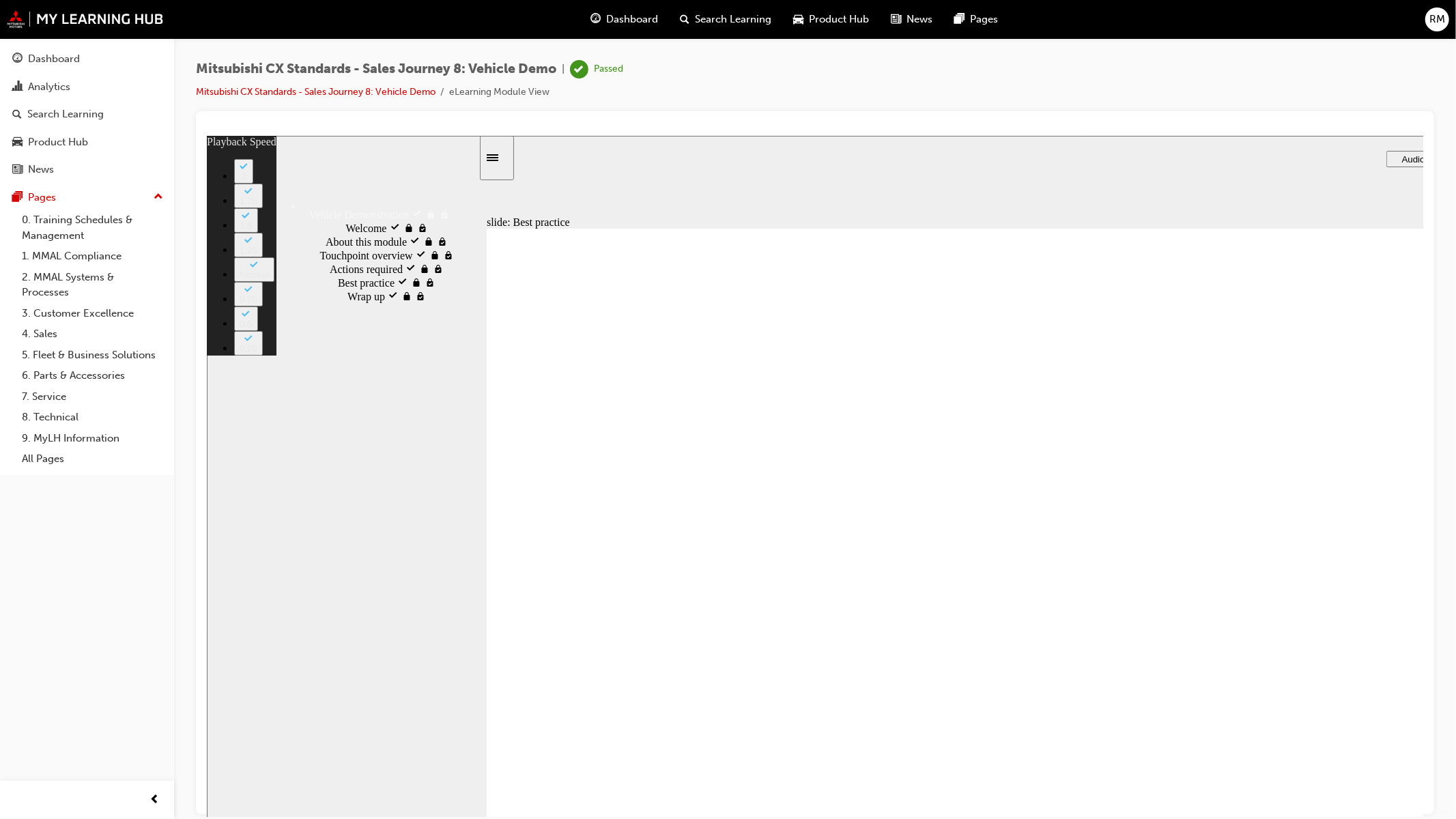
type input "20"
type input "6"
type input "21"
type input "6"
type input "21"
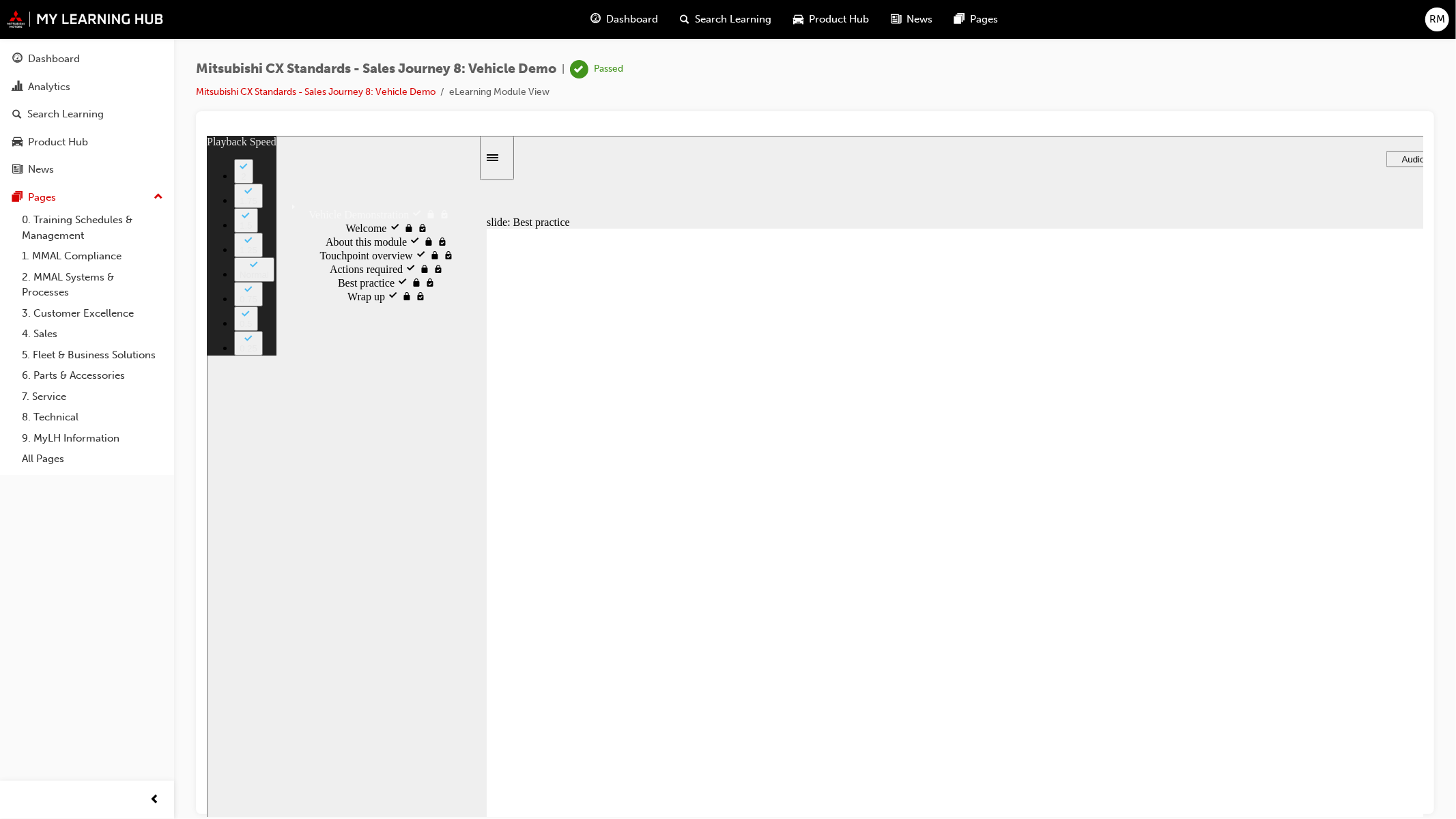
type input "6"
type input "21"
type input "6"
type input "21"
type input "6"
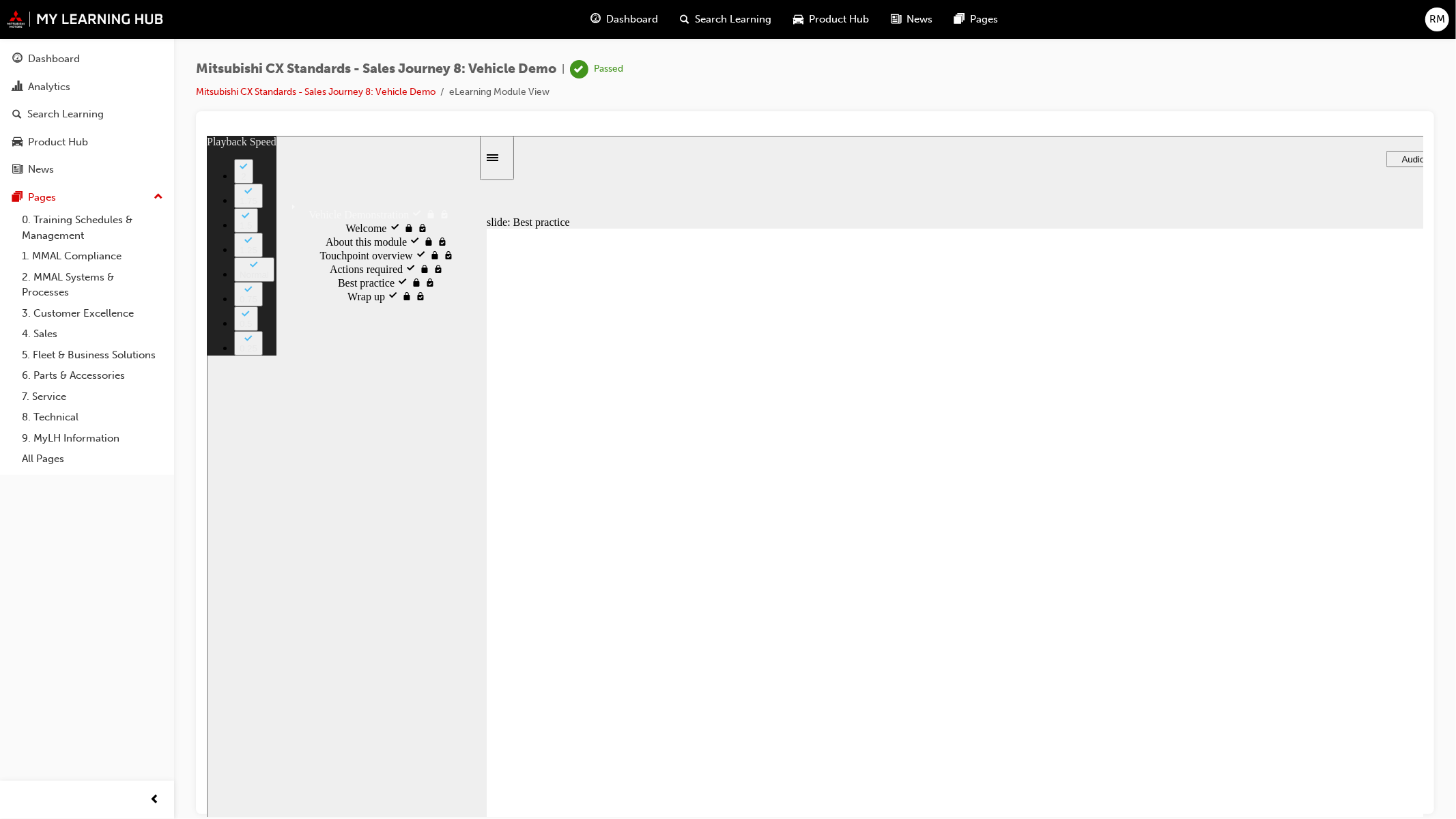
type input "22"
type input "6"
type input "22"
type input "6"
type input "22"
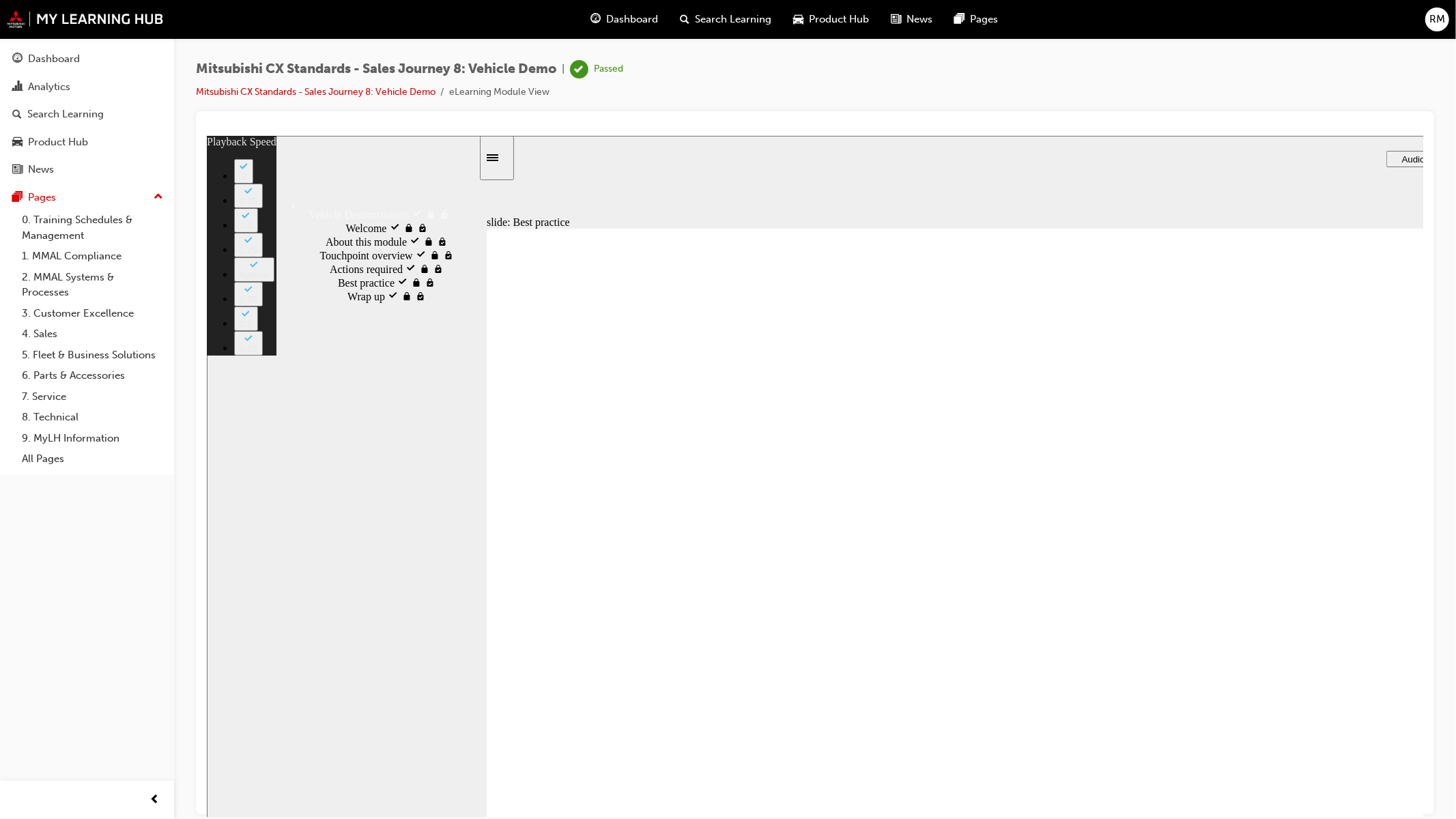
type input "6"
type input "22"
type input "6"
type input "23"
type input "6"
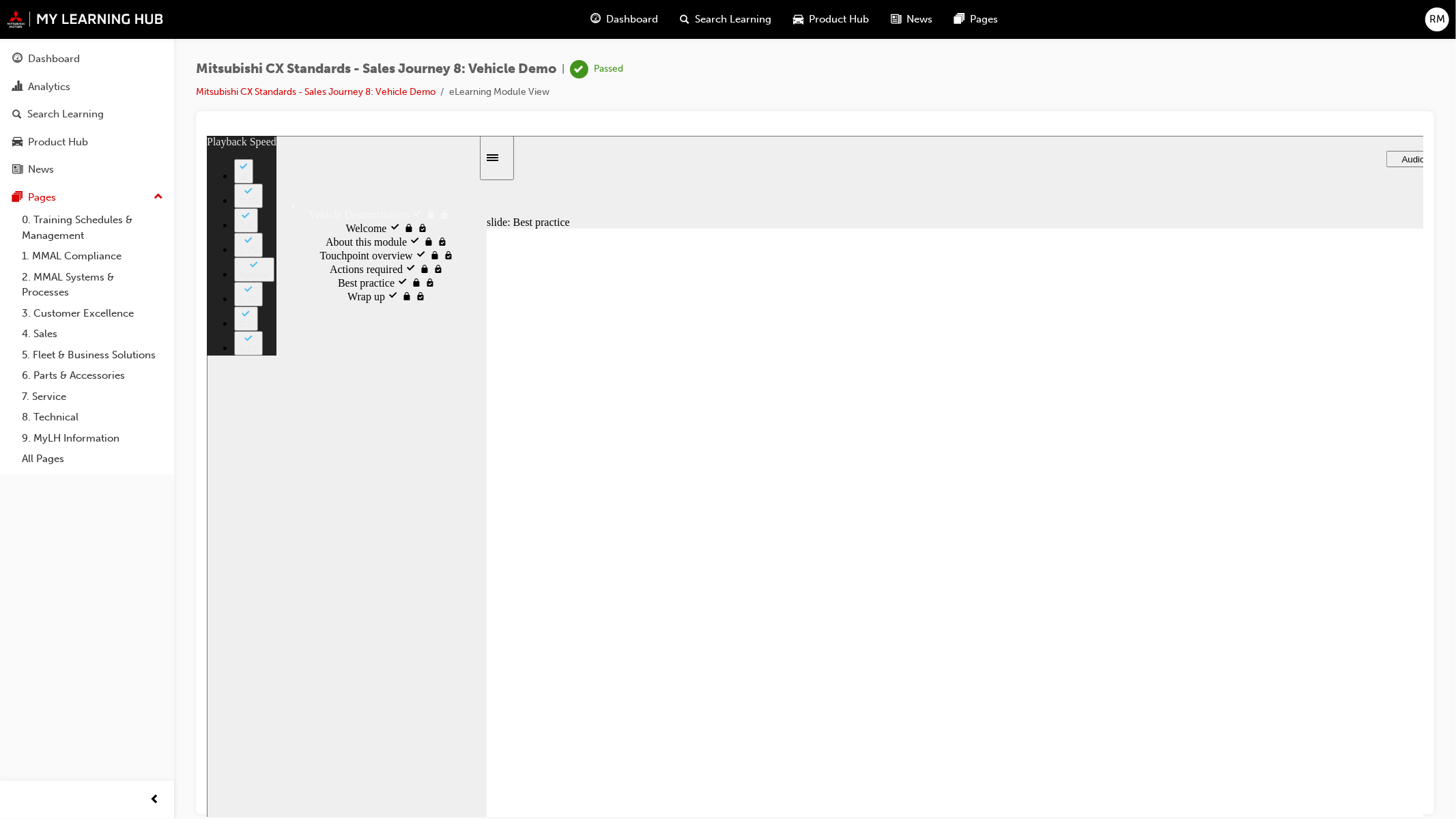
type input "23"
type input "6"
type input "23"
type input "6"
type input "23"
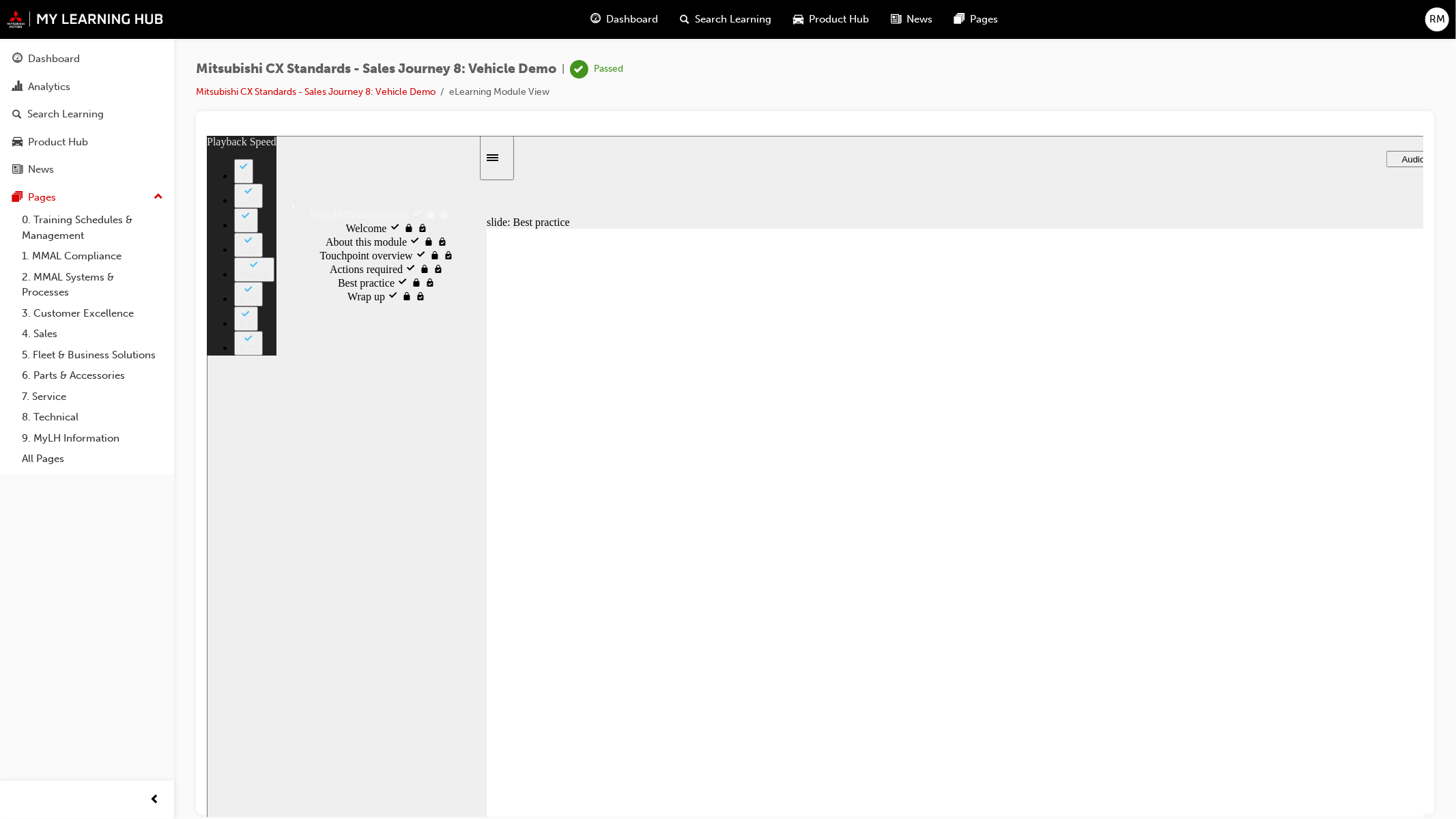
type input "6"
type input "24"
type input "6"
type input "24"
type input "6"
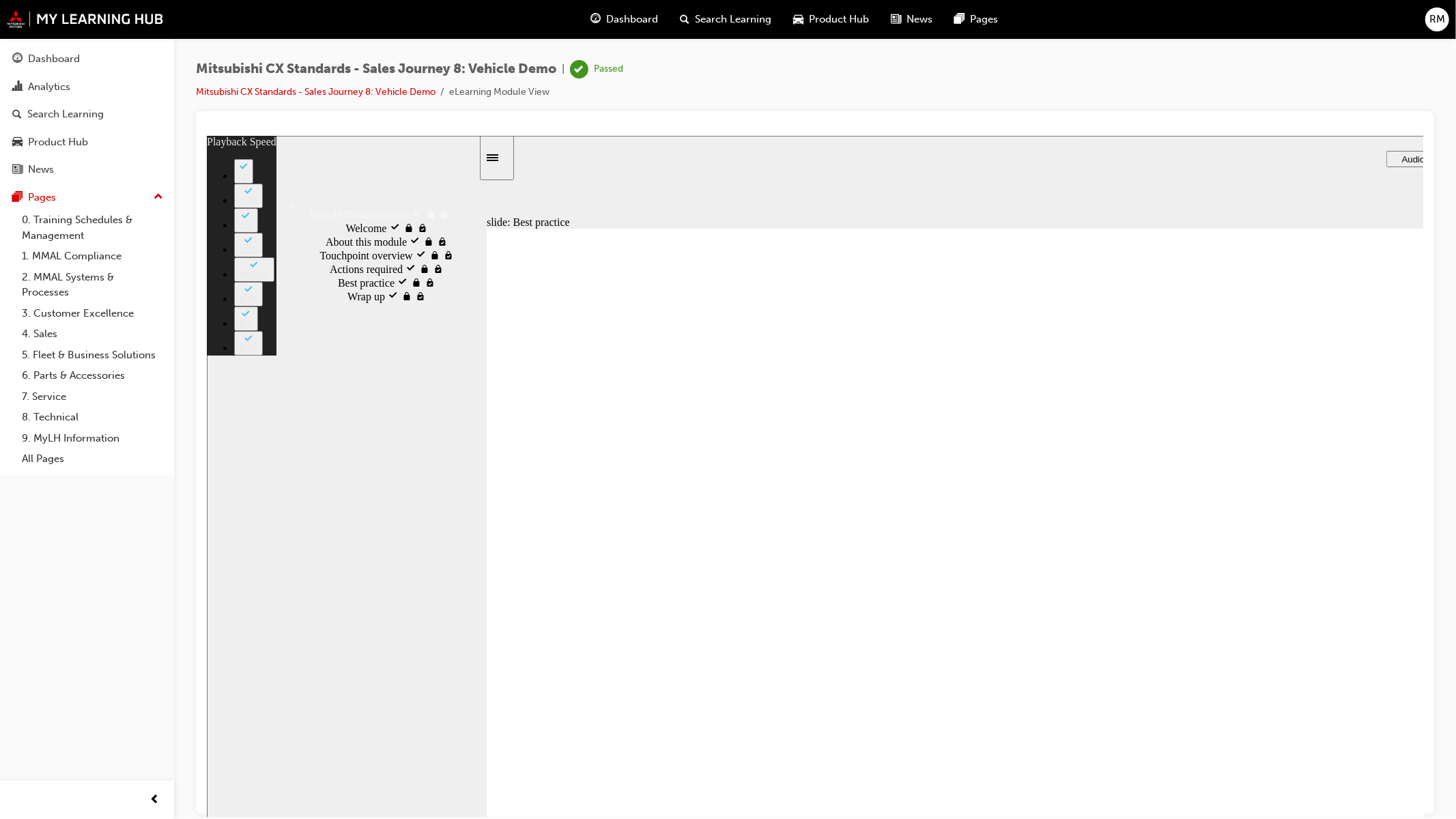
type input "24"
type input "6"
type input "24"
type input "6"
type input "25"
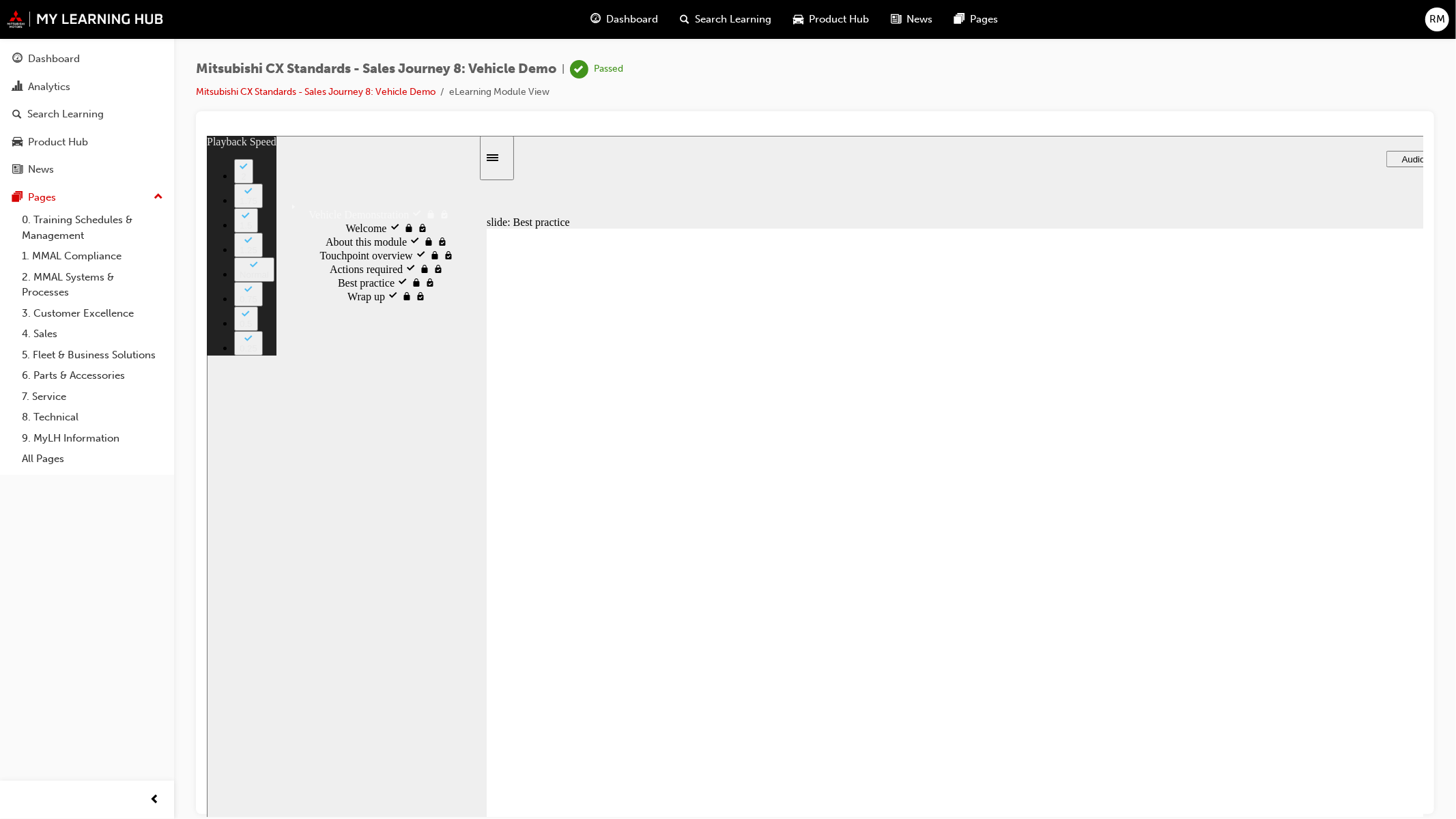
type input "6"
type input "25"
type input "6"
type input "25"
type input "6"
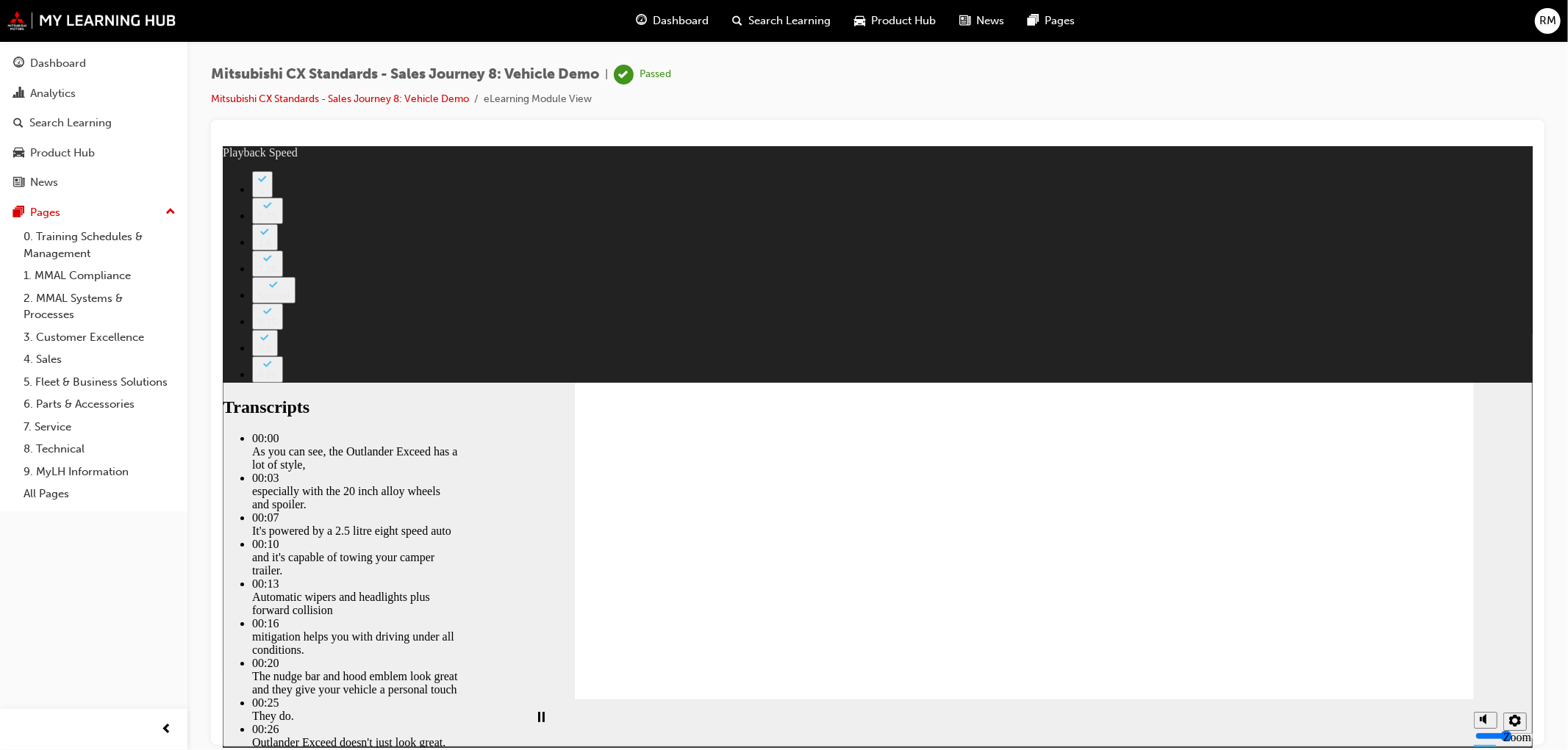
click at [537, 721] on rect "Pause (Ctrl+Alt+P)" at bounding box center [538, 717] width 2 height 11
click at [535, 722] on icon "Play (Ctrl+Alt+P)" at bounding box center [540, 717] width 10 height 11
click at [537, 721] on icon "Pause (Ctrl+Alt+P)" at bounding box center [540, 717] width 6 height 11
click at [1103, 164] on div "slide: Best practice Best practice What does best practice look like for this t…" at bounding box center [876, 446] width 1310 height 602
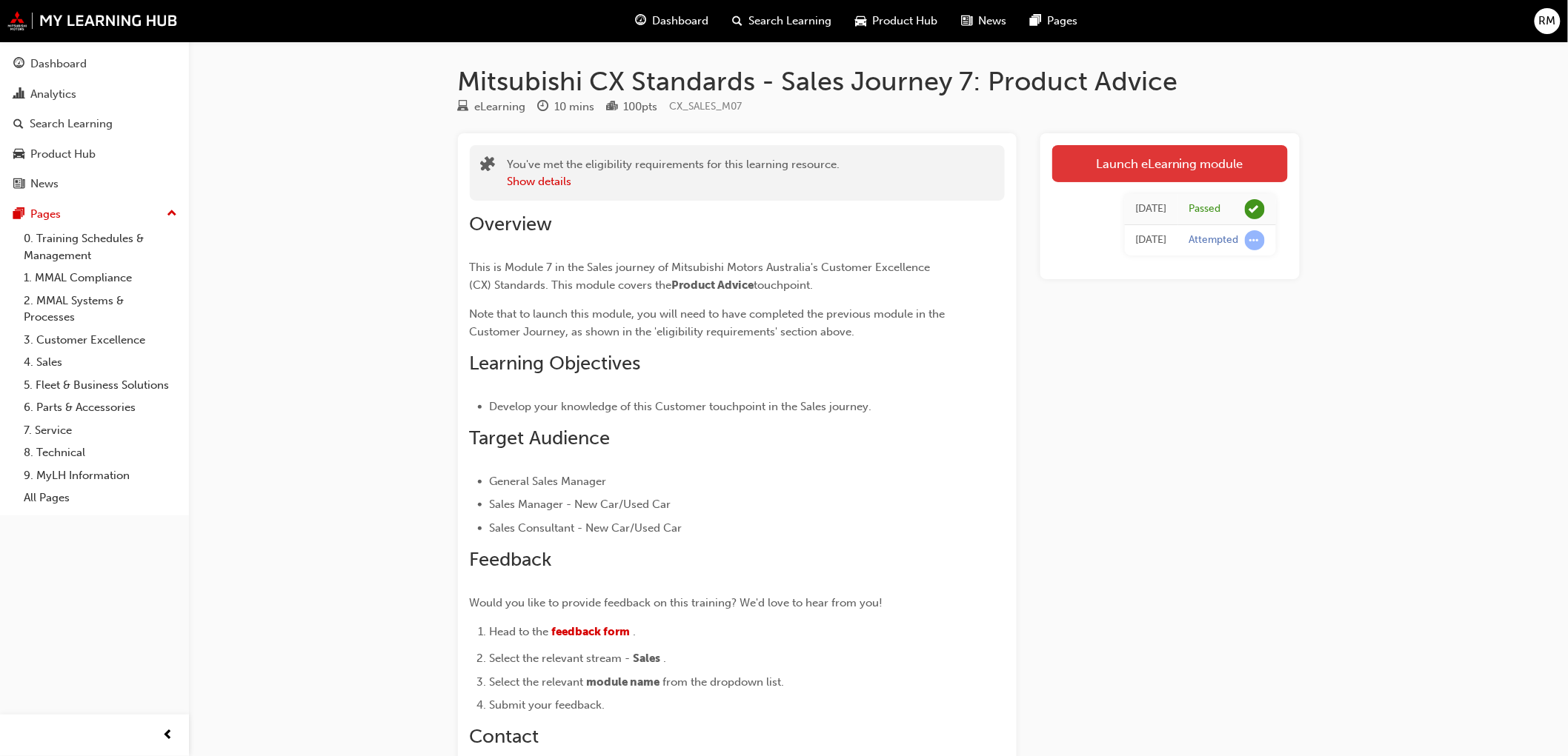
click at [1148, 161] on link "Launch eLearning module" at bounding box center [1170, 163] width 235 height 37
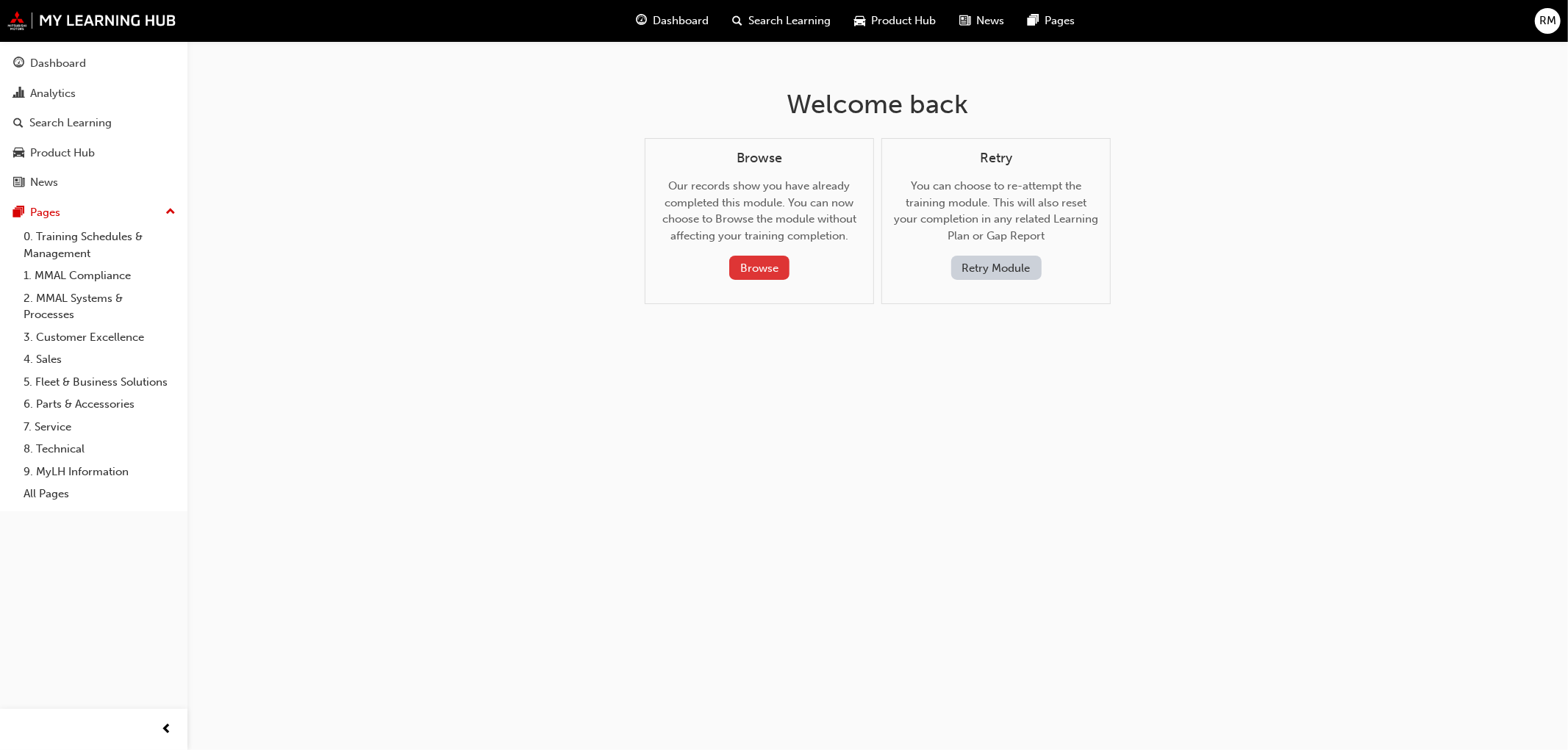
click at [757, 272] on button "Browse" at bounding box center [759, 267] width 60 height 24
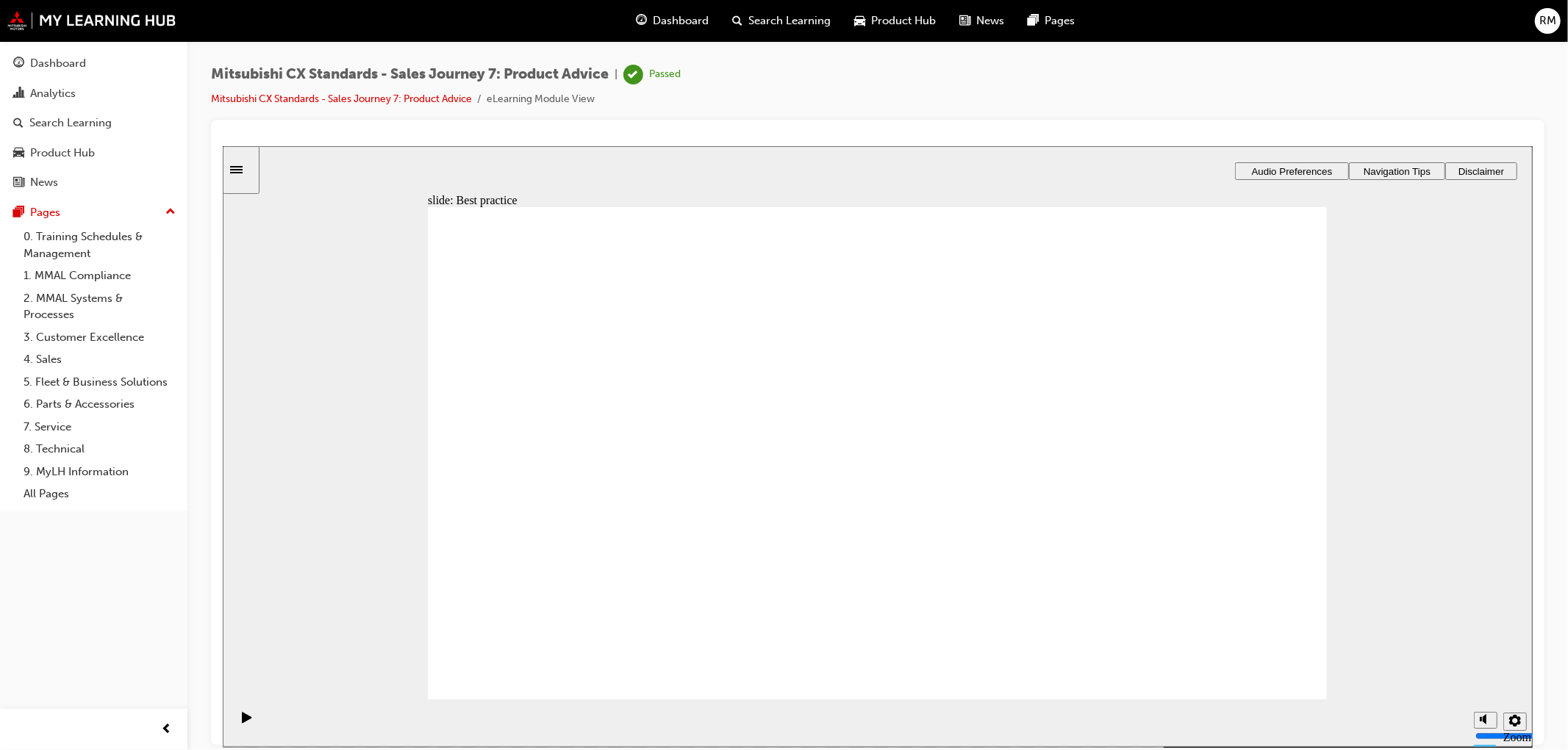
click at [1420, 435] on div "slide: Best practice Best practice What does best practice look like for this t…" at bounding box center [876, 446] width 1310 height 602
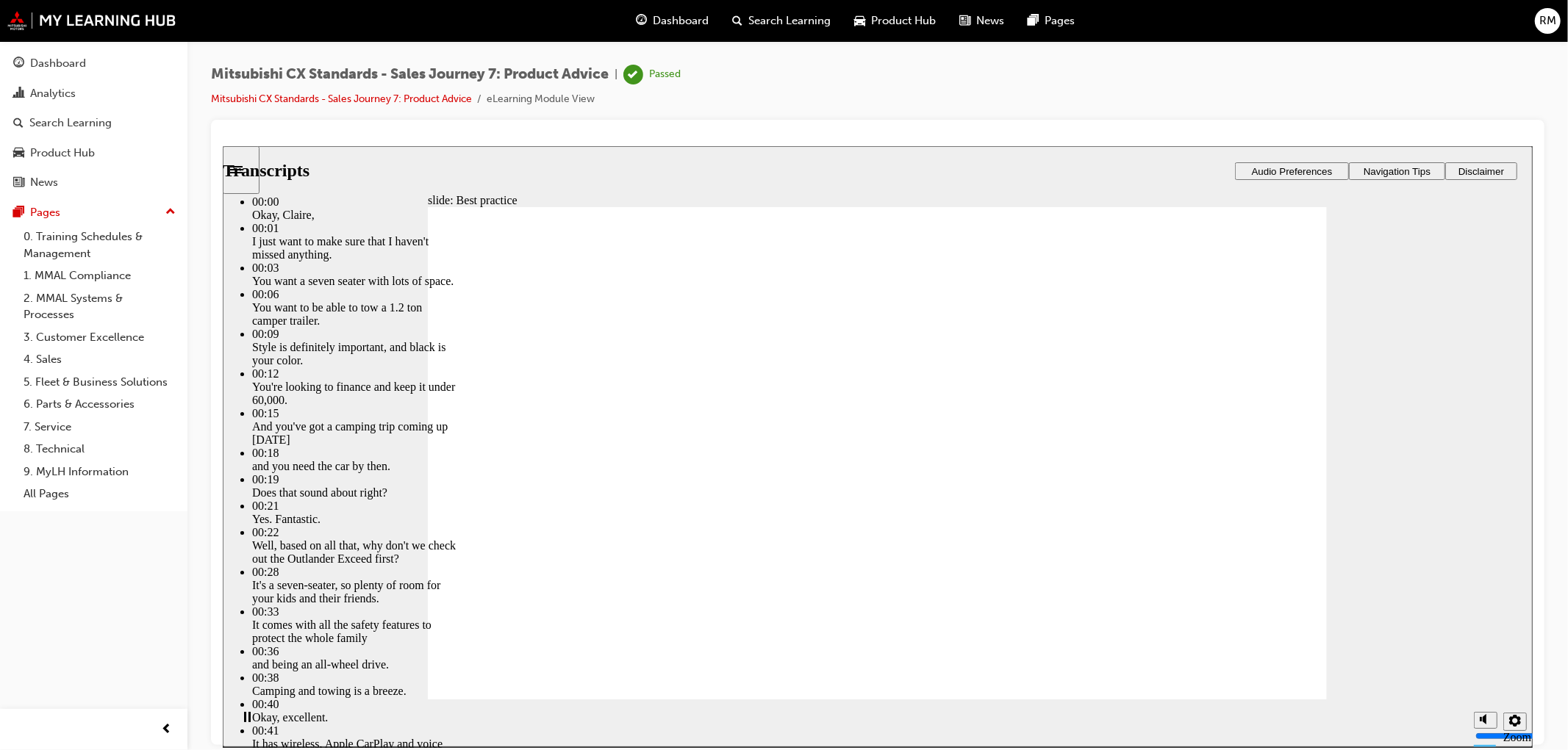
drag, startPoint x: 498, startPoint y: 671, endPoint x: 429, endPoint y: 672, distance: 69.0
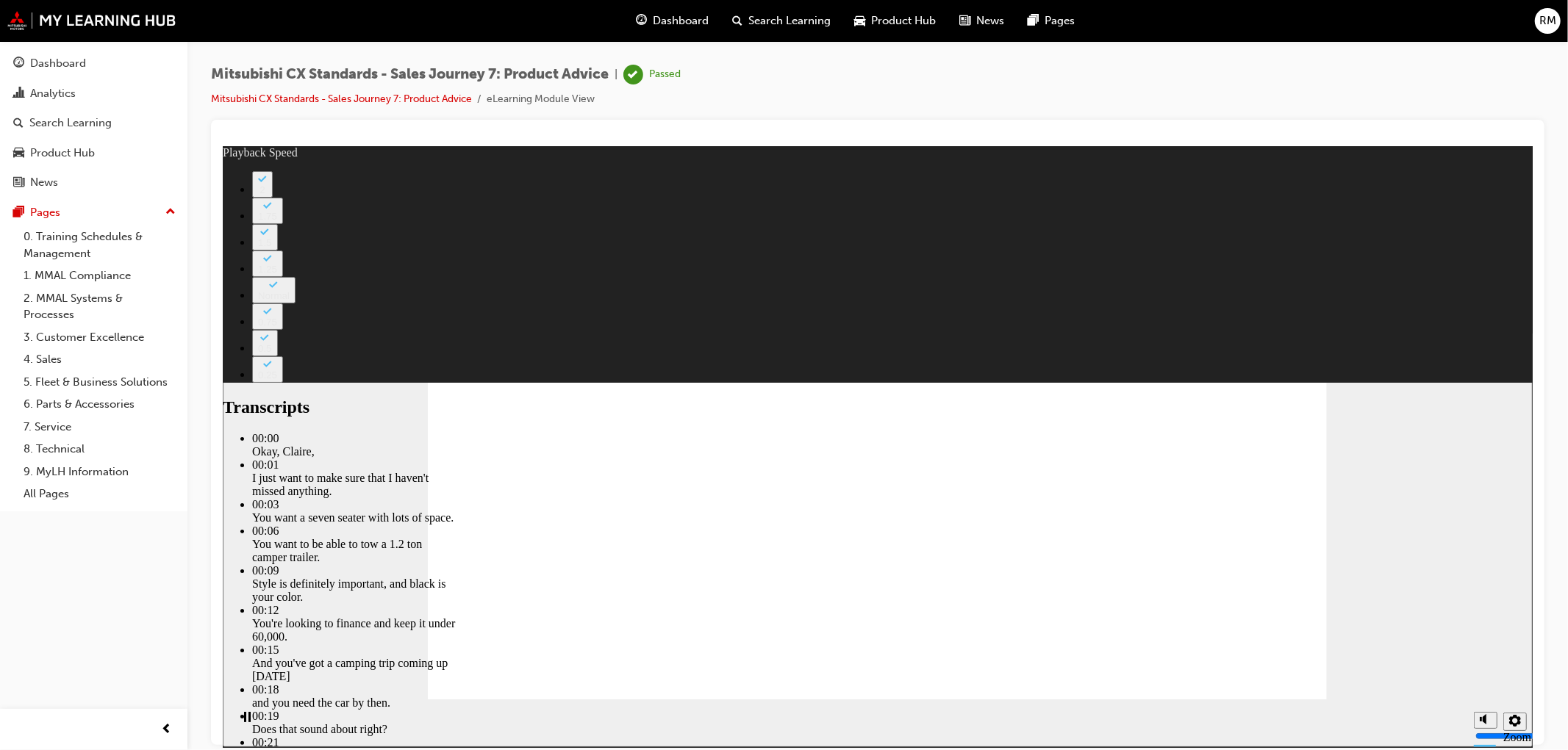
type input "5"
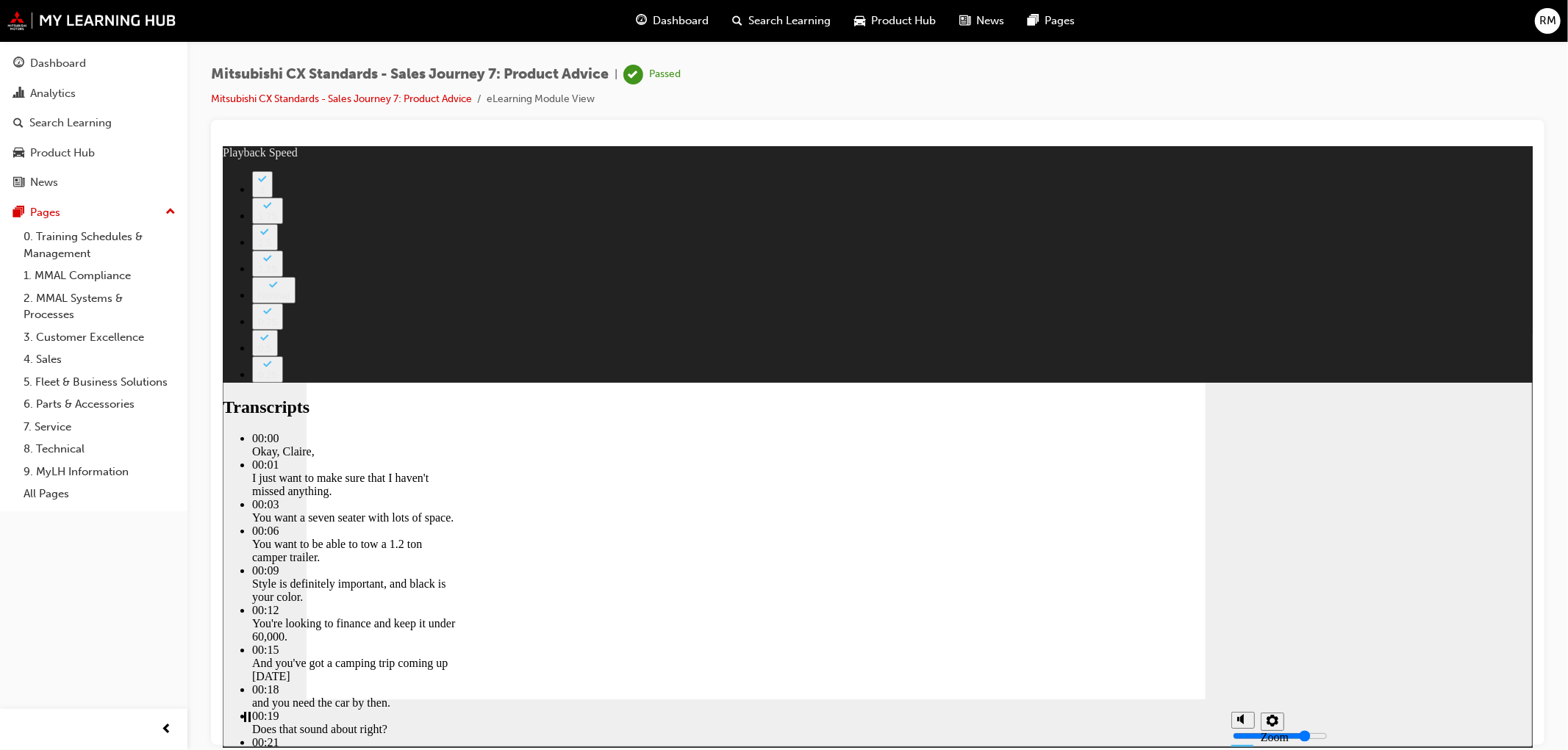
click at [457, 617] on div "You're looking to finance and keep it under 60,000." at bounding box center [354, 630] width 206 height 27
drag, startPoint x: 1322, startPoint y: 234, endPoint x: 1400, endPoint y: 364, distance: 151.6
